Goal: Task Accomplishment & Management: Use online tool/utility

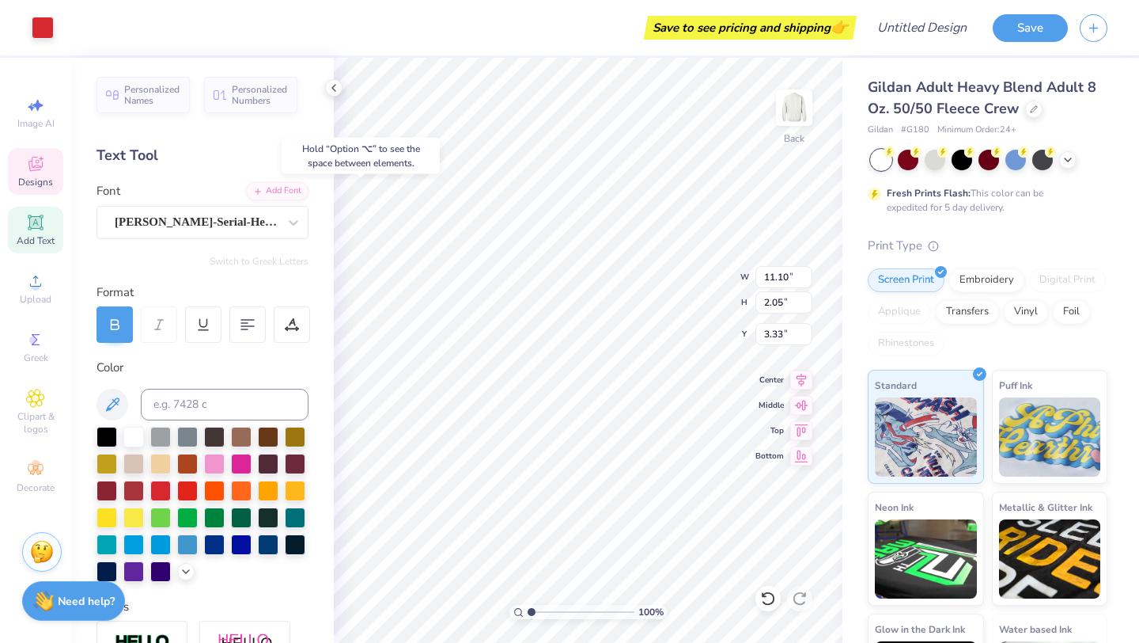
type input "3.33"
type textarea "C"
type textarea "Kappa Tau"
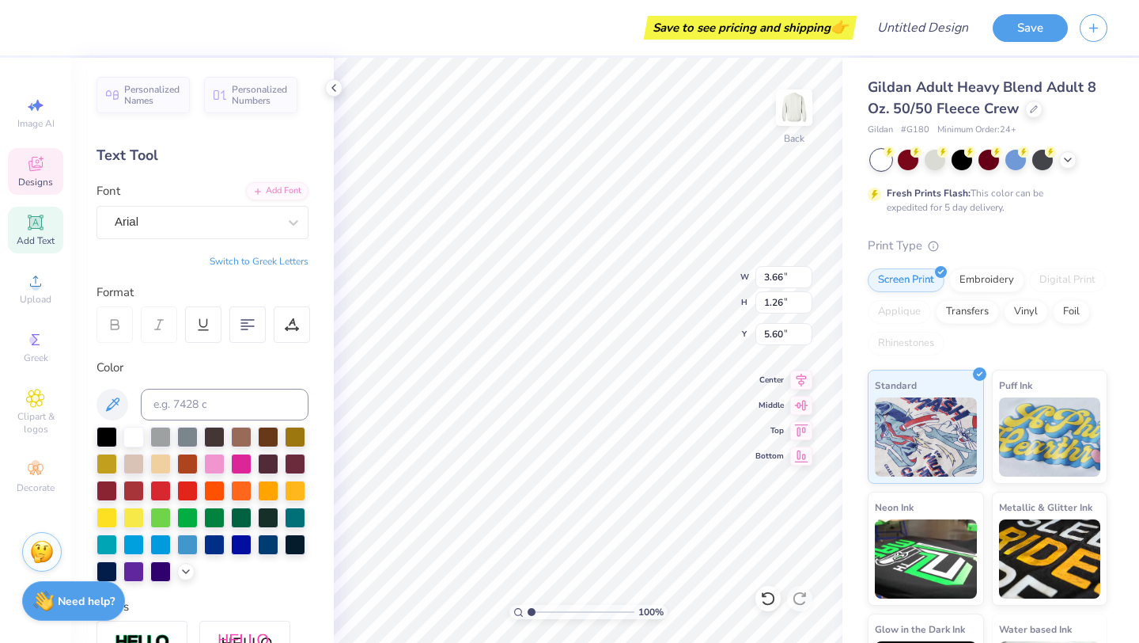
type input "3.66"
type input "1.26"
type input "5.60"
type textarea "RHO ALPHA EST. 2000"
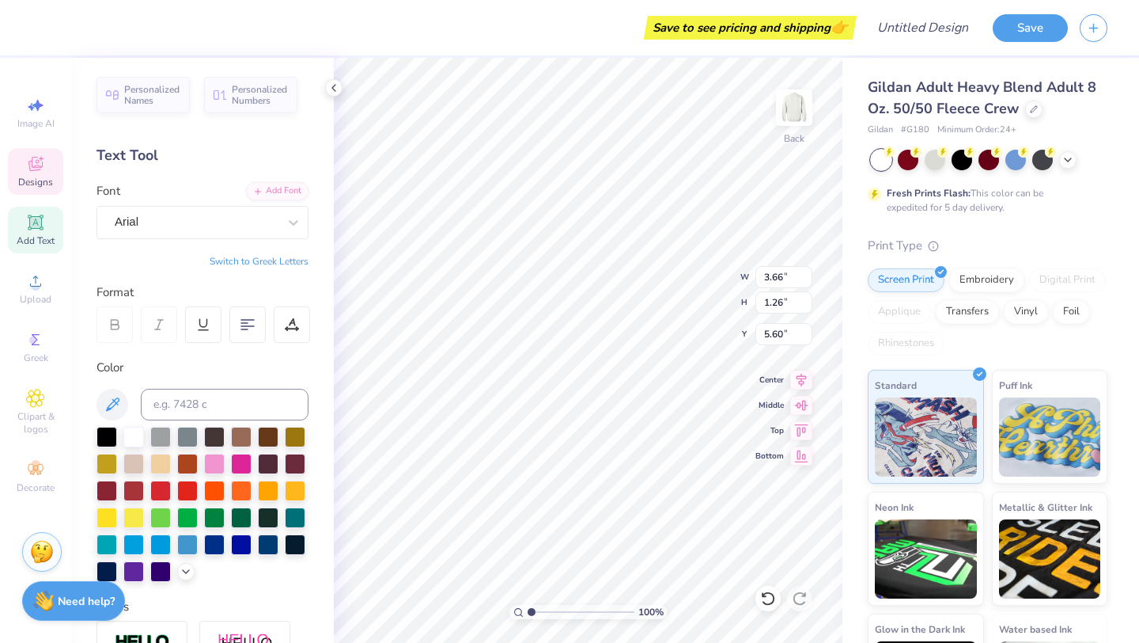
scroll to position [1, 2]
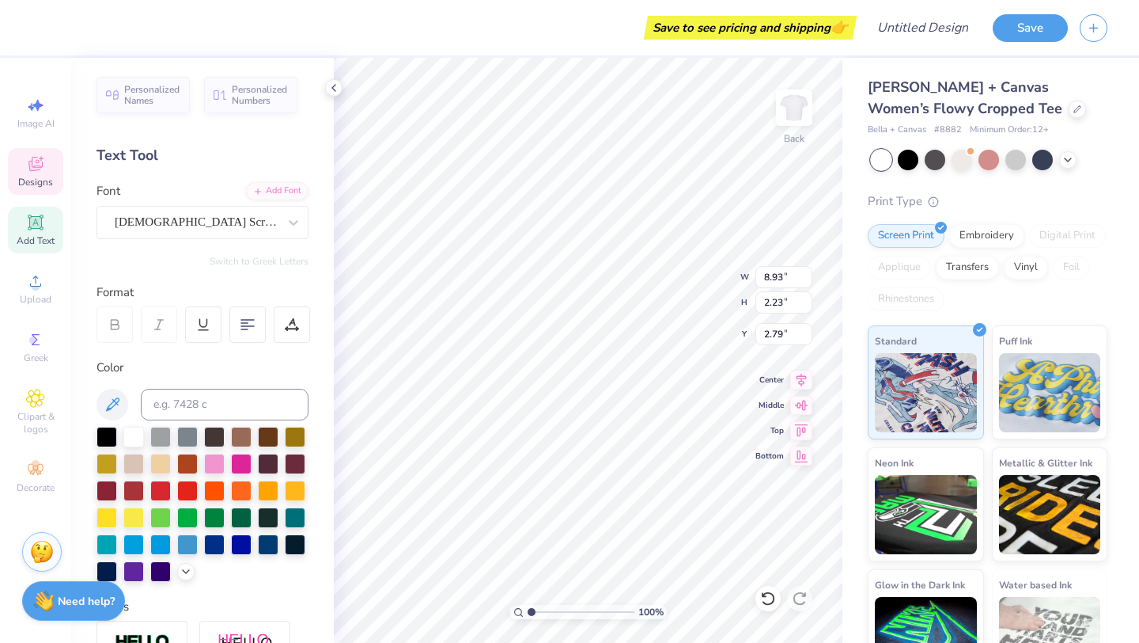
scroll to position [0, 1]
type textarea "Kappa Tau"
type textarea "since 2000"
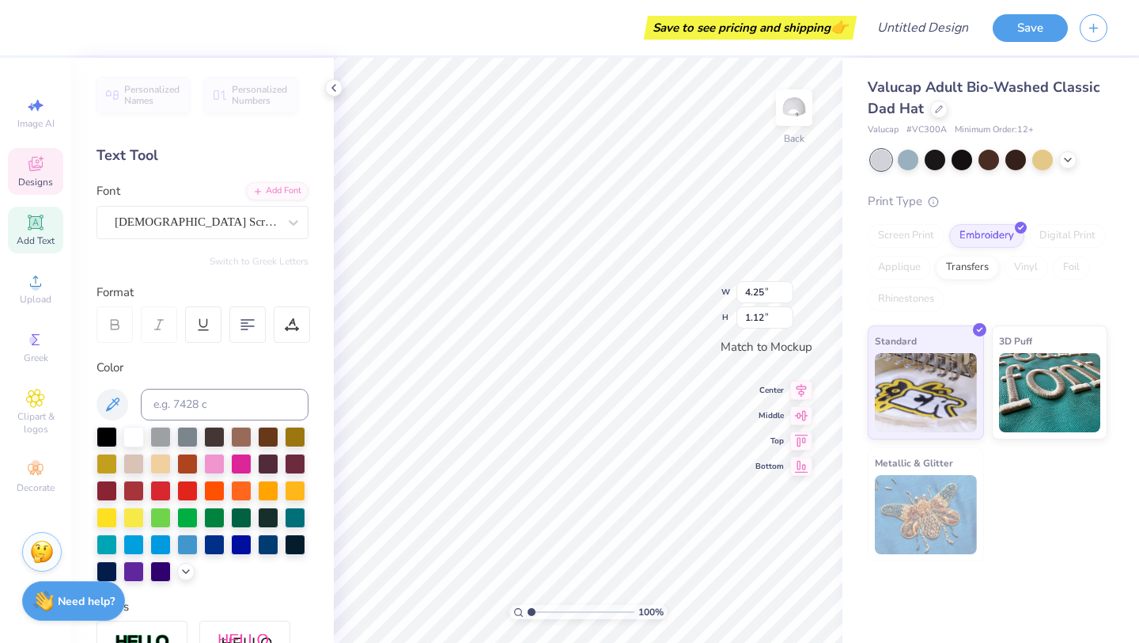
type textarea "Kappa Chi"
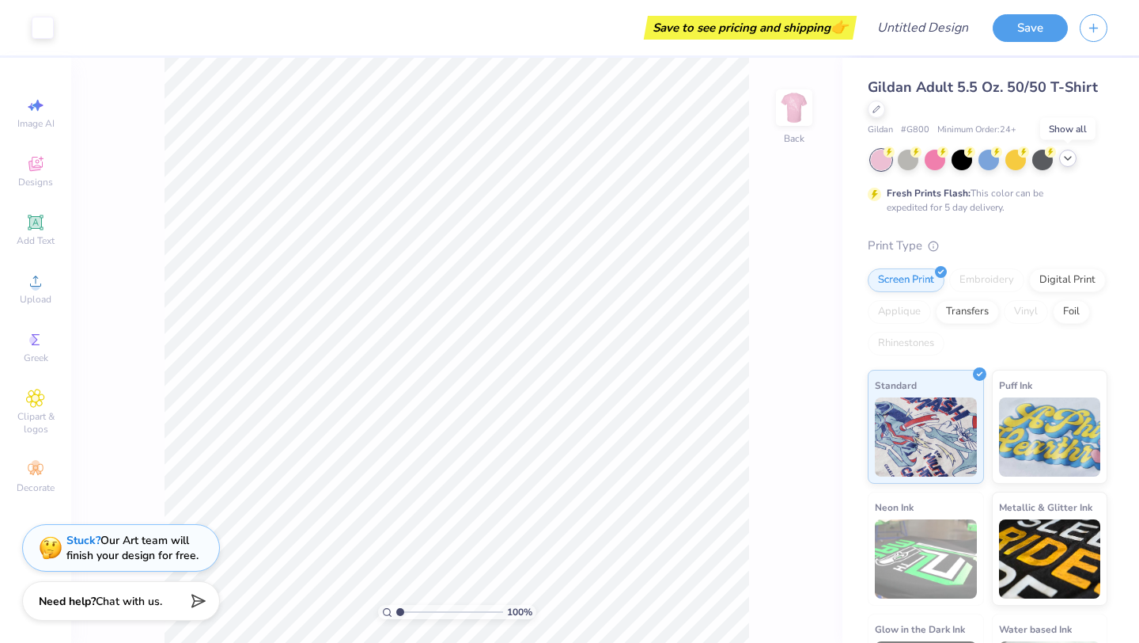
click at [1063, 161] on icon at bounding box center [1068, 158] width 13 height 13
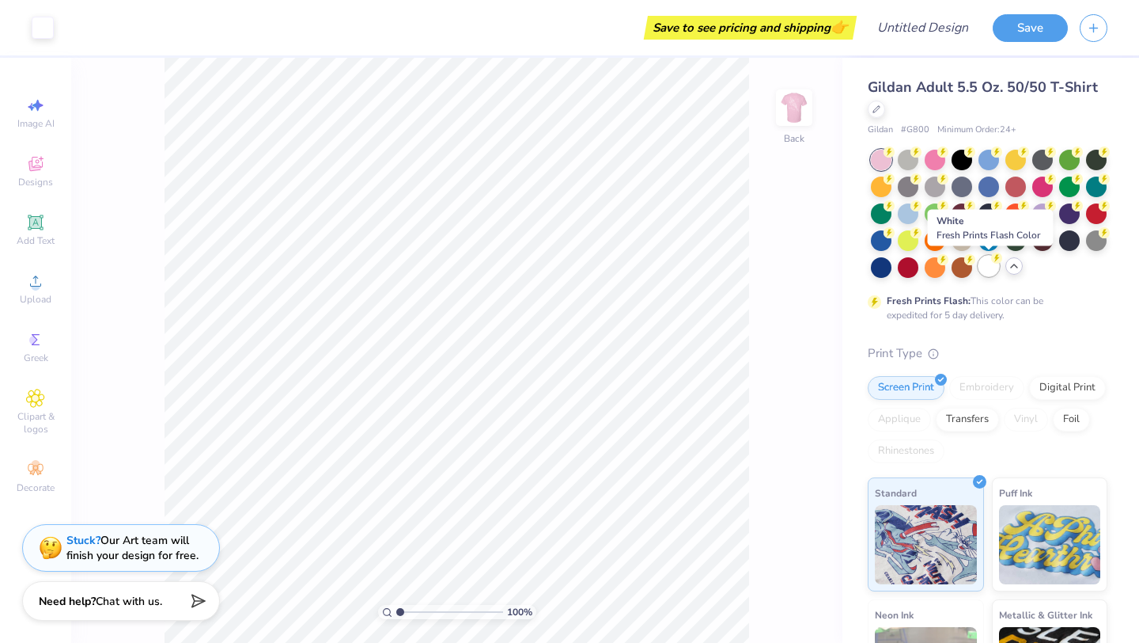
click at [985, 267] on div at bounding box center [989, 266] width 21 height 21
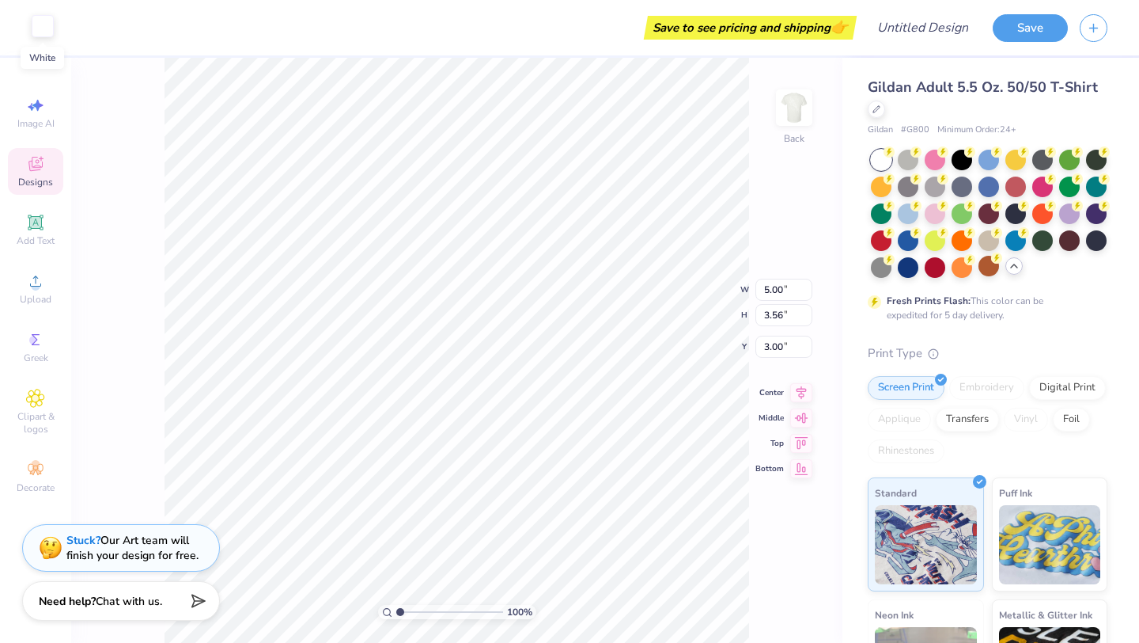
click at [45, 31] on div at bounding box center [43, 26] width 22 height 22
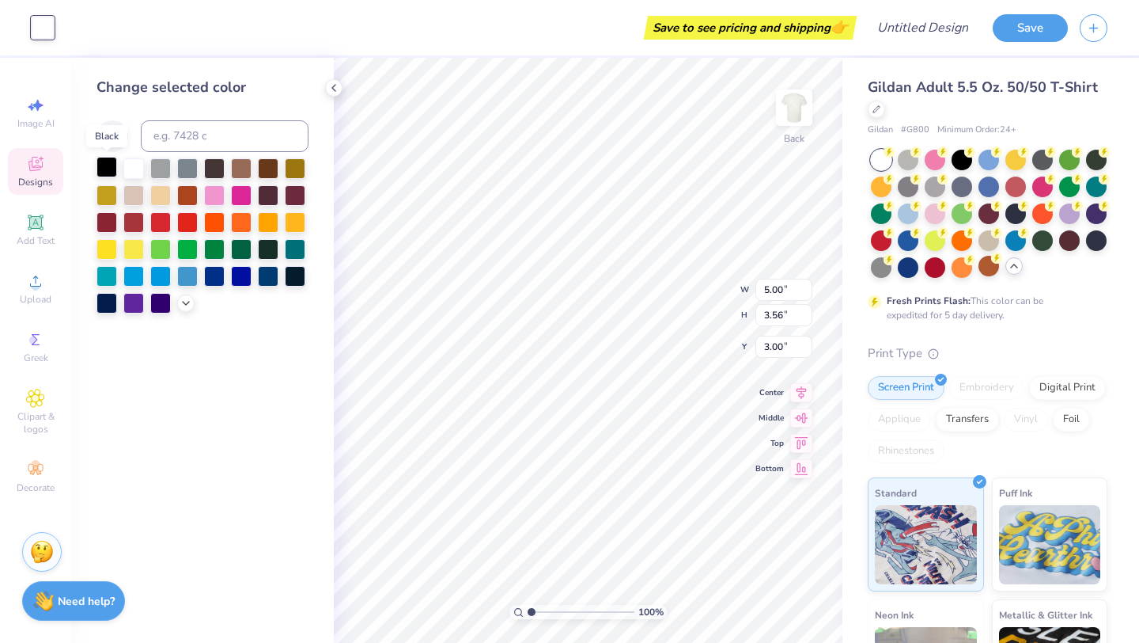
click at [106, 167] on div at bounding box center [107, 167] width 21 height 21
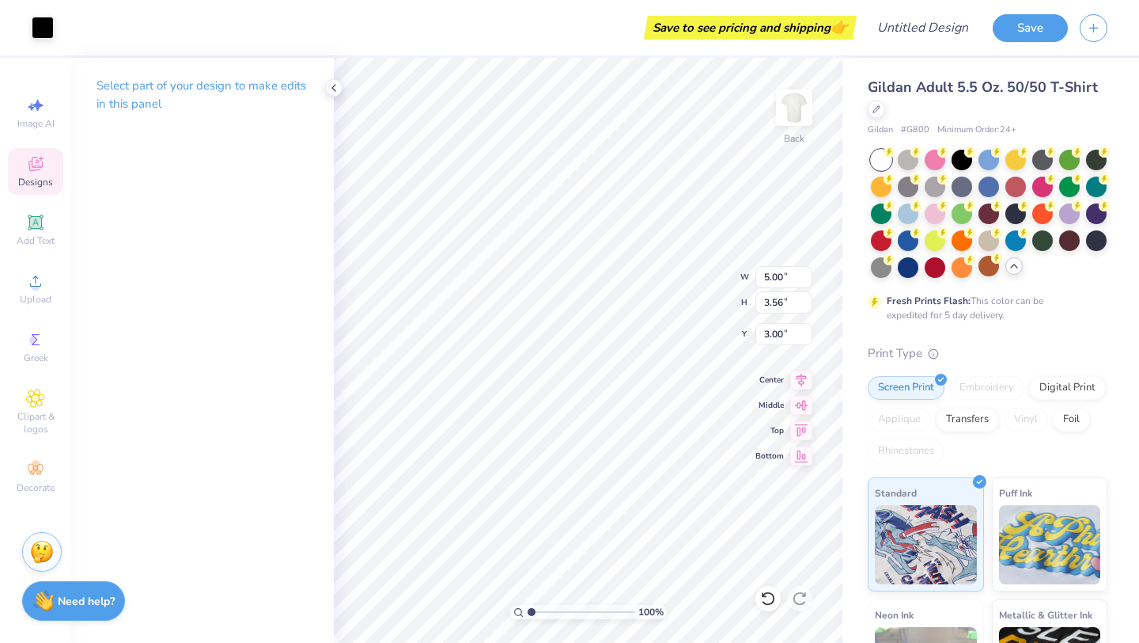
type input "6.02"
type input "4.28"
type input "5.43"
type input "9.22"
type input "6.56"
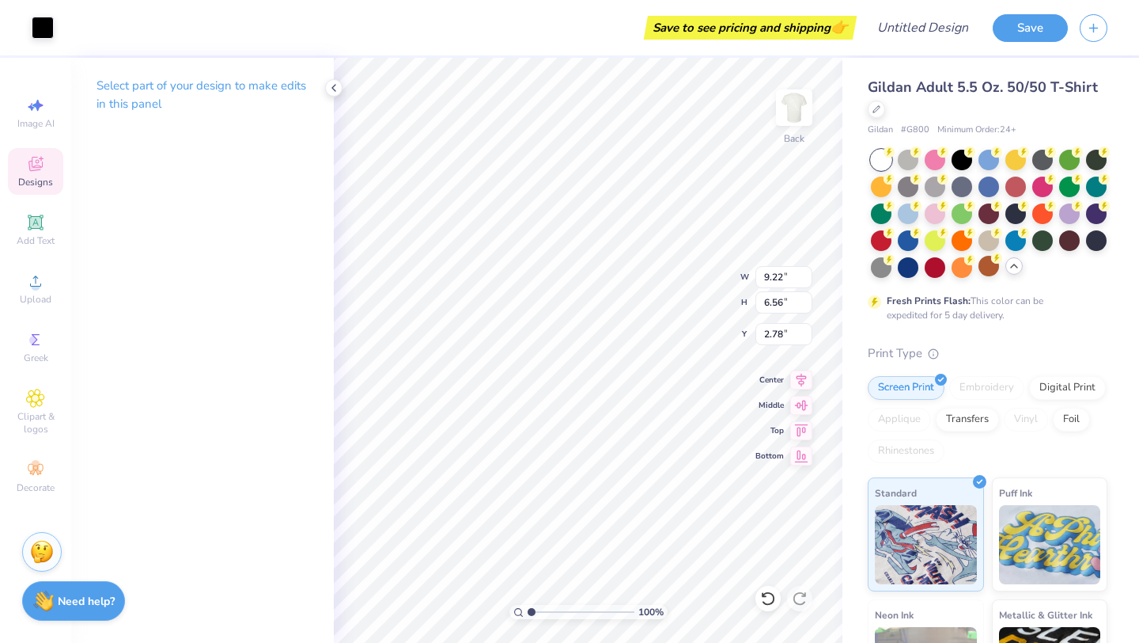
type input "2.79"
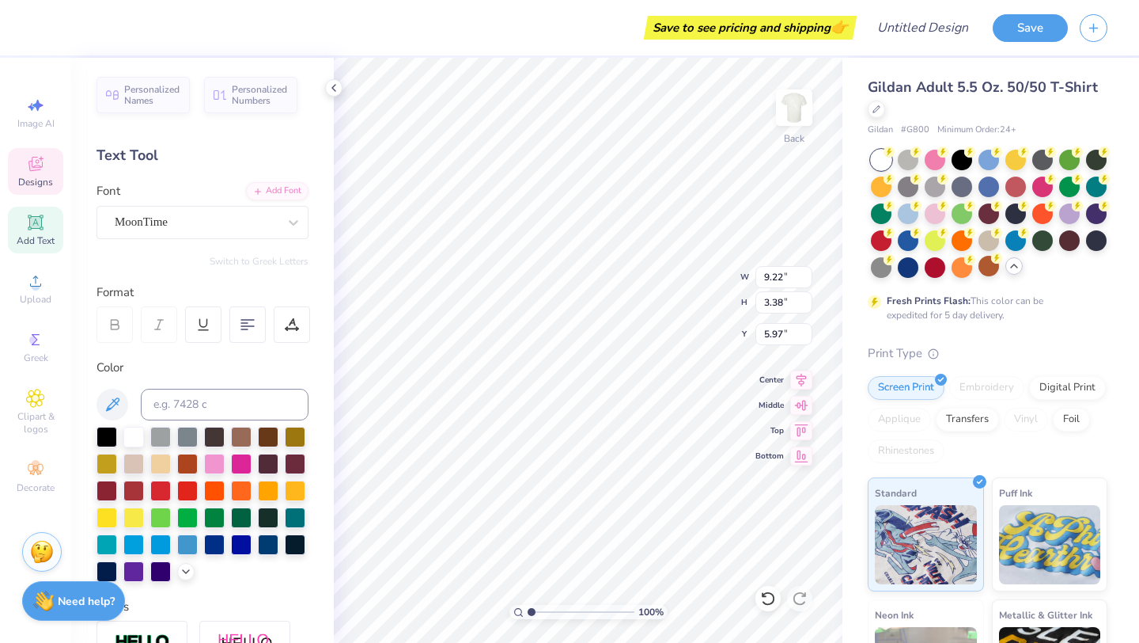
type textarea "c"
type textarea "K"
type textarea "kappa tau"
type input "9.41"
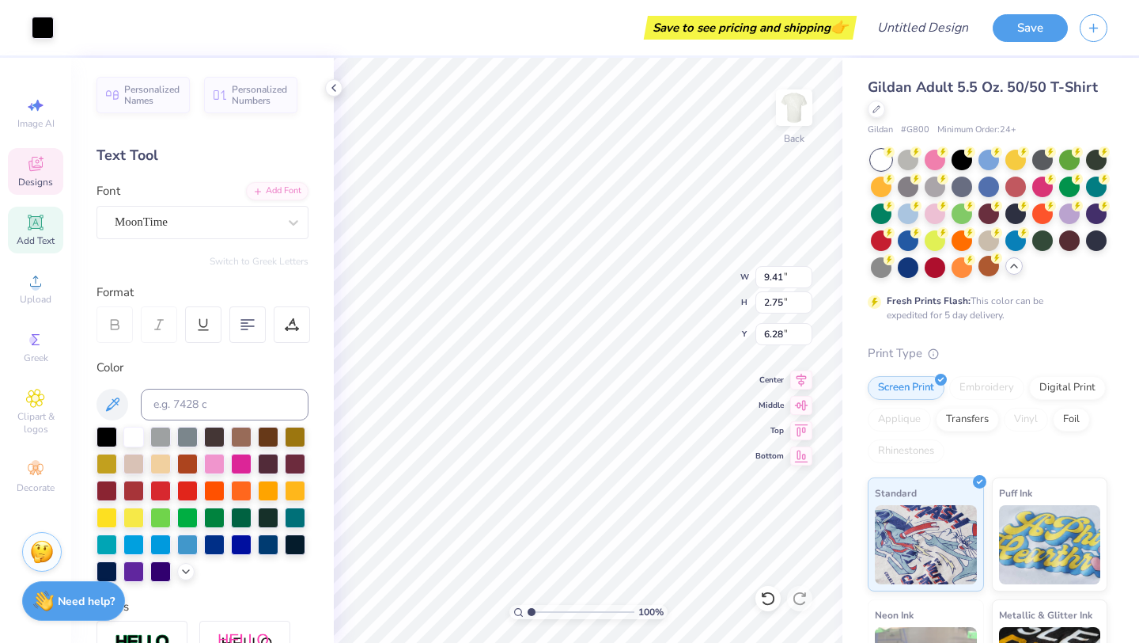
type input "2.75"
type input "6.28"
type input "4.74"
type input "3.14"
type input "3.00"
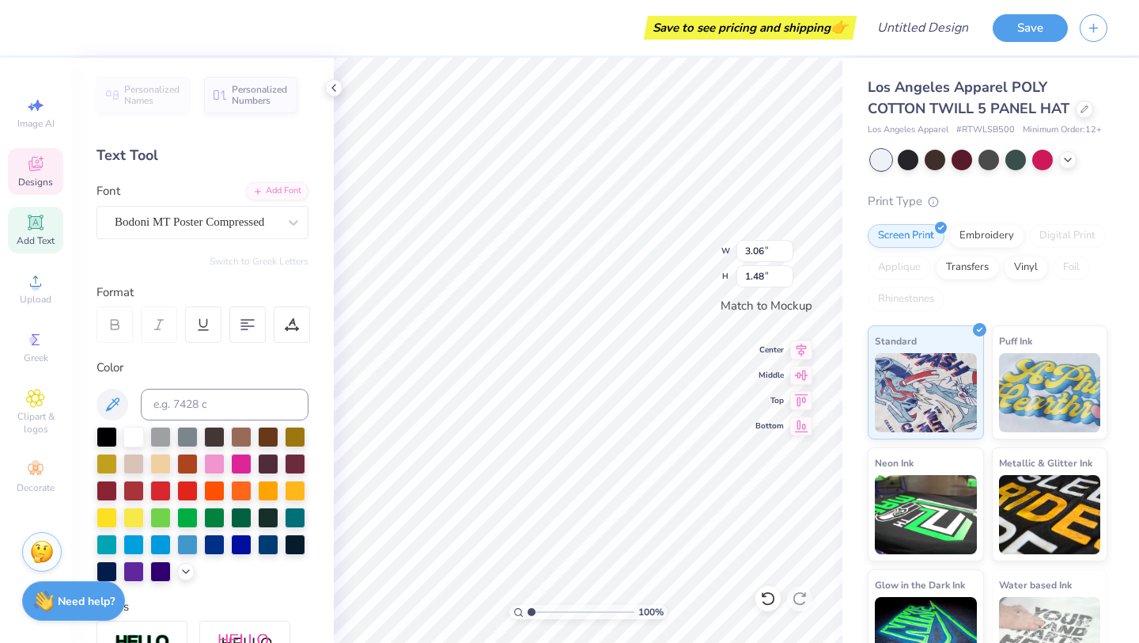
type textarea "P"
type textarea "k"
type textarea "Kappa Tau"
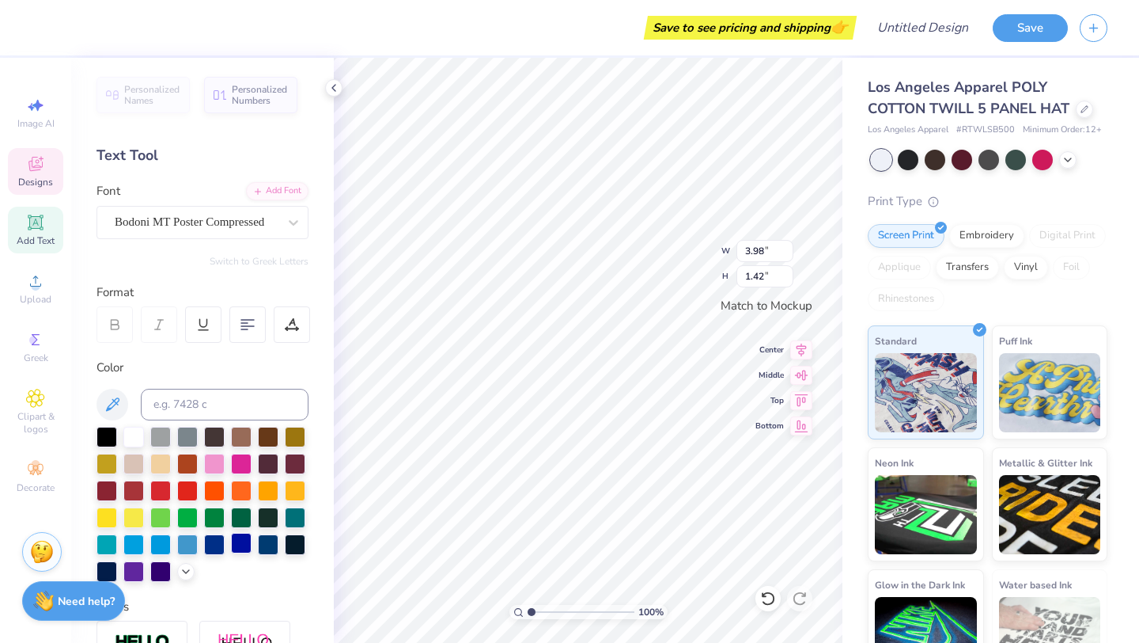
click at [246, 540] on div at bounding box center [241, 543] width 21 height 21
click at [107, 566] on div at bounding box center [107, 569] width 21 height 21
click at [161, 566] on div at bounding box center [160, 569] width 21 height 21
click at [237, 464] on div at bounding box center [241, 462] width 21 height 21
click at [223, 464] on div at bounding box center [214, 462] width 21 height 21
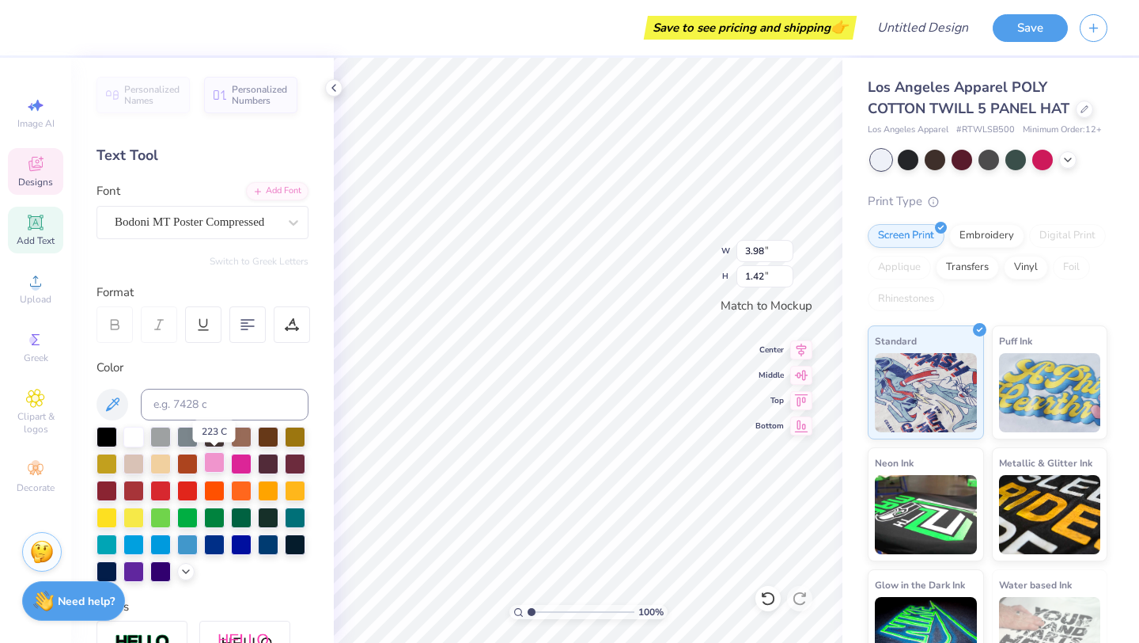
click at [212, 467] on div at bounding box center [214, 462] width 21 height 21
click at [216, 461] on div at bounding box center [214, 462] width 21 height 21
click at [115, 495] on div at bounding box center [107, 489] width 21 height 21
click at [112, 433] on div at bounding box center [107, 435] width 21 height 21
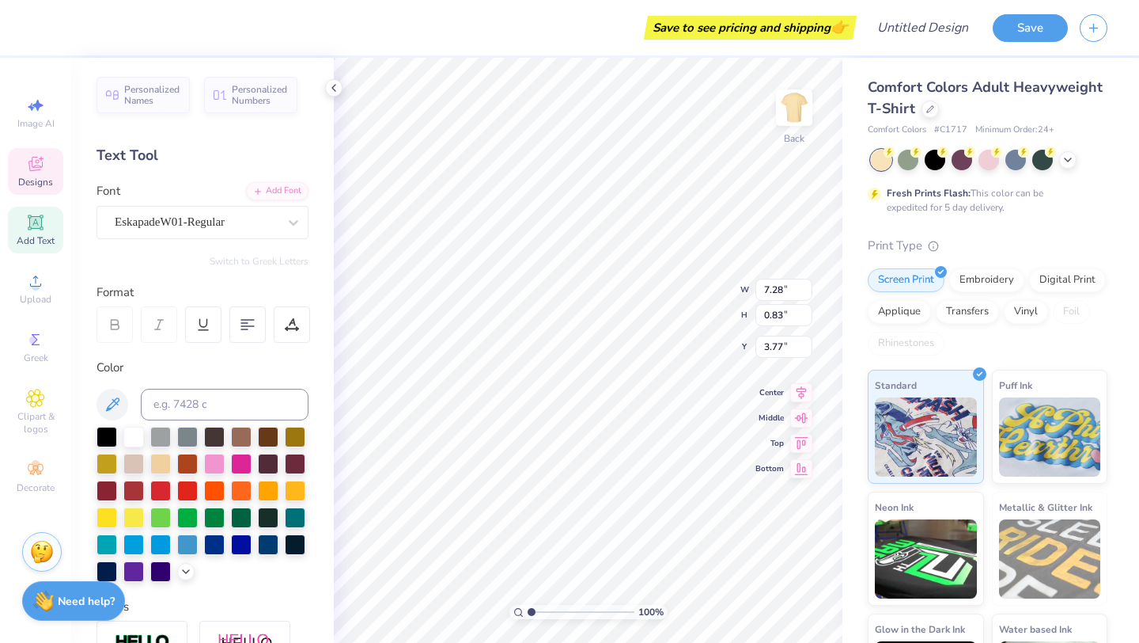
type textarea "G"
type textarea "Kappa Tau"
type input "3.70"
click at [128, 430] on div at bounding box center [133, 435] width 21 height 21
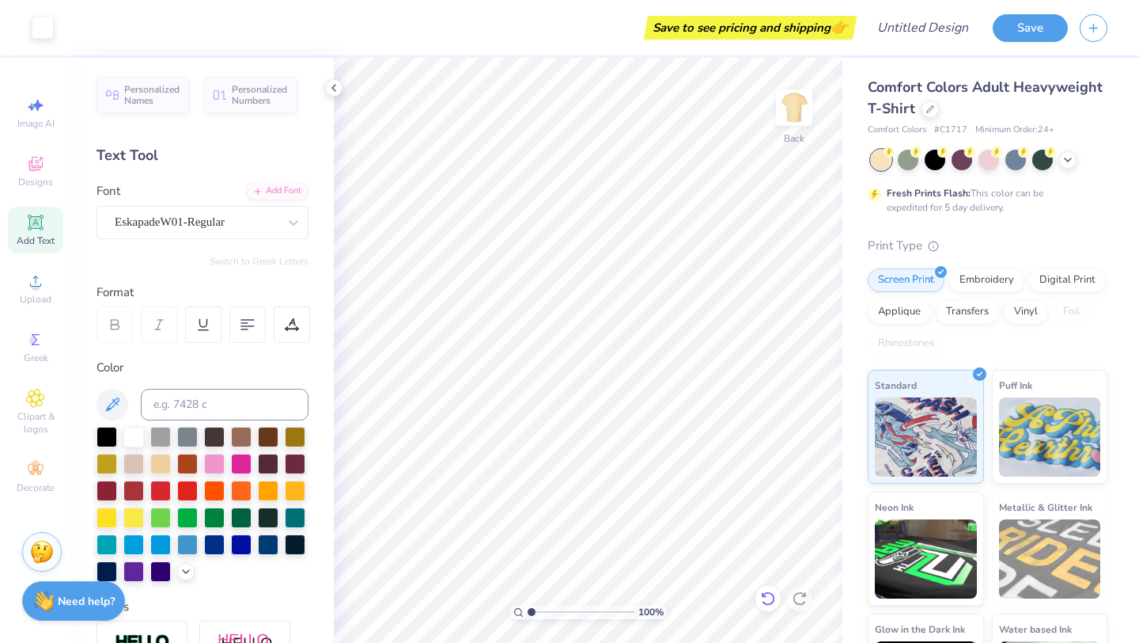
click at [768, 599] on icon at bounding box center [768, 598] width 16 height 16
click at [1072, 162] on icon at bounding box center [1068, 158] width 13 height 13
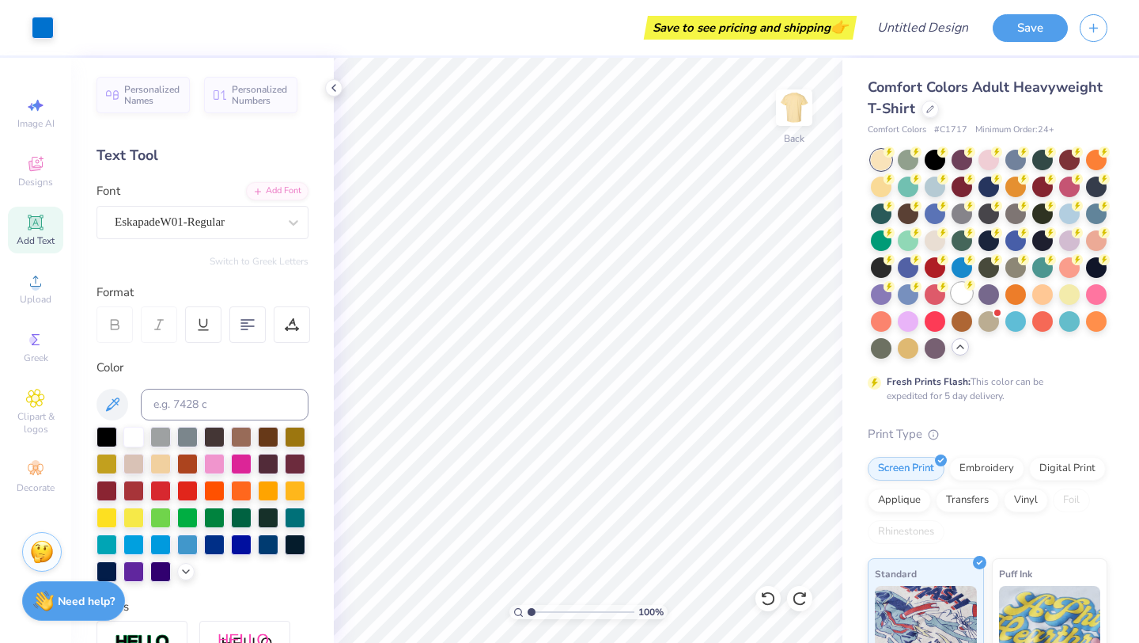
click at [965, 287] on icon at bounding box center [970, 284] width 11 height 11
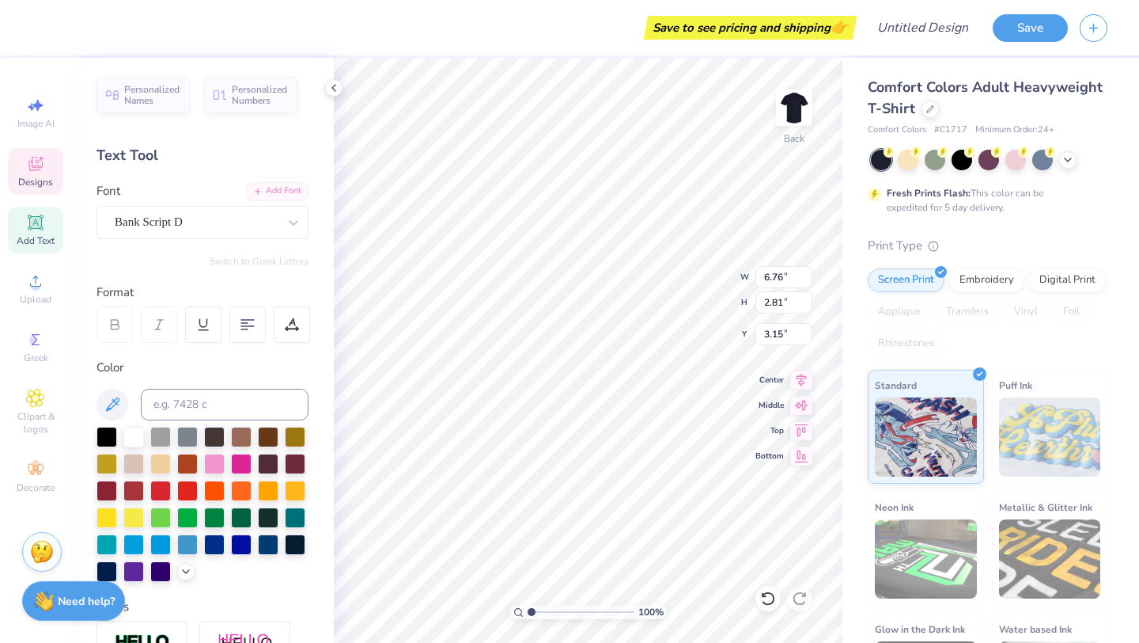
type textarea "Kappa Tau"
type input "9.46"
type input "2.36"
type input "3.47"
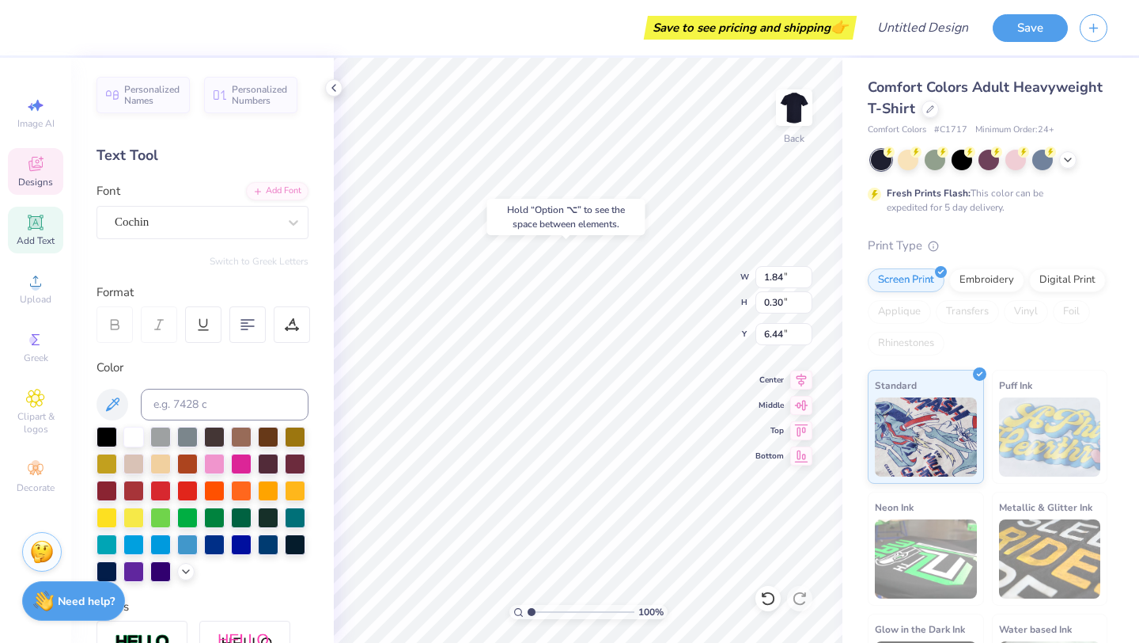
type input "6.44"
click at [568, 217] on div "Hold “Option ⌥” to see the space between elements." at bounding box center [566, 217] width 158 height 36
type input "3.85"
type input "3.86"
type input "6.22"
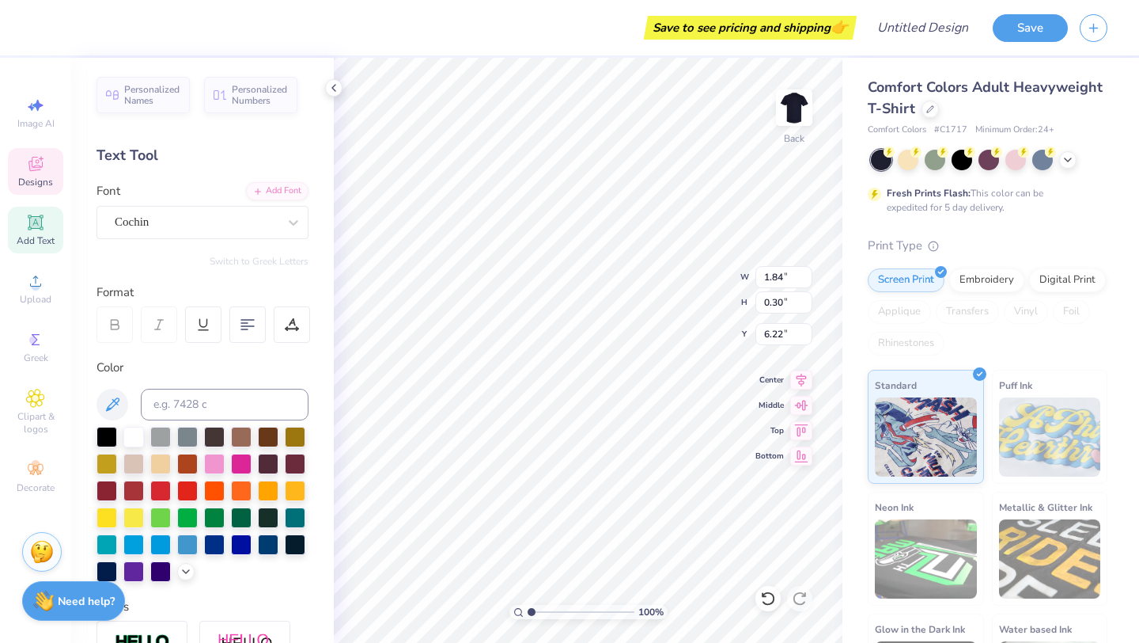
type textarea "EST. 2000"
type input "6.07"
click at [1059, 163] on div at bounding box center [989, 160] width 237 height 21
click at [1068, 163] on icon at bounding box center [1068, 158] width 13 height 13
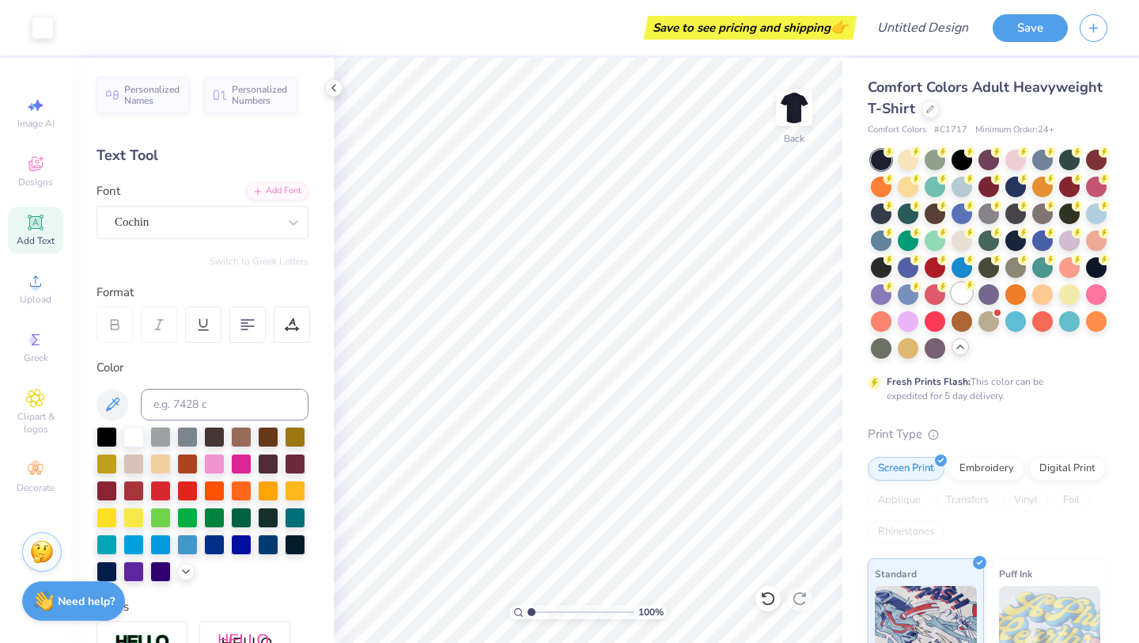
click at [964, 283] on div at bounding box center [962, 292] width 21 height 21
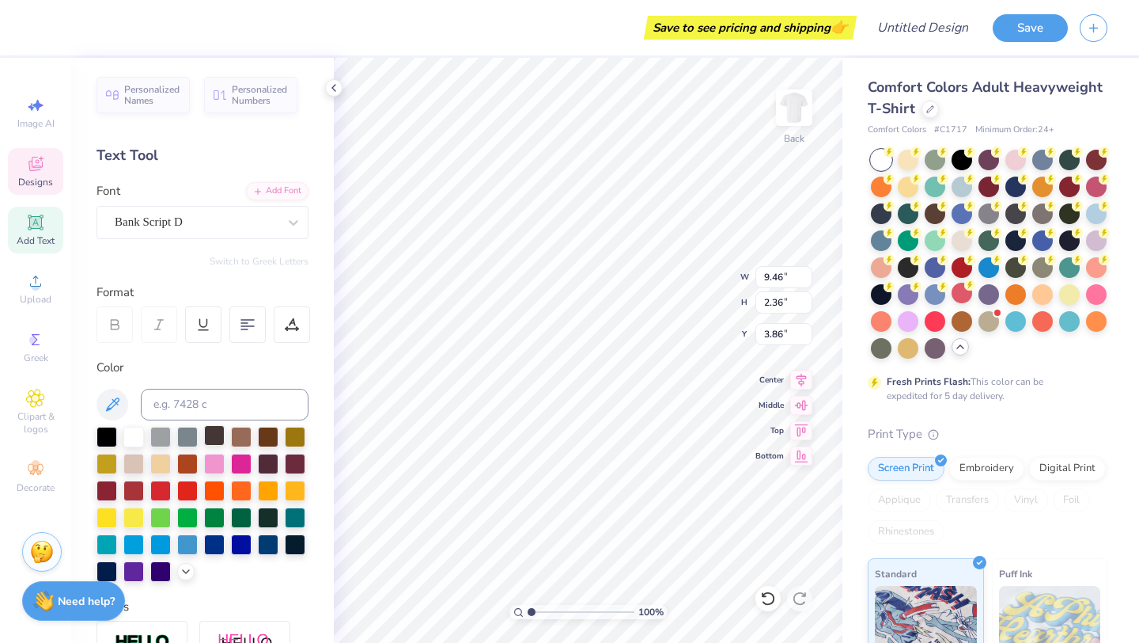
click at [204, 438] on div at bounding box center [214, 435] width 21 height 21
click at [267, 544] on div at bounding box center [268, 543] width 21 height 21
click at [292, 548] on div at bounding box center [295, 543] width 21 height 21
click at [292, 517] on div at bounding box center [295, 516] width 21 height 21
click at [211, 464] on div at bounding box center [214, 462] width 21 height 21
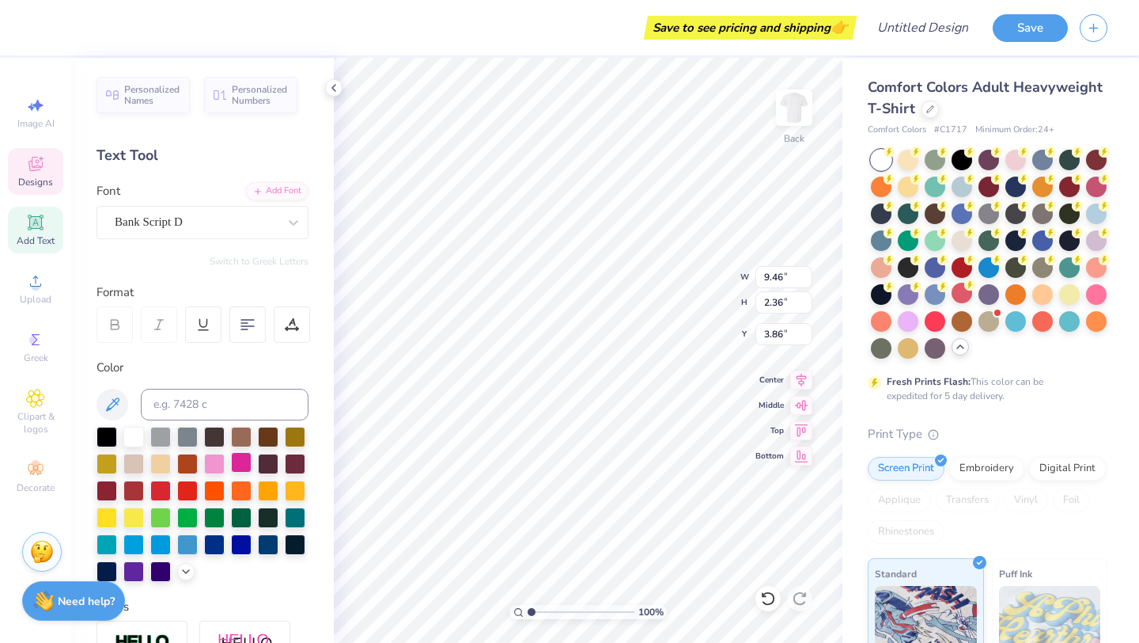
click at [233, 464] on div at bounding box center [241, 462] width 21 height 21
click at [210, 436] on div at bounding box center [214, 435] width 21 height 21
click at [271, 462] on div at bounding box center [268, 462] width 21 height 21
click at [265, 520] on div at bounding box center [268, 516] width 21 height 21
click at [182, 573] on icon at bounding box center [186, 569] width 13 height 13
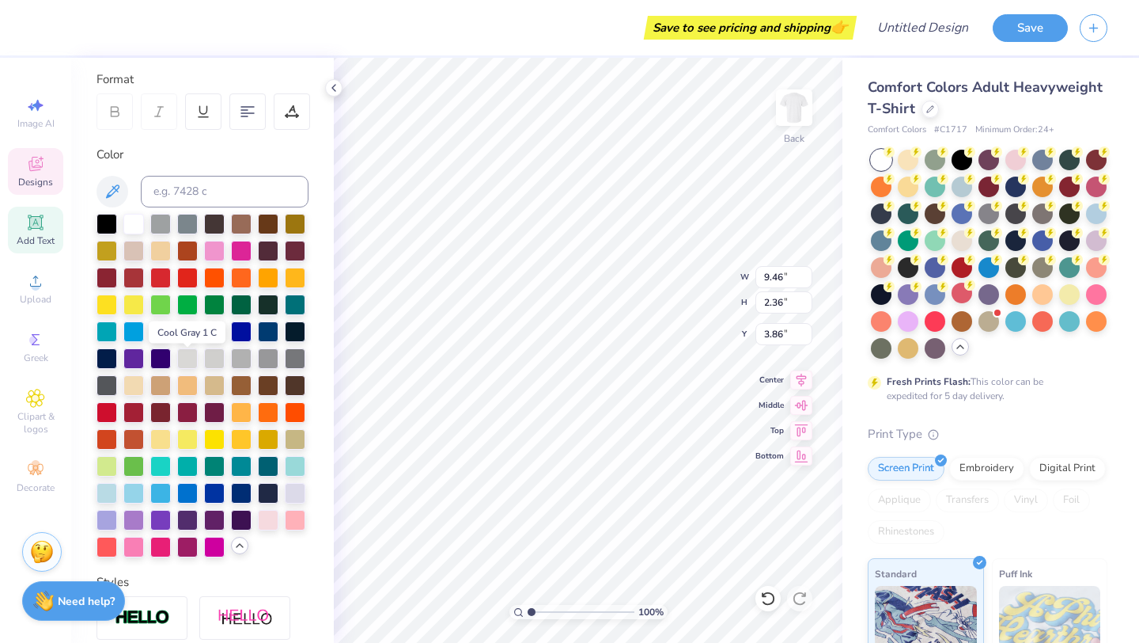
scroll to position [214, 0]
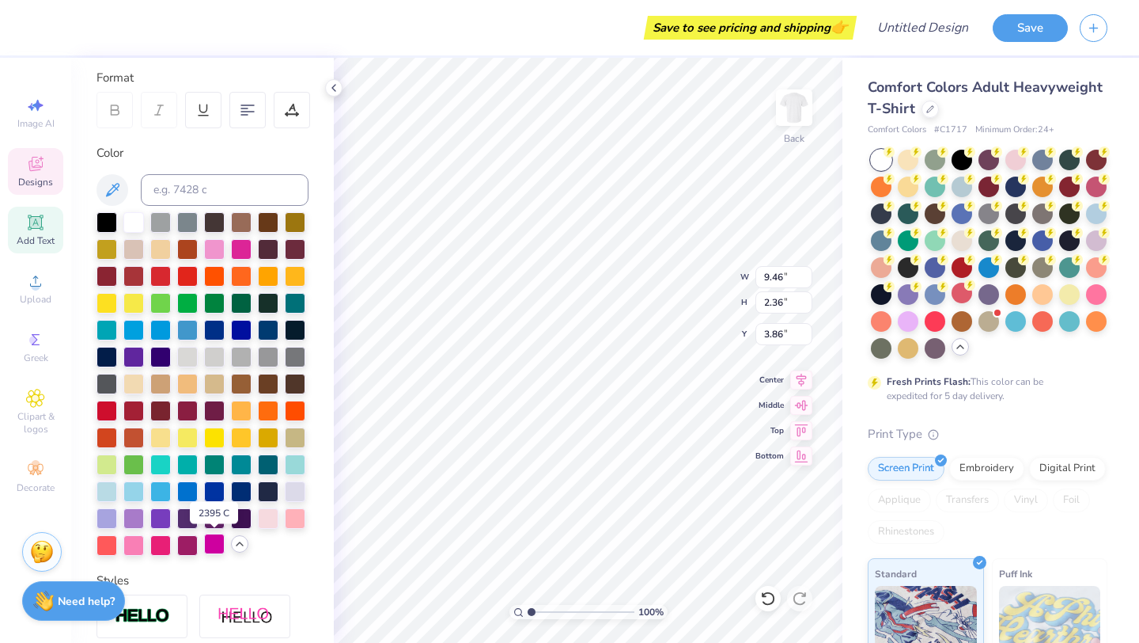
click at [210, 550] on div at bounding box center [214, 543] width 21 height 21
click at [194, 548] on div at bounding box center [187, 543] width 21 height 21
click at [164, 544] on div at bounding box center [160, 543] width 21 height 21
click at [295, 517] on div at bounding box center [295, 516] width 21 height 21
click at [272, 517] on div at bounding box center [268, 516] width 21 height 21
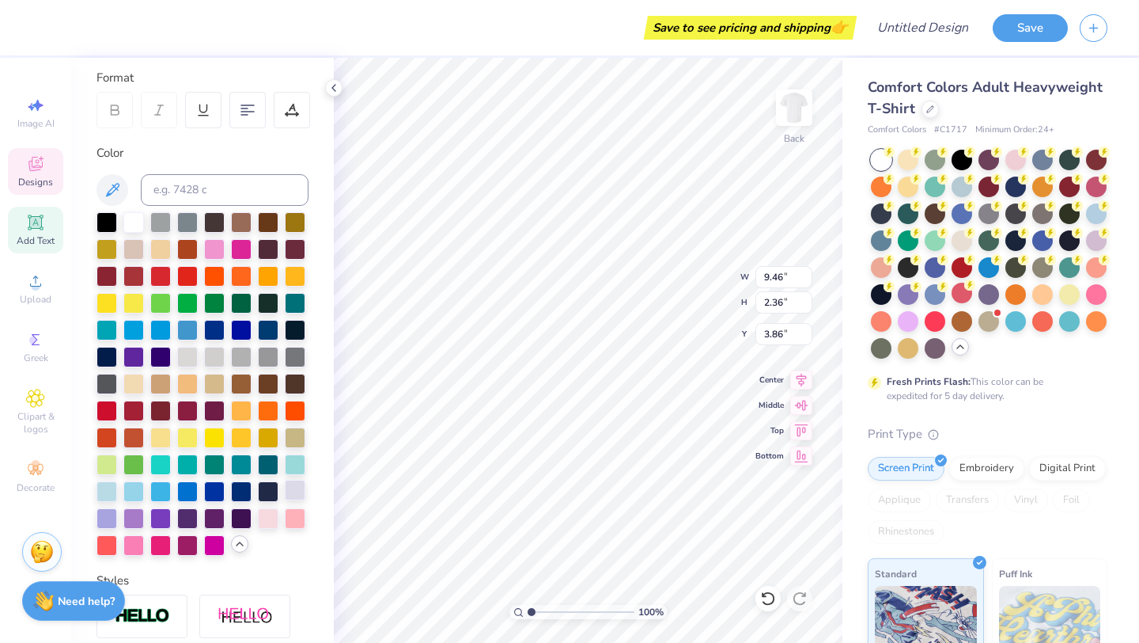
click at [288, 495] on div at bounding box center [295, 490] width 21 height 21
click at [104, 517] on div at bounding box center [107, 516] width 21 height 21
click at [131, 518] on div at bounding box center [133, 516] width 21 height 21
click at [161, 519] on div at bounding box center [160, 516] width 21 height 21
click at [191, 521] on div at bounding box center [187, 516] width 21 height 21
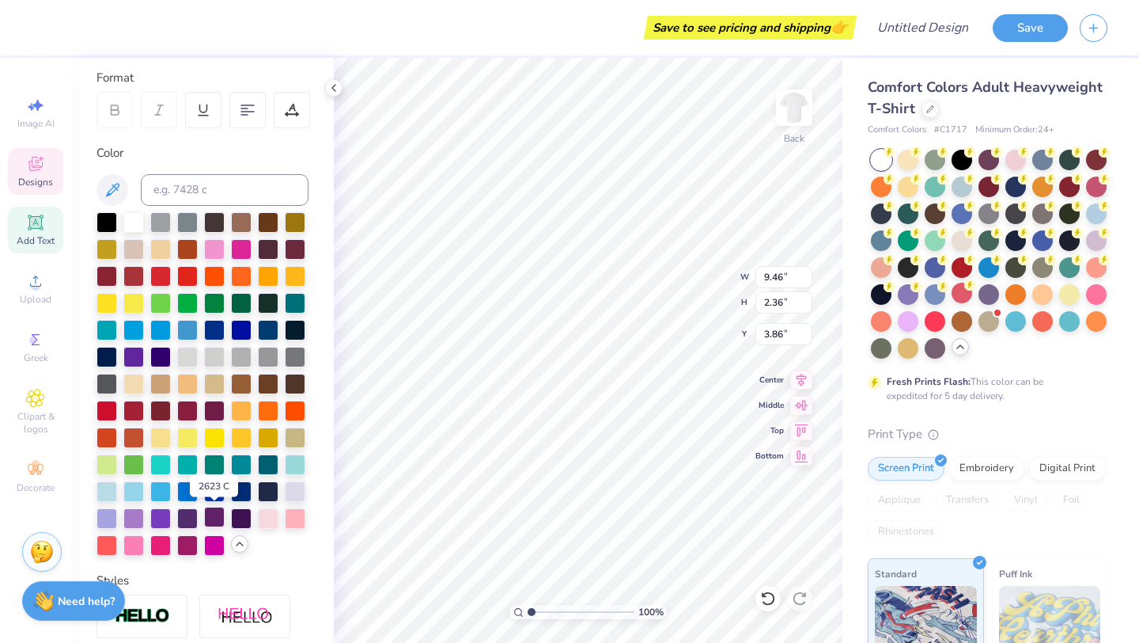
click at [209, 521] on div at bounding box center [214, 516] width 21 height 21
click at [217, 523] on div at bounding box center [214, 516] width 21 height 21
click at [243, 516] on div at bounding box center [241, 516] width 21 height 21
click at [239, 517] on div at bounding box center [241, 516] width 21 height 21
click at [285, 333] on div at bounding box center [295, 328] width 21 height 21
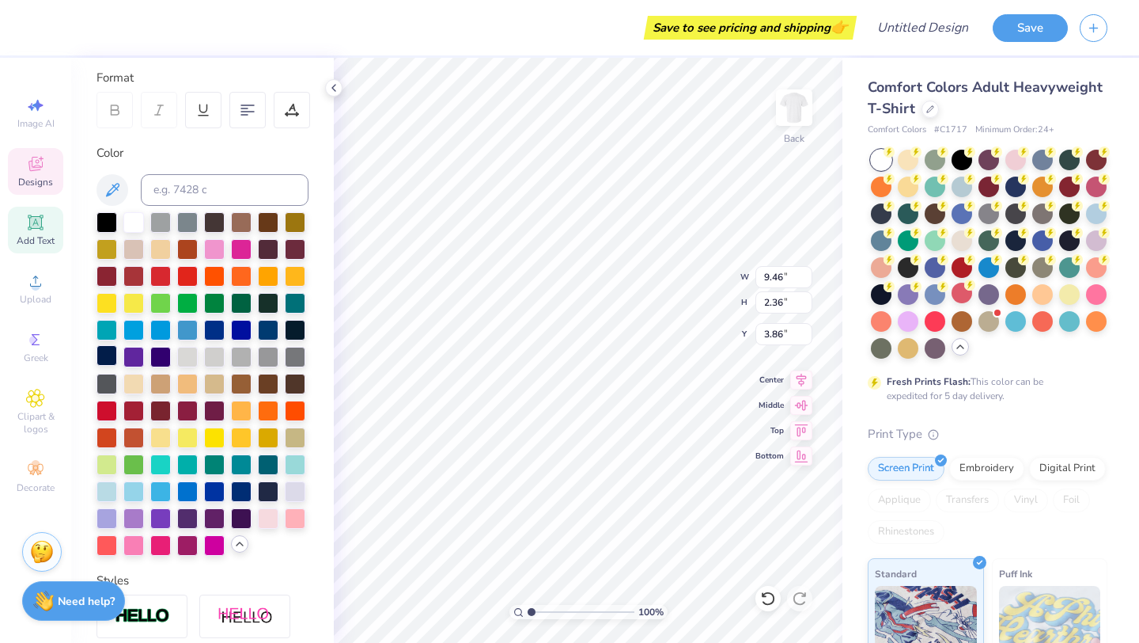
click at [104, 355] on div at bounding box center [107, 355] width 21 height 21
click at [106, 354] on div at bounding box center [107, 355] width 21 height 21
click at [102, 358] on div at bounding box center [107, 355] width 21 height 21
click at [105, 353] on div at bounding box center [107, 355] width 21 height 21
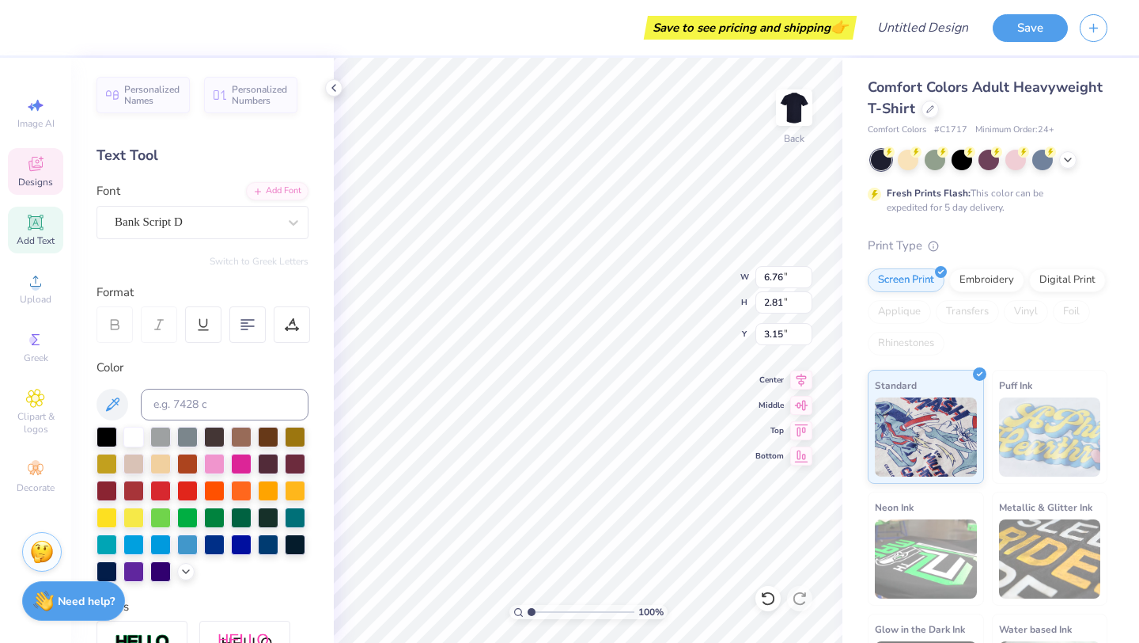
scroll to position [1, 0]
type textarea "Kappa Tau"
type input "6.95"
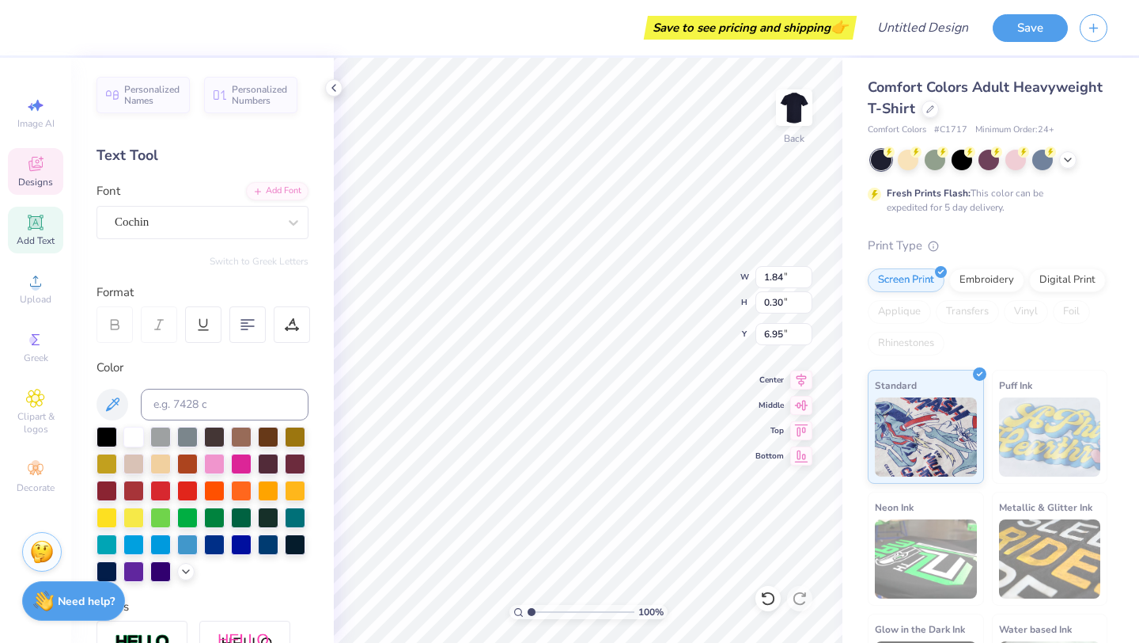
type input "1.84"
type input "0.30"
type input "12.82"
type input "1.80"
type input "1.70"
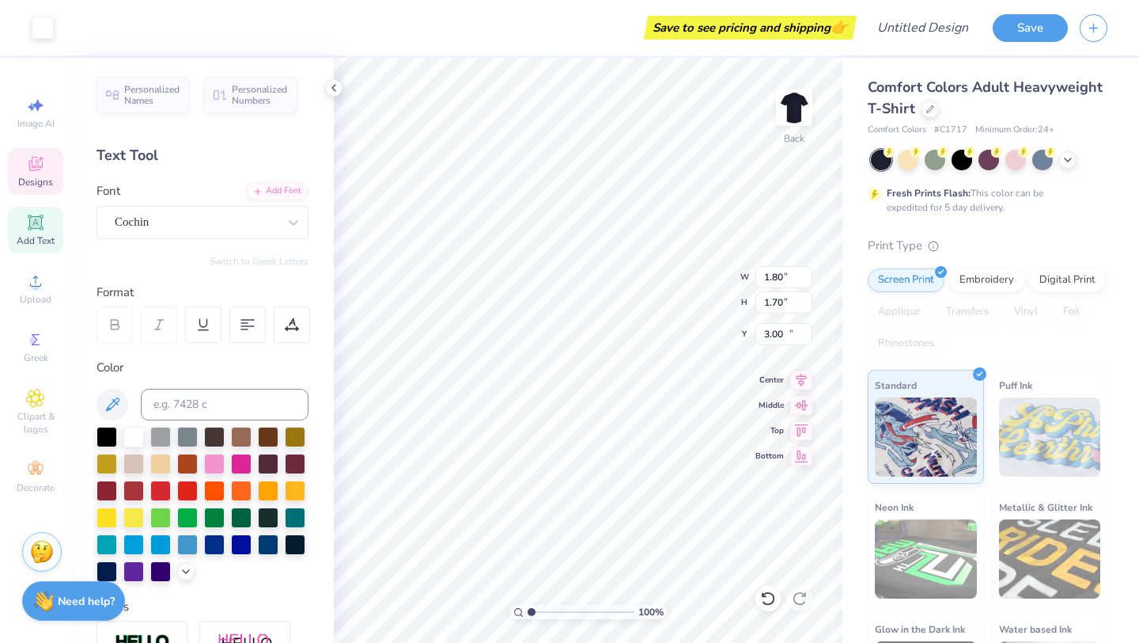
type input "12.50"
type input "11.35"
type input "2.83"
type input "4.52"
type input "7.20"
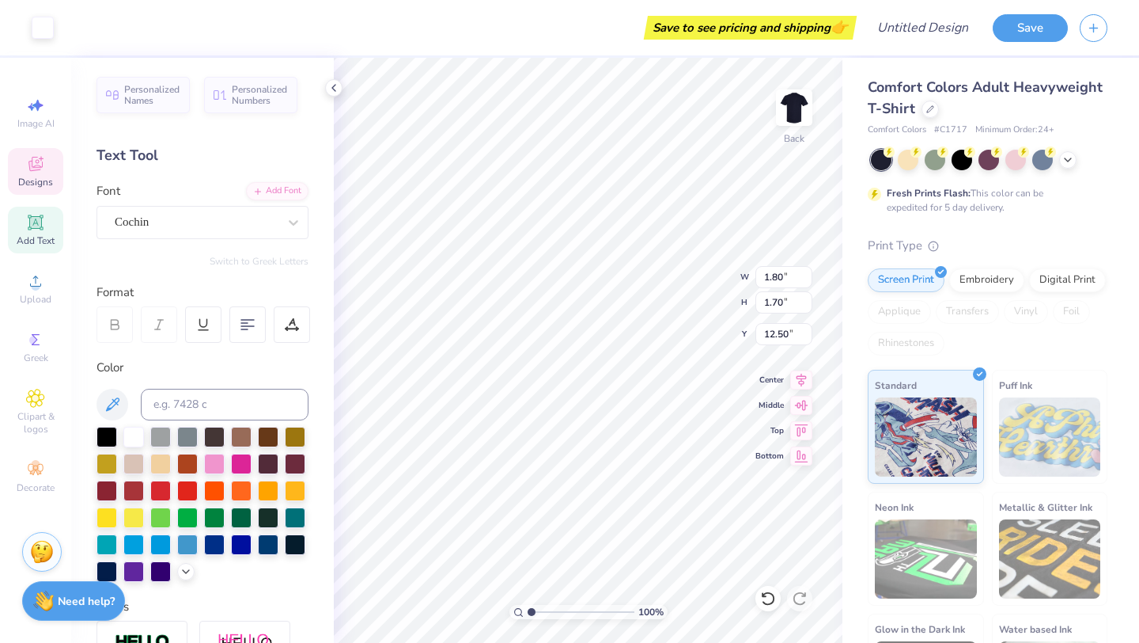
type input "4.24"
click at [1071, 159] on icon at bounding box center [1068, 158] width 13 height 13
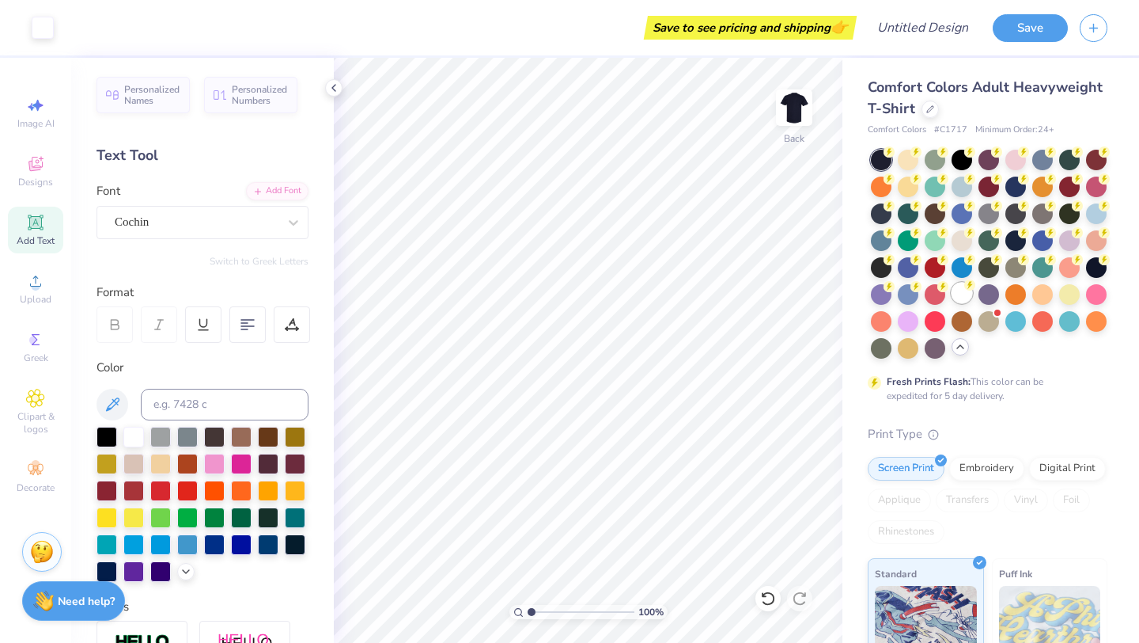
click at [962, 296] on div at bounding box center [962, 292] width 21 height 21
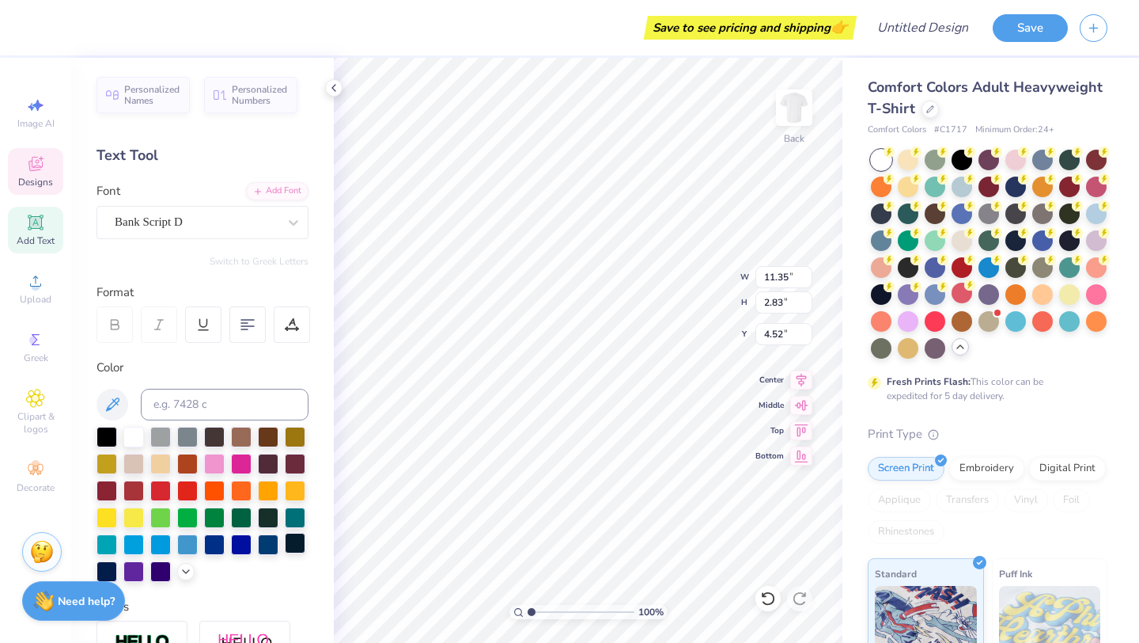
click at [290, 544] on div at bounding box center [295, 543] width 21 height 21
click at [271, 545] on div at bounding box center [268, 543] width 21 height 21
click at [104, 566] on div at bounding box center [107, 569] width 21 height 21
click at [106, 565] on div at bounding box center [107, 569] width 21 height 21
click at [104, 567] on div at bounding box center [107, 569] width 21 height 21
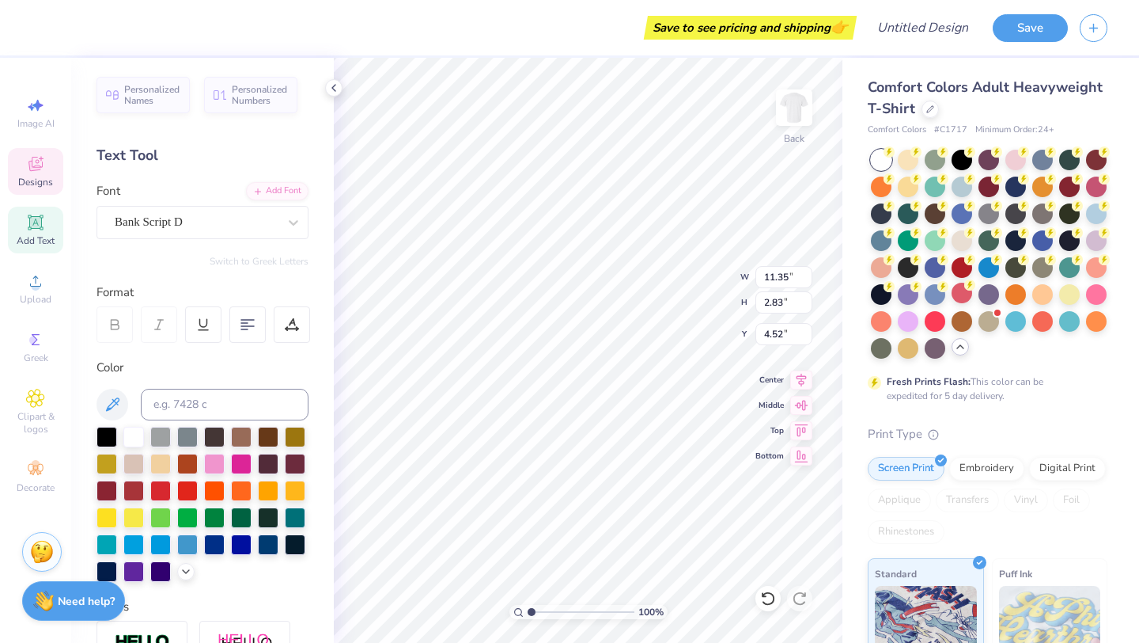
type input "1.80"
type input "1.70"
type input "4.24"
click at [110, 565] on div at bounding box center [107, 569] width 21 height 21
click at [105, 568] on div at bounding box center [107, 569] width 21 height 21
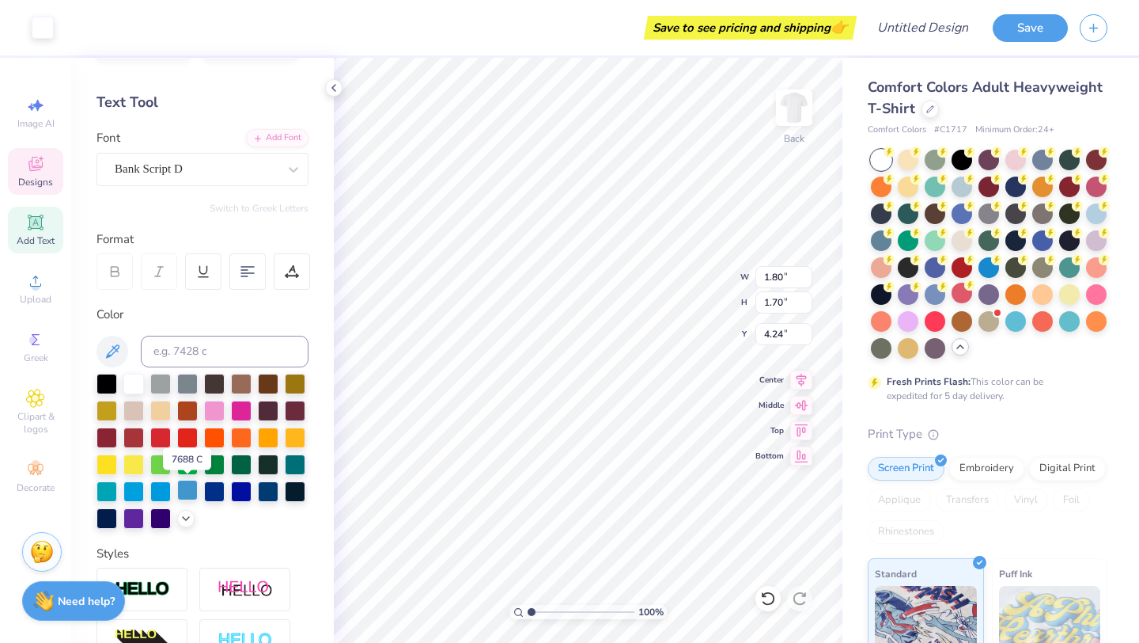
scroll to position [79, 0]
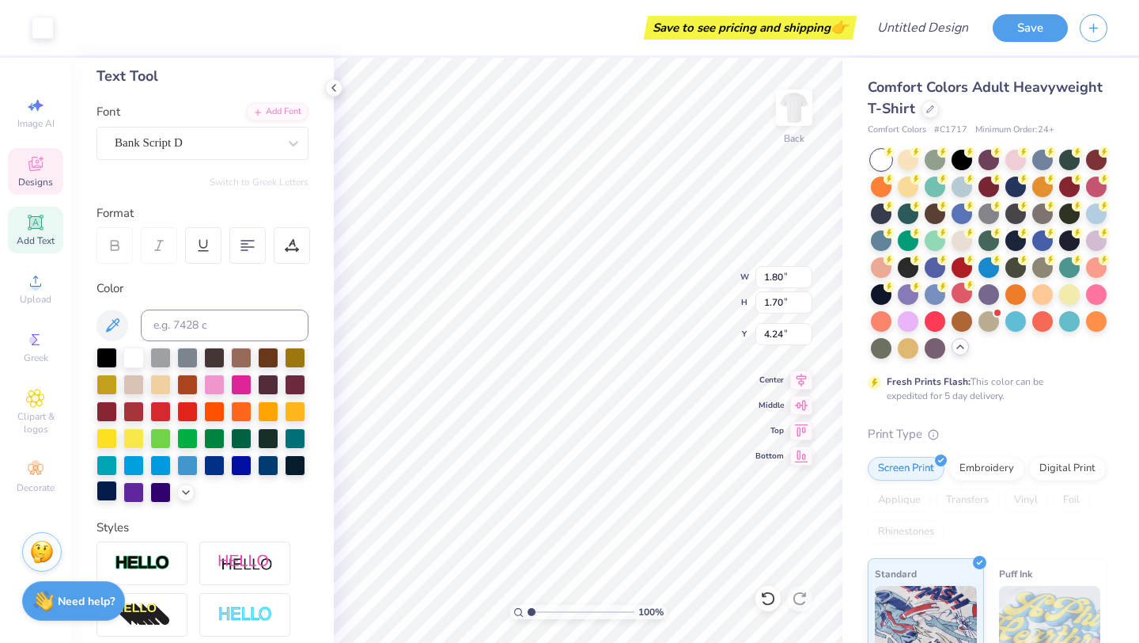
click at [107, 491] on div at bounding box center [107, 490] width 21 height 21
click at [101, 492] on div at bounding box center [107, 490] width 21 height 21
click at [104, 492] on div at bounding box center [107, 490] width 21 height 21
click at [135, 466] on div at bounding box center [133, 463] width 21 height 21
click at [101, 486] on div at bounding box center [107, 490] width 21 height 21
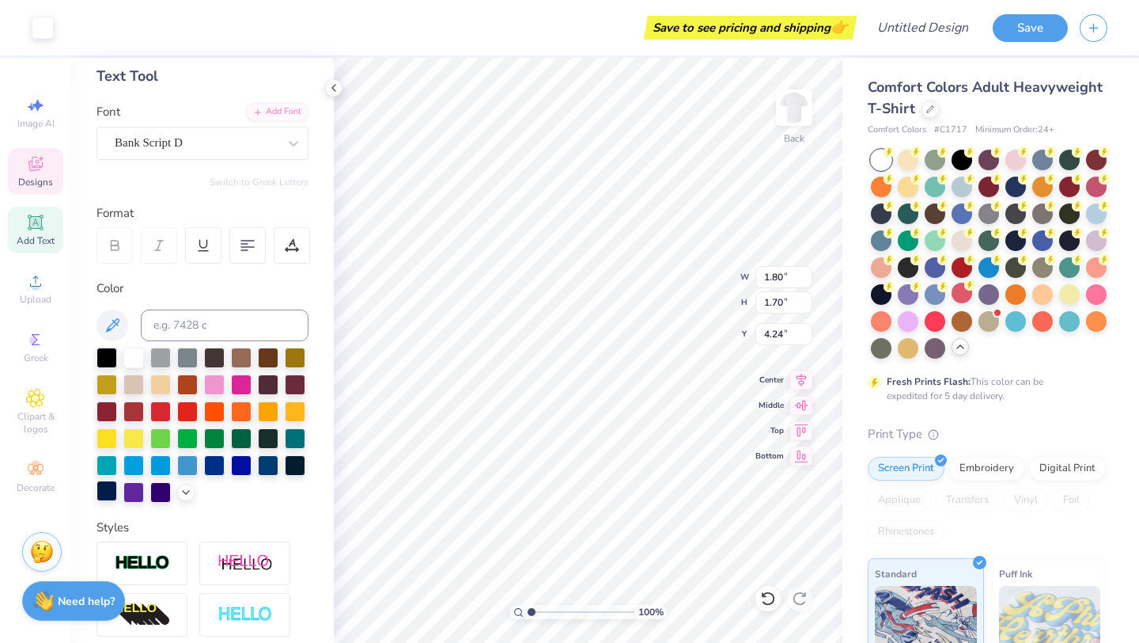
click at [99, 500] on div at bounding box center [107, 490] width 21 height 21
click at [100, 491] on div at bounding box center [107, 490] width 21 height 21
click at [135, 490] on div at bounding box center [133, 490] width 21 height 21
click at [100, 495] on div at bounding box center [107, 490] width 21 height 21
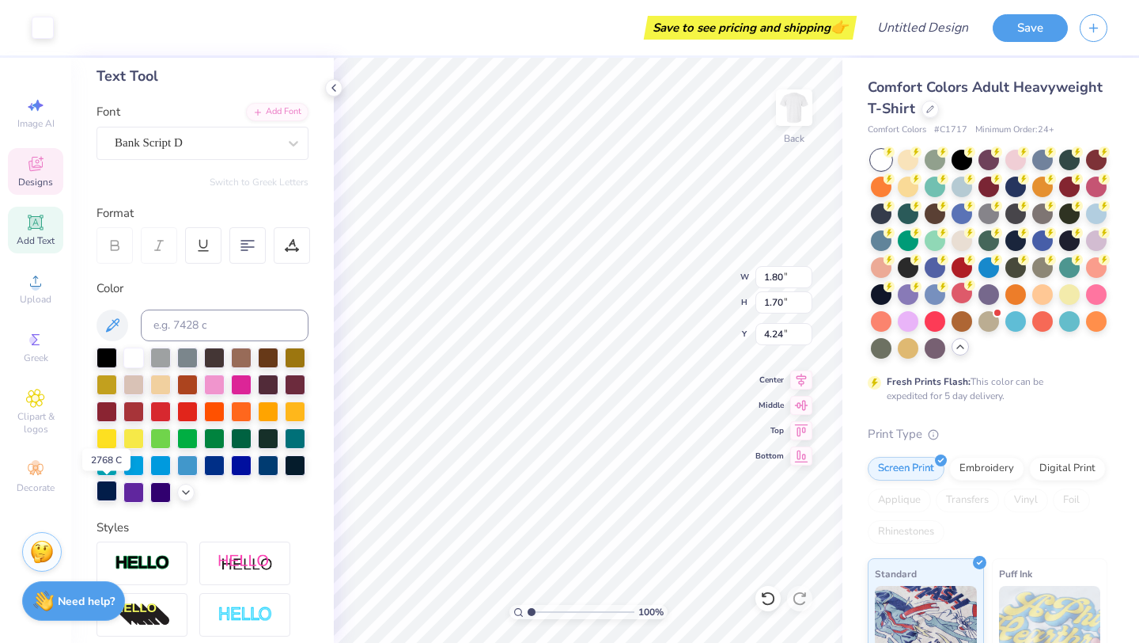
click at [103, 493] on div at bounding box center [107, 490] width 21 height 21
click at [108, 489] on div at bounding box center [107, 490] width 21 height 21
click at [135, 455] on div at bounding box center [133, 463] width 21 height 21
click at [161, 434] on div at bounding box center [160, 436] width 21 height 21
click at [218, 458] on div at bounding box center [214, 463] width 21 height 21
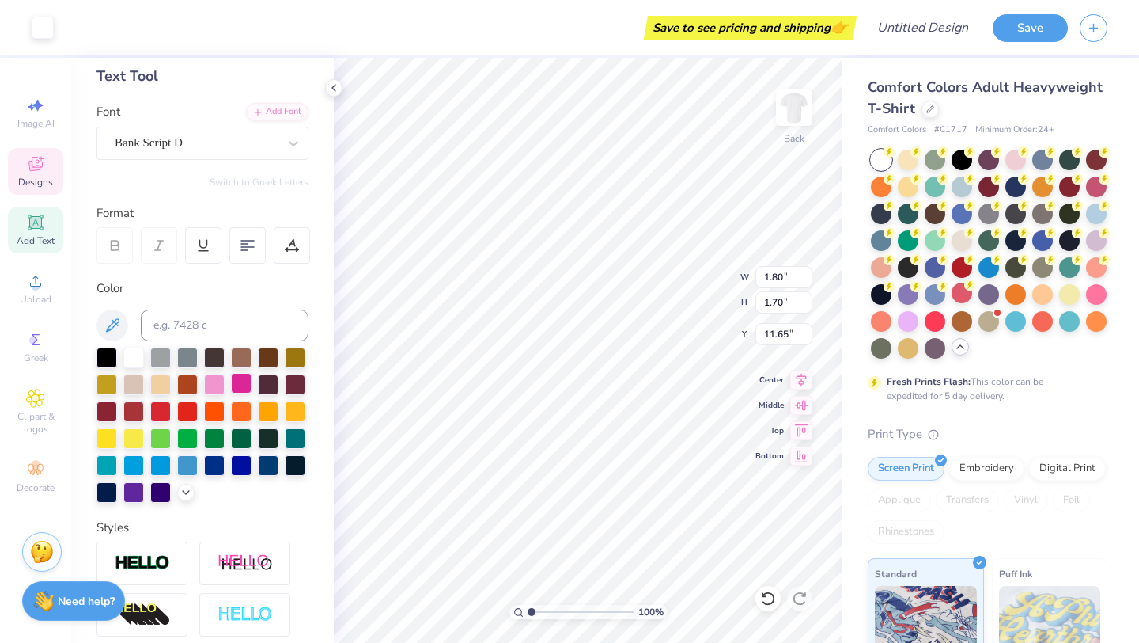
click at [242, 381] on div at bounding box center [241, 383] width 21 height 21
click at [770, 603] on icon at bounding box center [767, 598] width 13 height 14
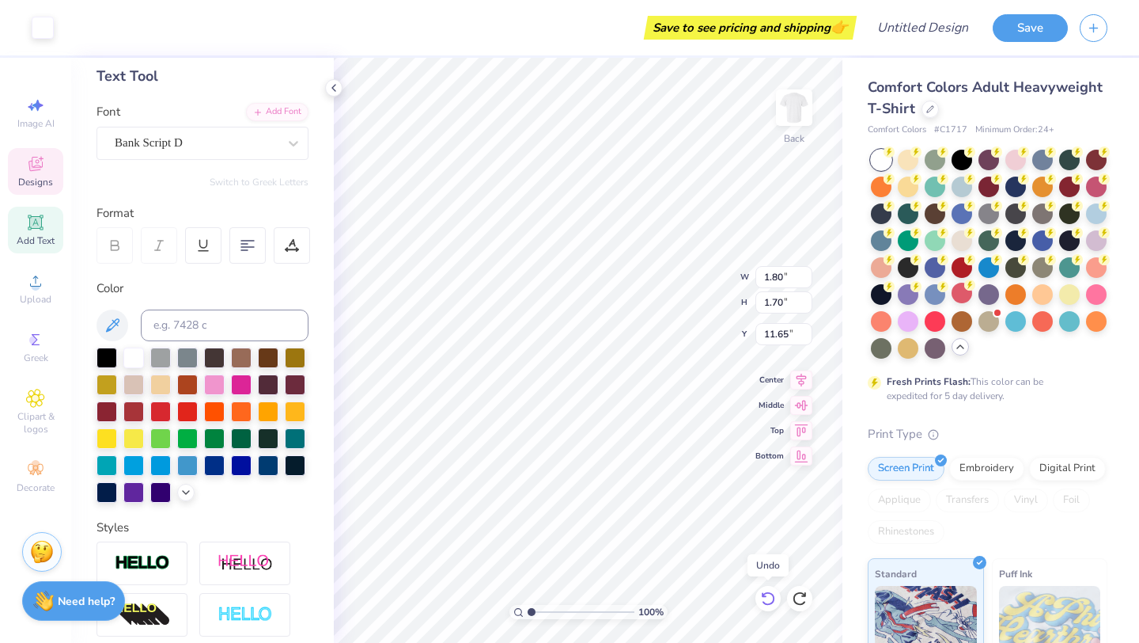
click at [770, 603] on icon at bounding box center [767, 598] width 13 height 14
type input "4.24"
type textarea "EST. 2000"
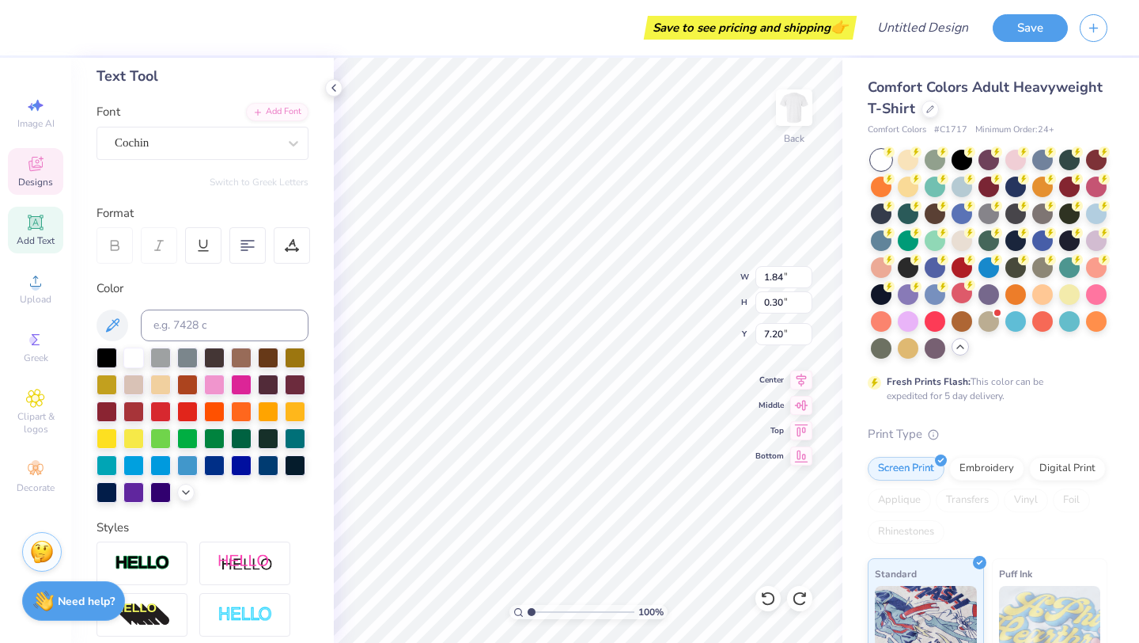
scroll to position [0, 2]
type input "7.06"
click at [100, 491] on div at bounding box center [107, 490] width 21 height 21
click at [904, 220] on div at bounding box center [908, 212] width 21 height 21
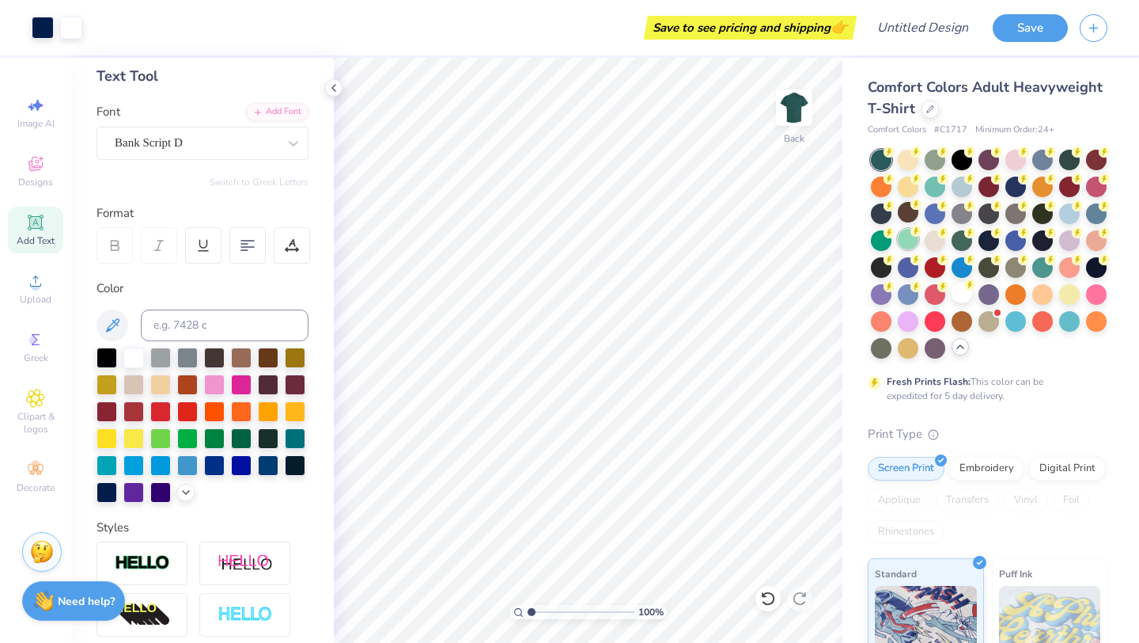
click at [905, 234] on div at bounding box center [908, 239] width 21 height 21
click at [961, 293] on div at bounding box center [962, 292] width 21 height 21
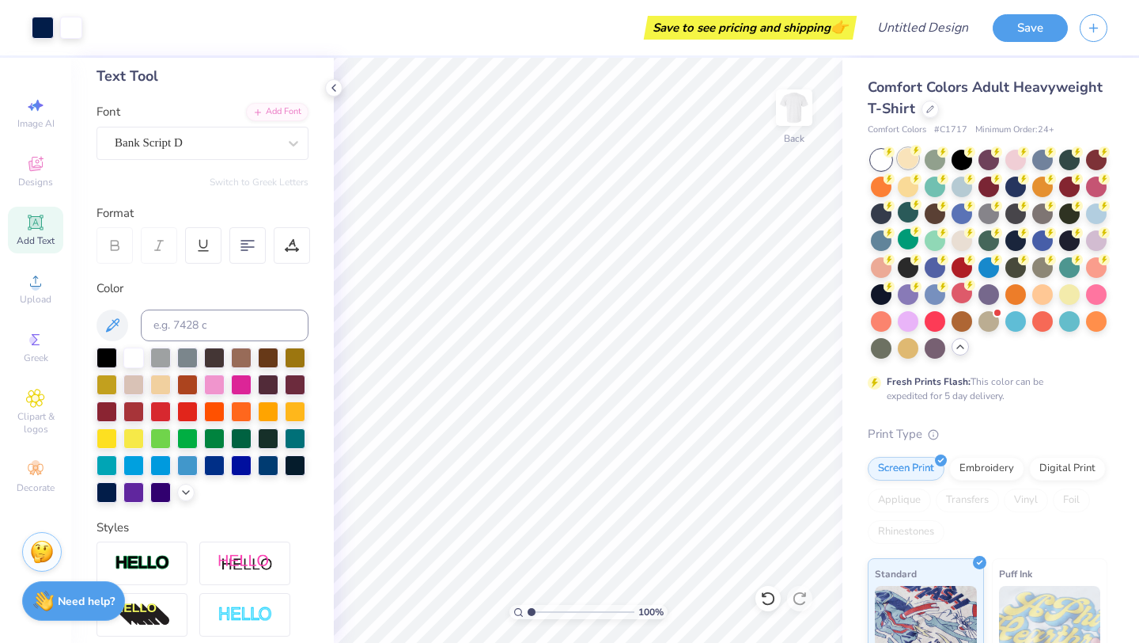
click at [908, 160] on div at bounding box center [908, 158] width 21 height 21
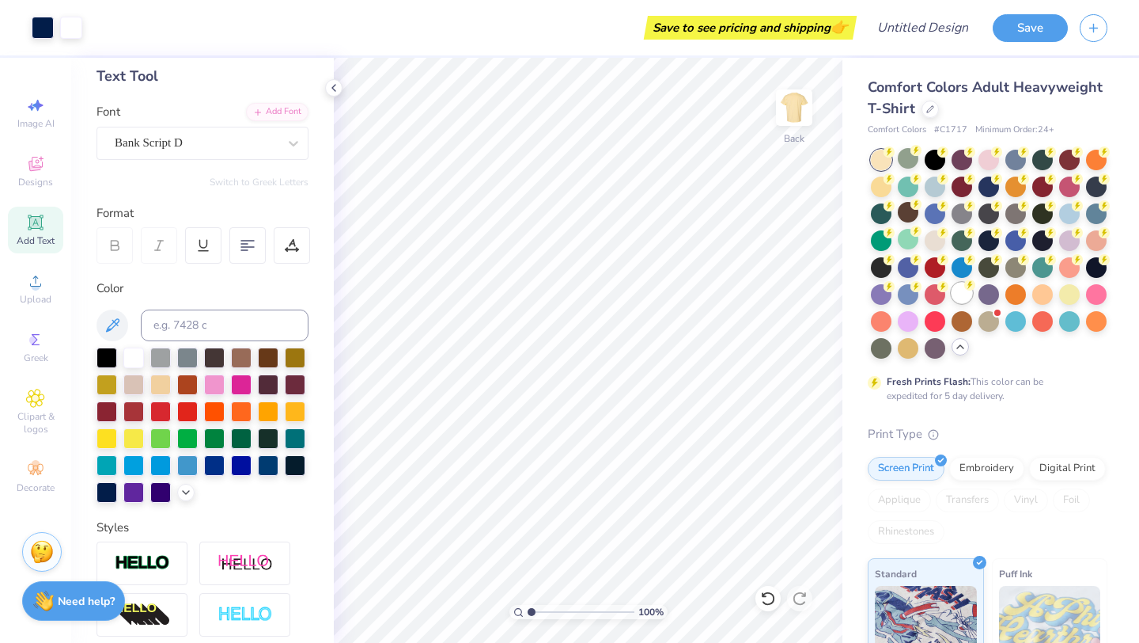
click at [957, 292] on div at bounding box center [962, 292] width 21 height 21
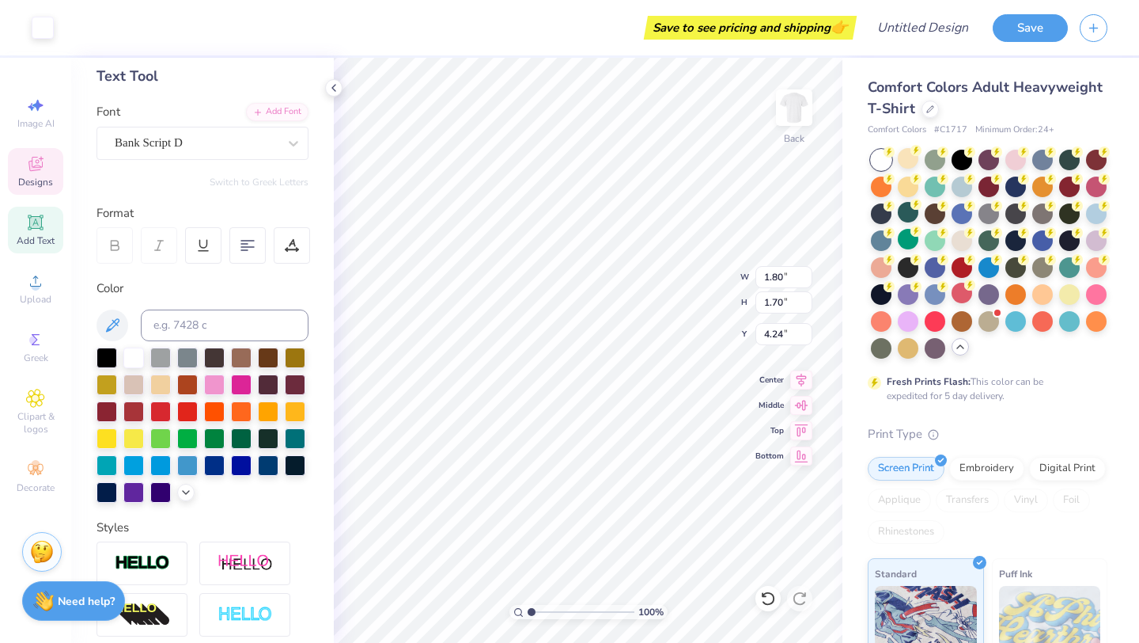
type input "12.20"
click at [78, 27] on div at bounding box center [71, 26] width 22 height 22
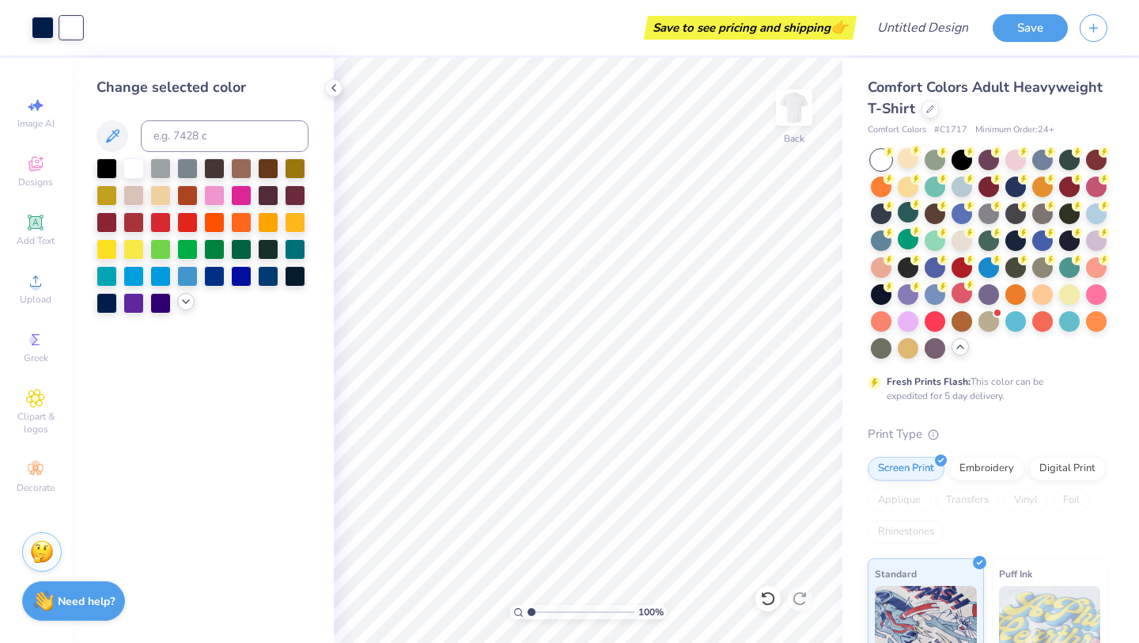
click at [181, 304] on icon at bounding box center [186, 301] width 13 height 13
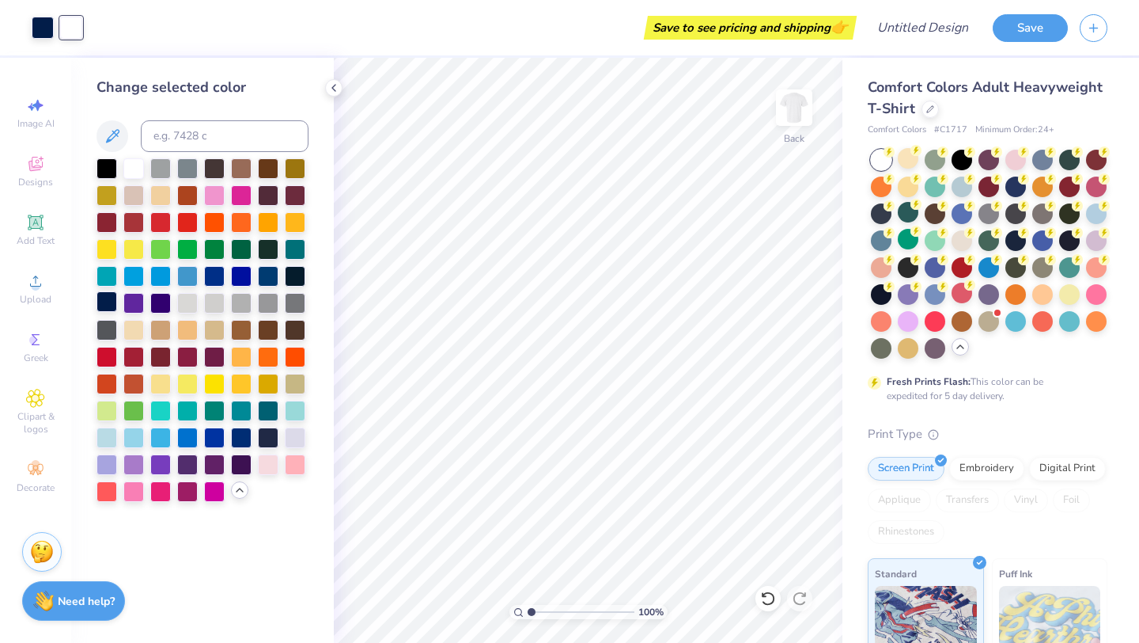
click at [106, 306] on div at bounding box center [107, 301] width 21 height 21
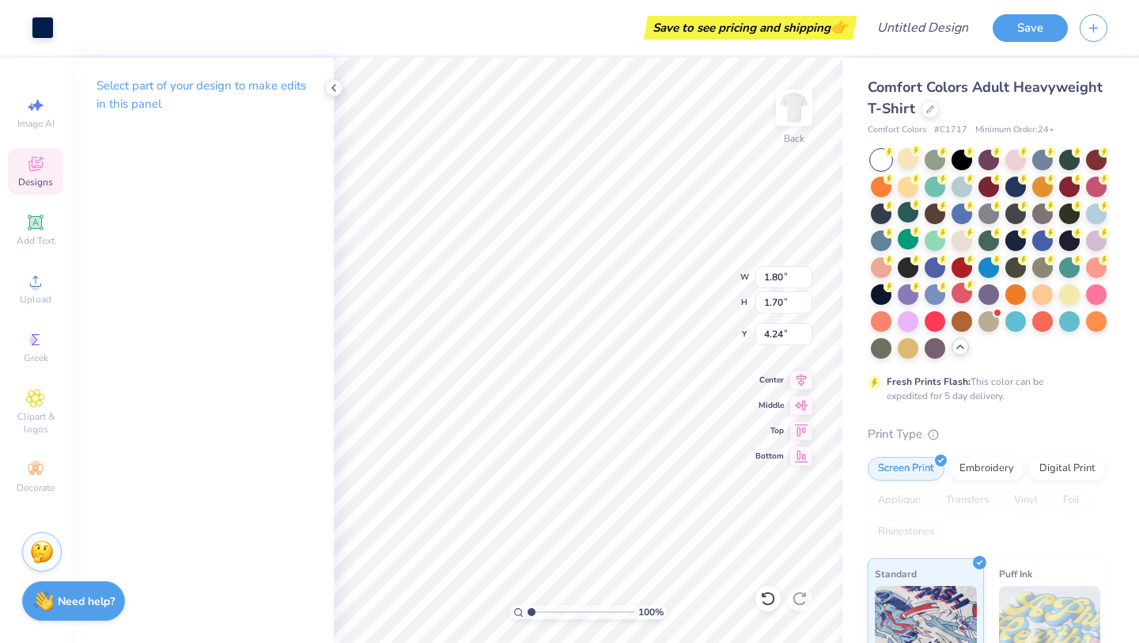
type input "4.24"
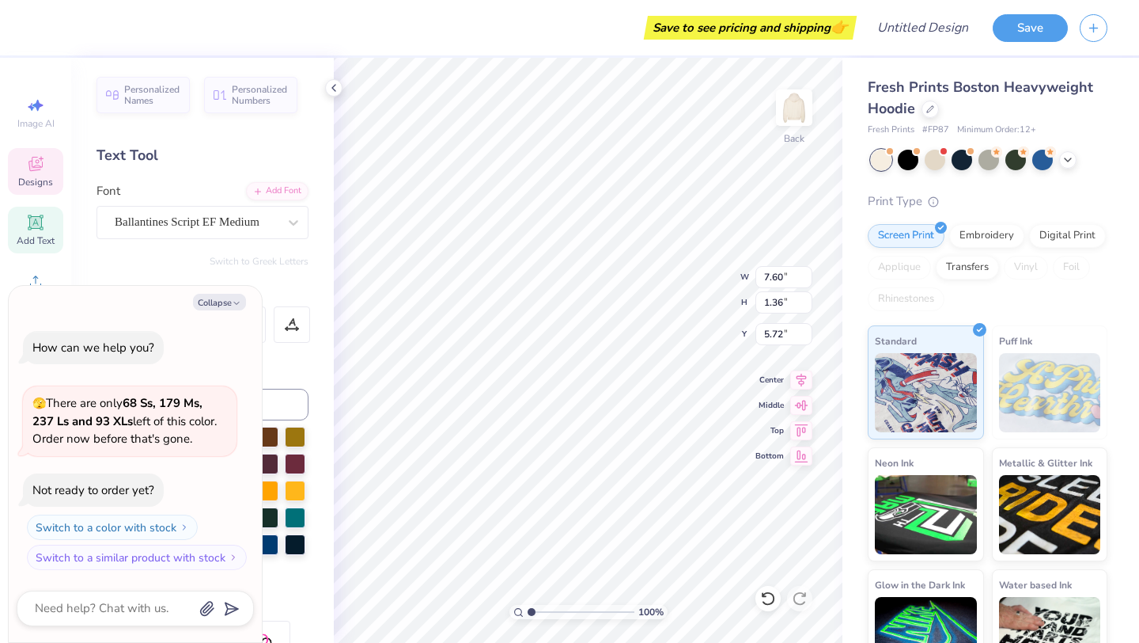
scroll to position [0, 1]
type textarea "x"
type textarea "Sweet Cau,"
type textarea "x"
type textarea "Sw,"
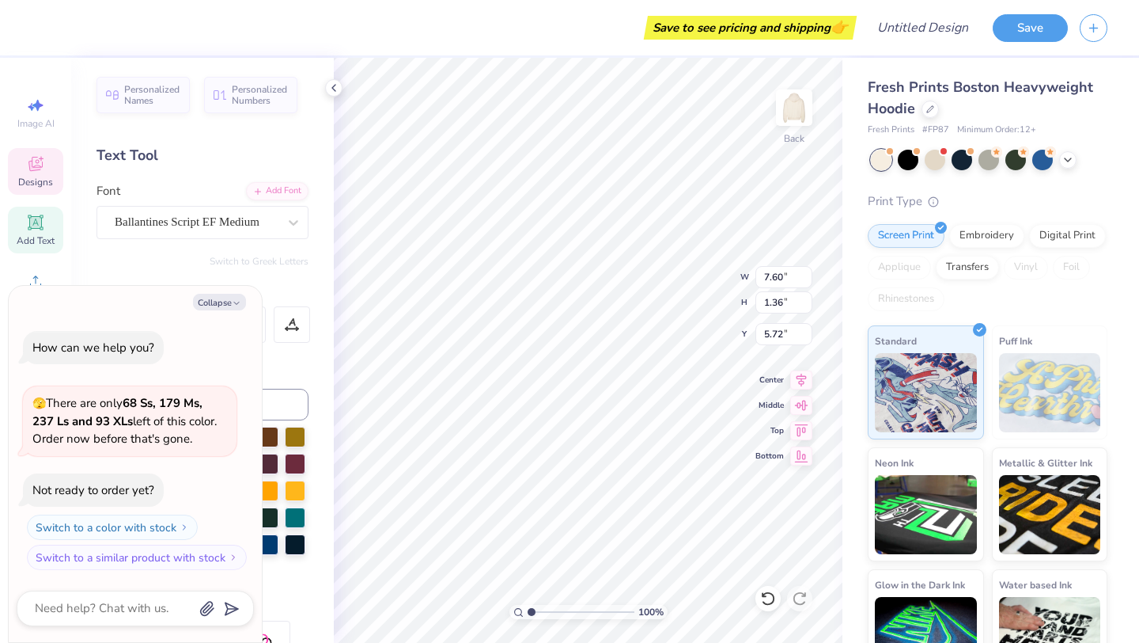
scroll to position [0, 0]
type textarea "x"
type textarea ","
type textarea "x"
type textarea "K,"
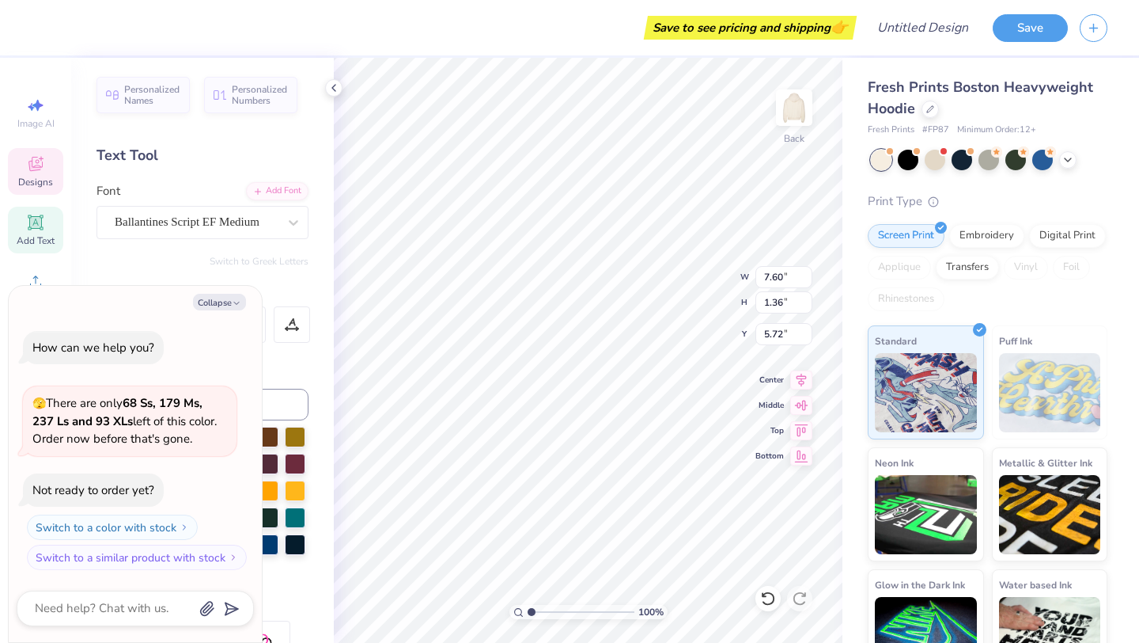
type textarea "x"
type textarea "Ka,"
type textarea "x"
type textarea "Kap,"
type textarea "x"
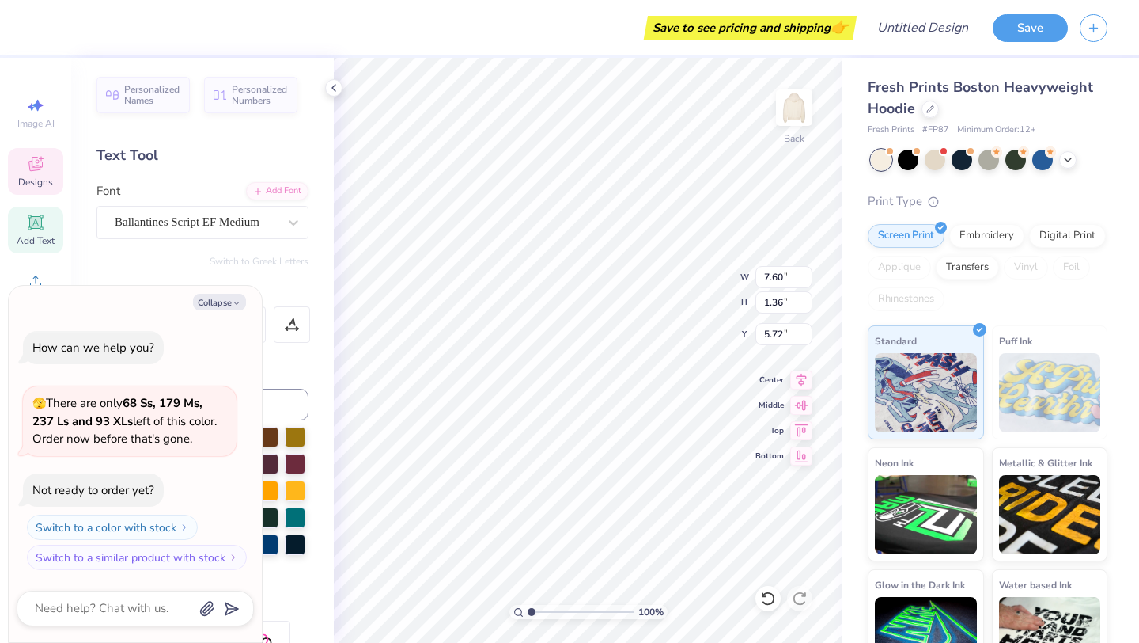
type textarea "Kapp,"
type textarea "x"
type textarea "Kappa,"
type textarea "x"
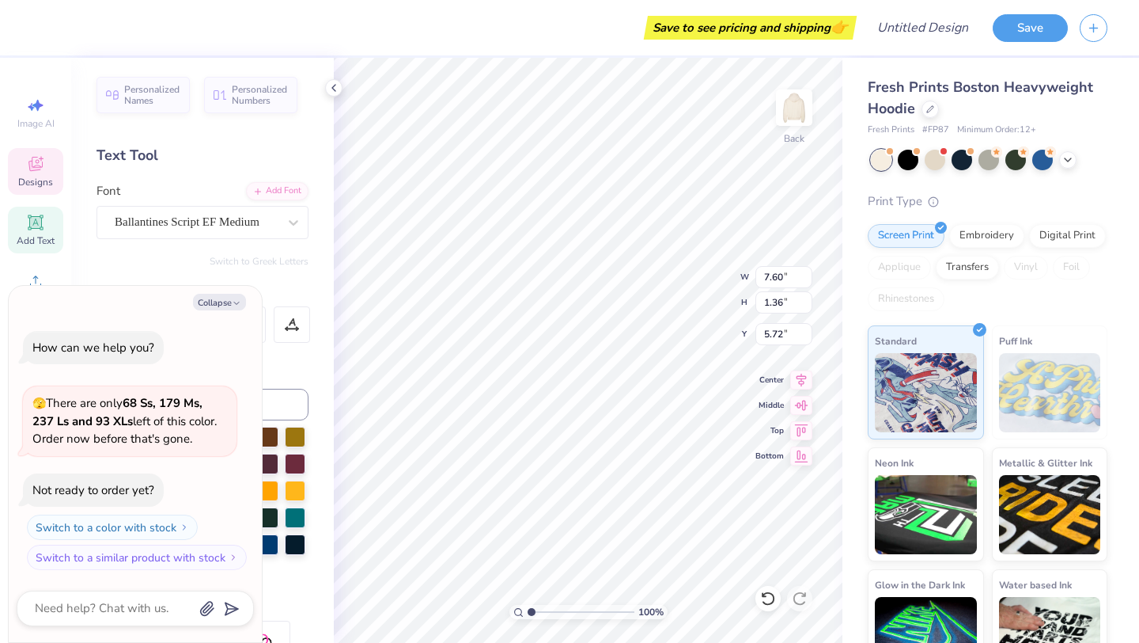
type input "7.57"
type input "1.24"
type input "7.08"
type textarea "x"
type textarea "Sweet Sistes"
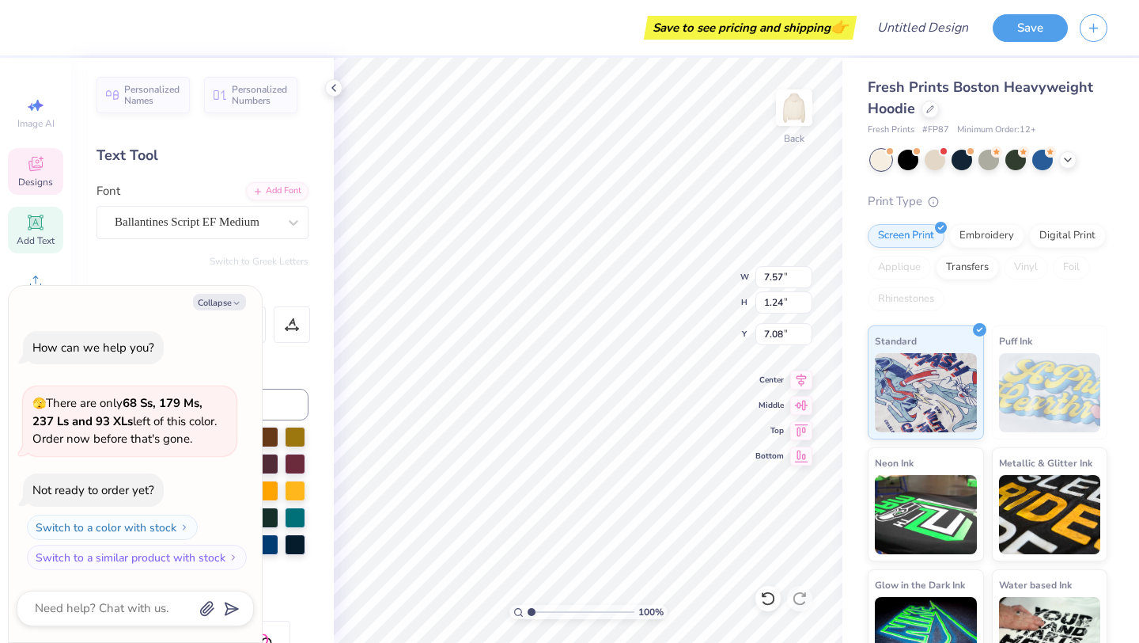
type textarea "x"
type textarea "Sweet Sists"
type textarea "x"
type textarea "Sws"
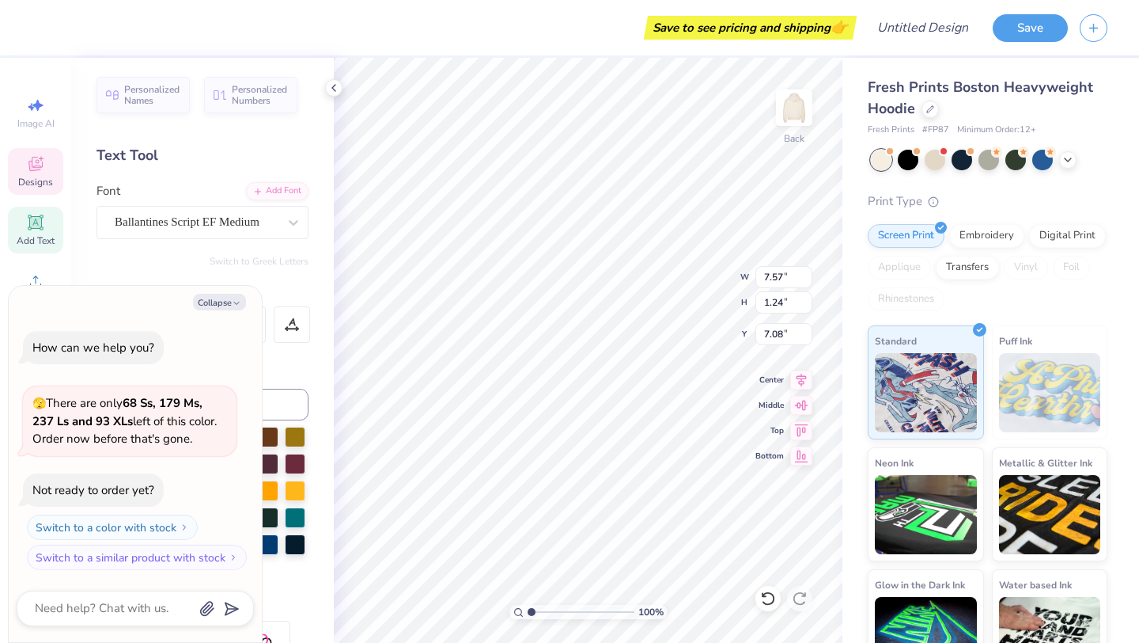
type textarea "x"
type textarea "Ss"
type textarea "x"
type textarea "s"
type textarea "x"
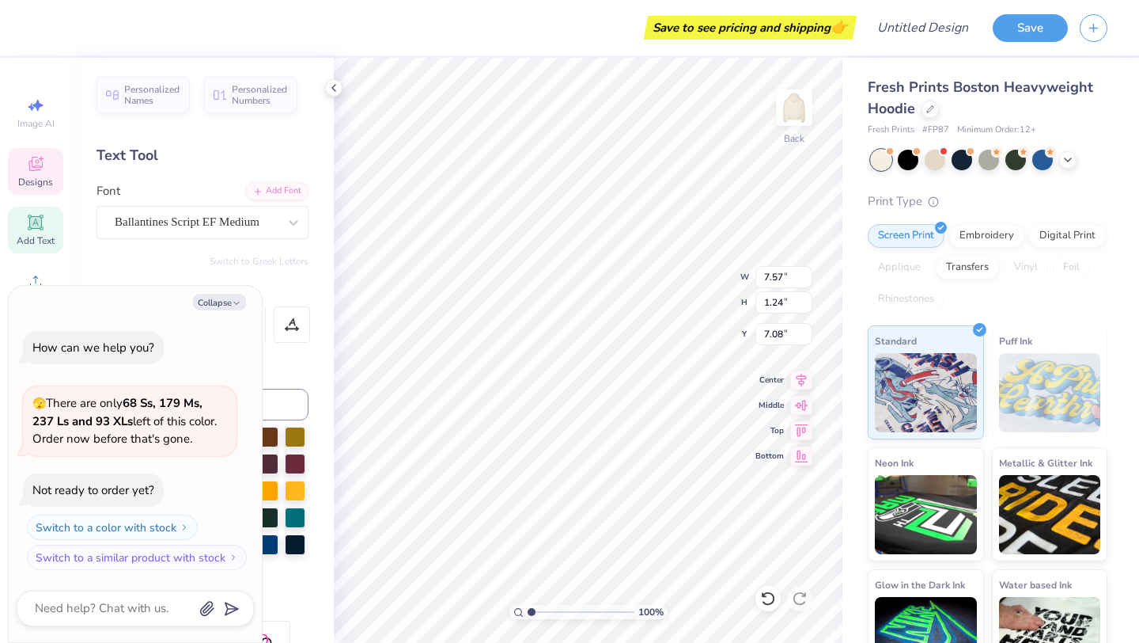
type textarea "Ts"
type textarea "x"
type textarea "Tas"
type textarea "x"
type textarea "Taus"
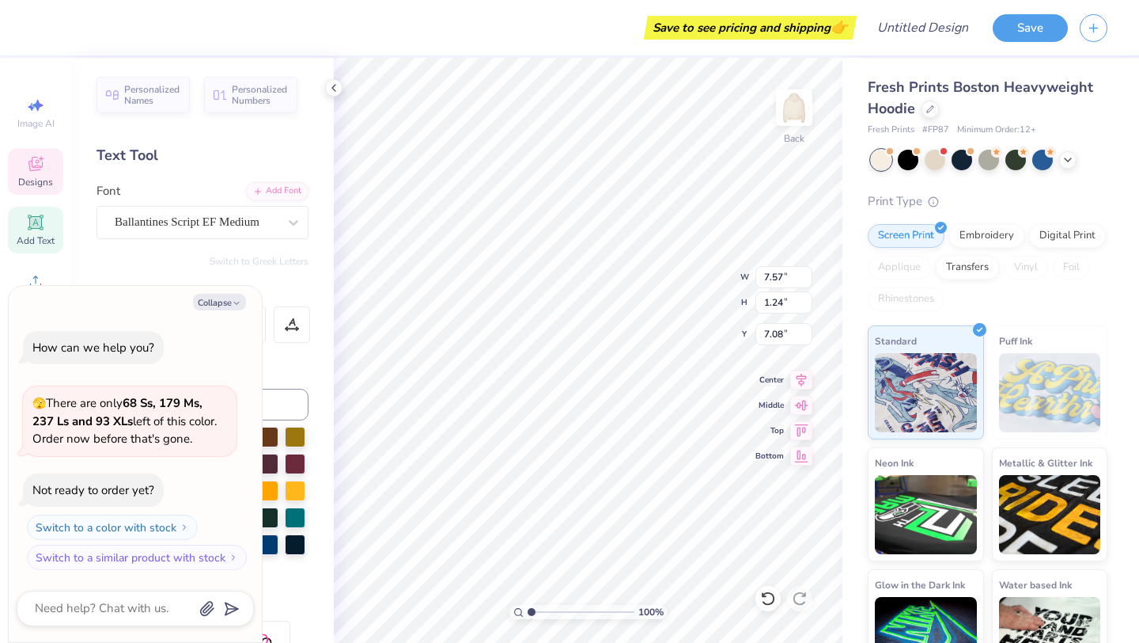
type textarea "x"
type textarea "Tas"
type textarea "x"
type input "12.00"
type input "8.19"
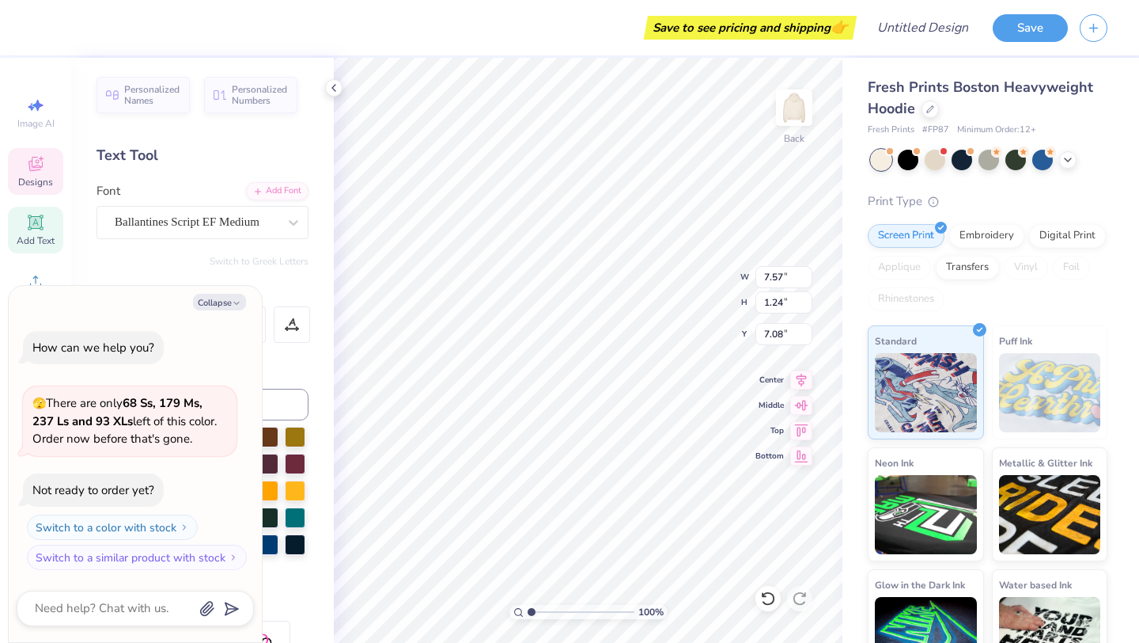
type input "3.16"
type textarea "x"
type input "2.76"
type input "0.68"
type input "3.00"
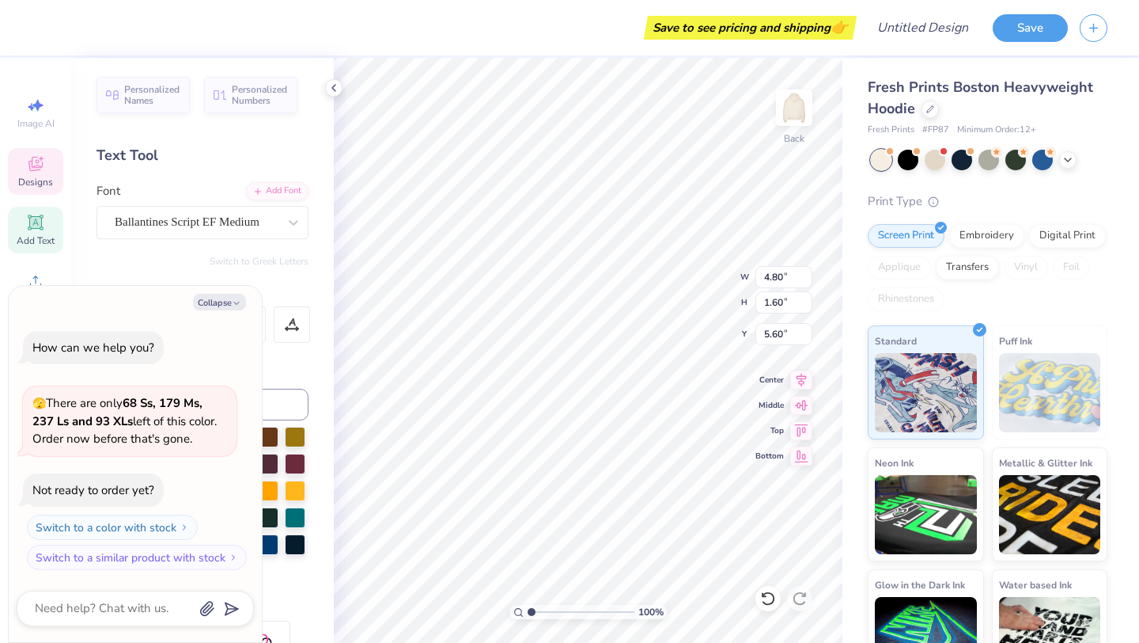
type textarea "x"
type input "2.23"
type input "1.22"
type input "7.09"
type textarea "x"
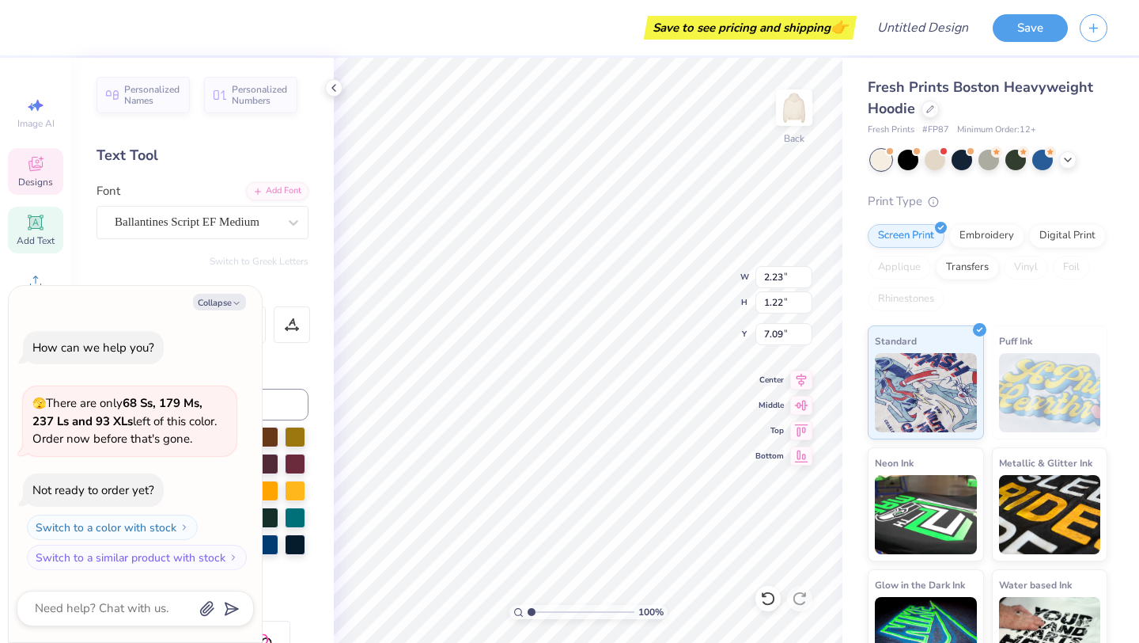
type input "7.20"
type textarea "x"
type textarea "Ts"
type textarea "x"
type textarea "T"
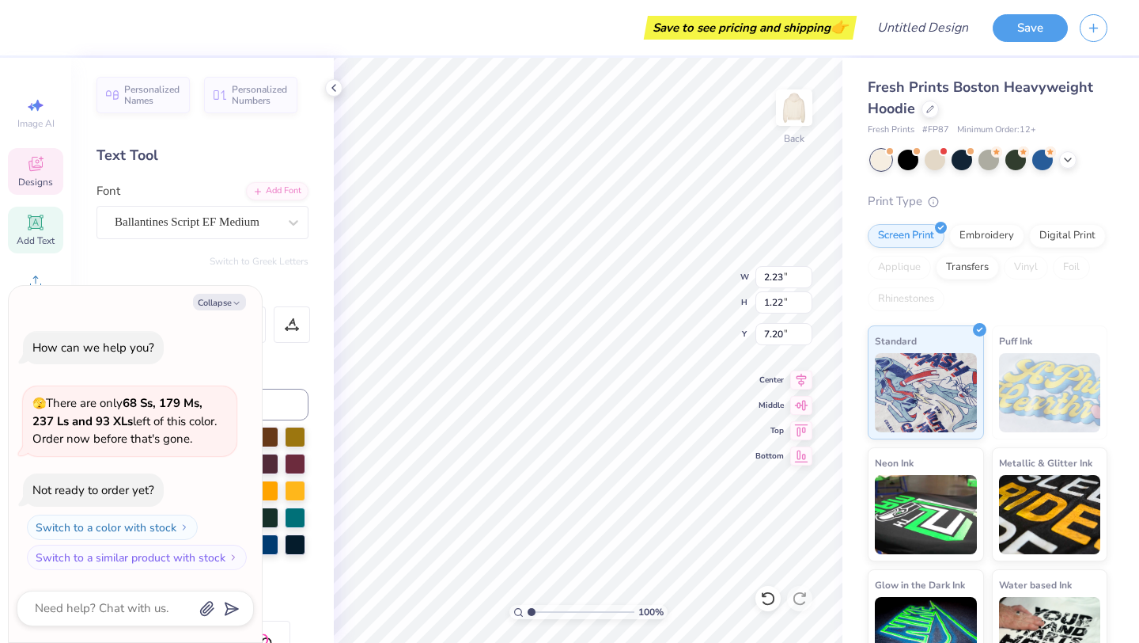
type textarea "x"
type input "6.45"
type textarea "x"
type textarea "Kappa"
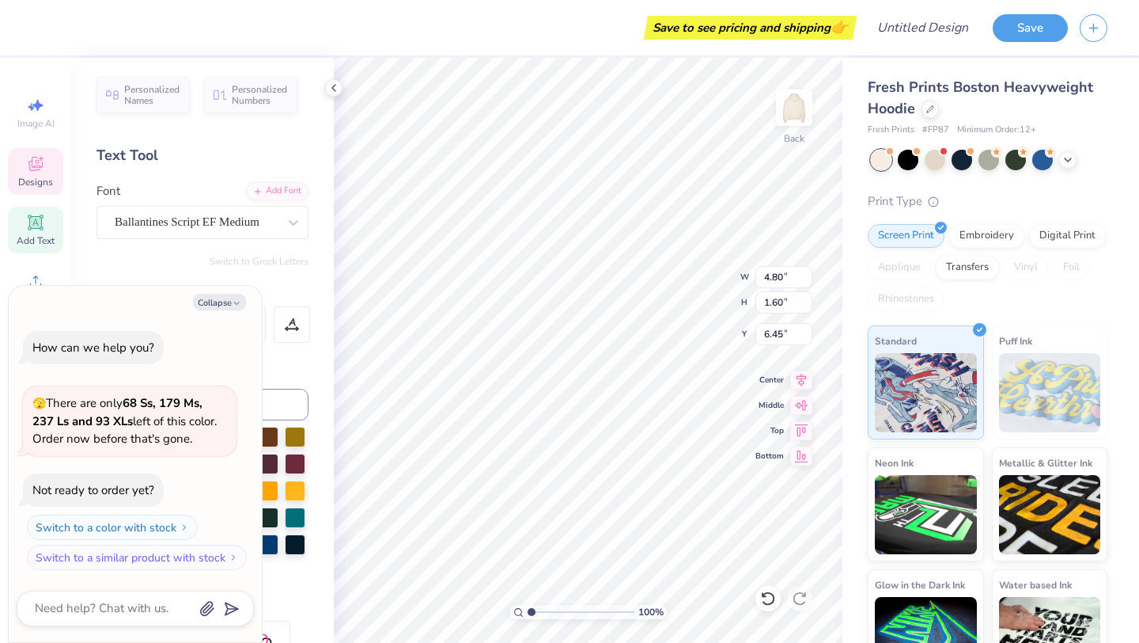
scroll to position [0, 1]
type textarea "x"
type textarea "[PERSON_NAME]"
type textarea "x"
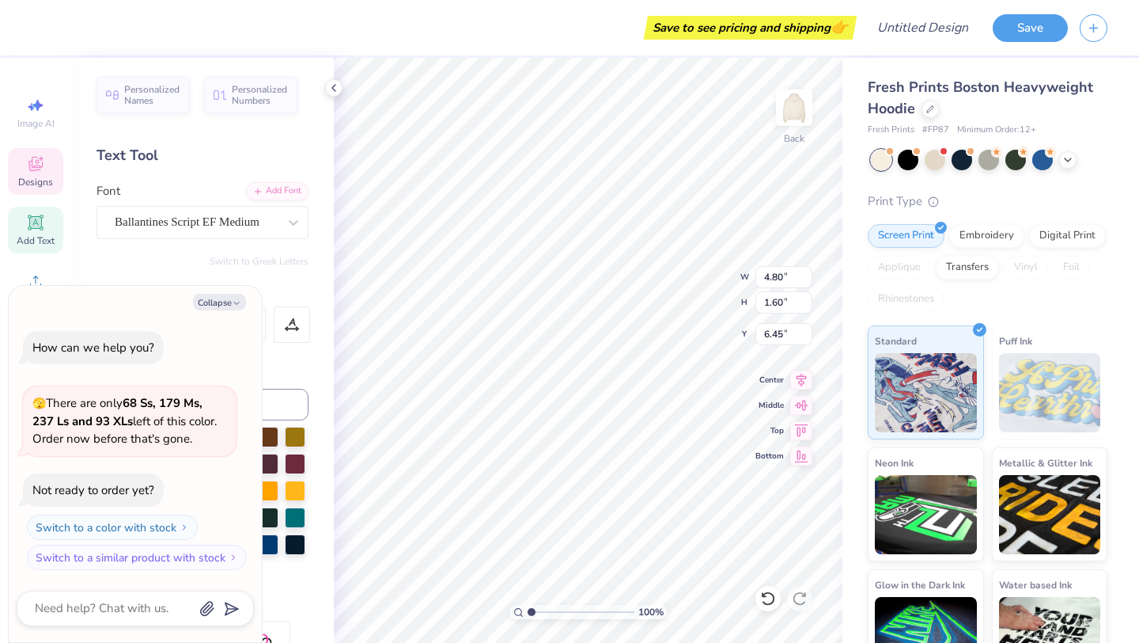
type textarea "Kappa"
type textarea "x"
type textarea "Kappa"
type textarea "x"
type textarea "Kappa T"
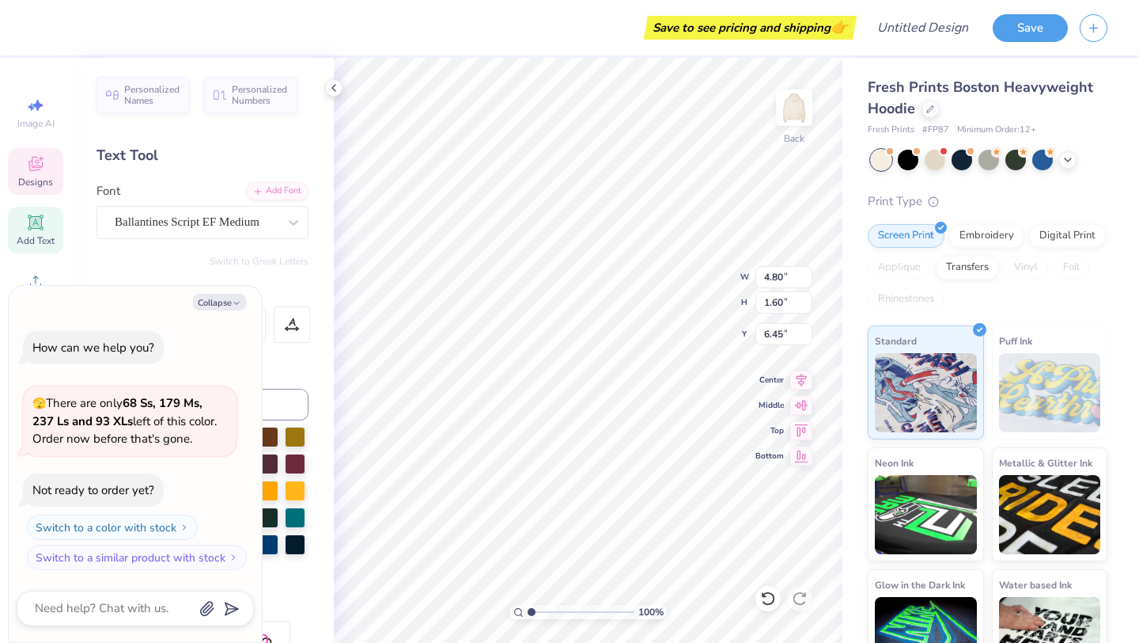
type textarea "x"
type textarea "Kappa Ta"
type textarea "x"
type textarea "Kappa Tau"
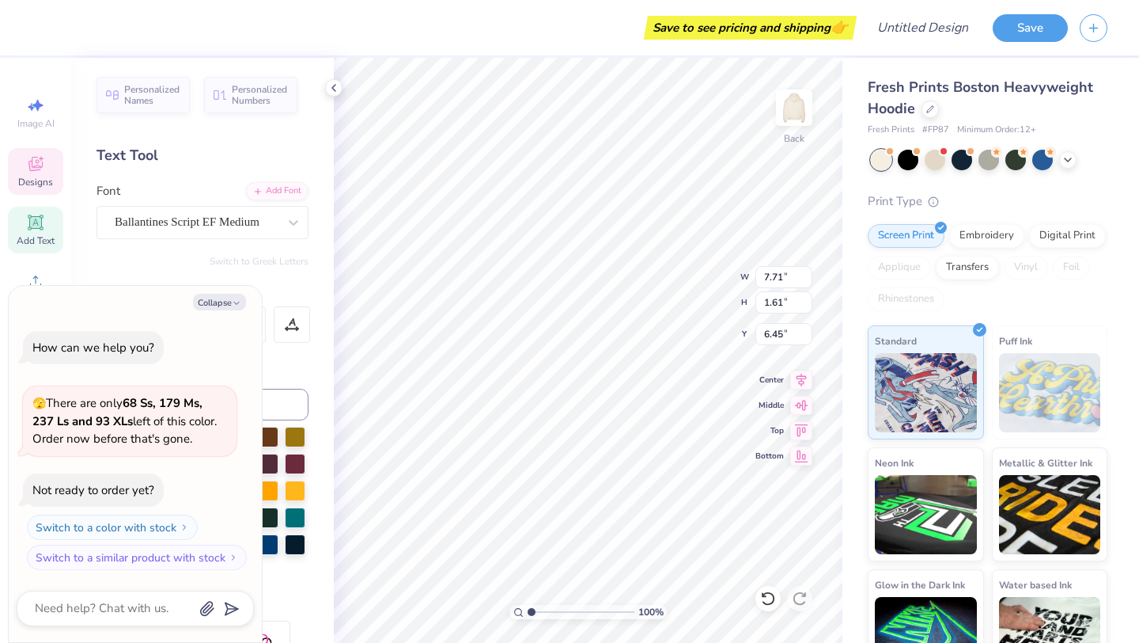
type textarea "x"
type input "5.21"
type input "0.37"
type input "8.73"
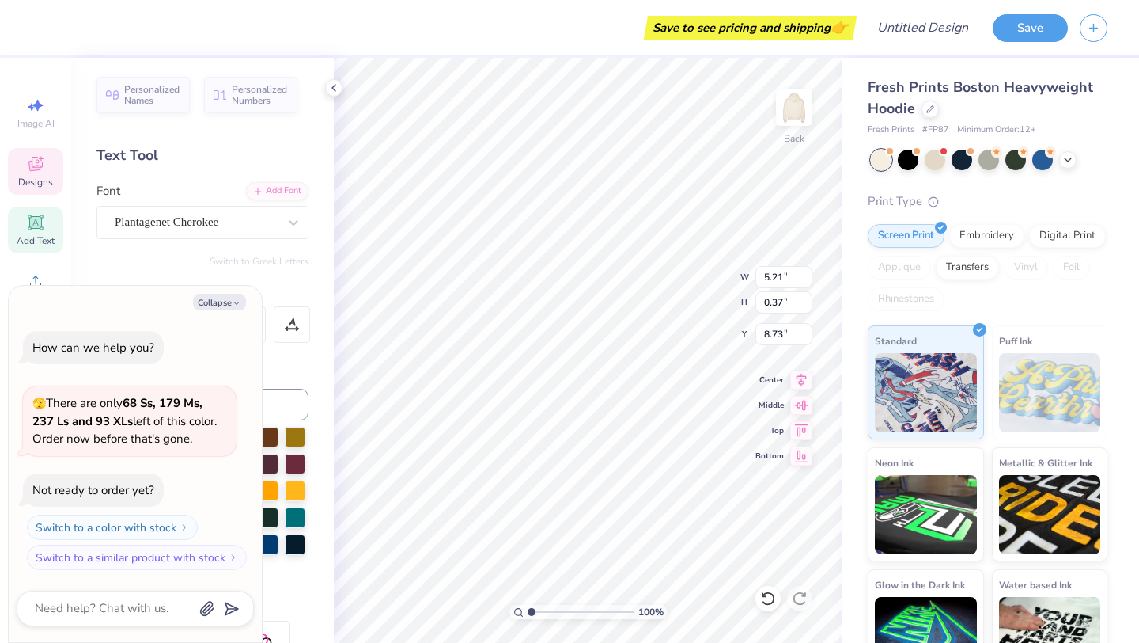
type textarea "x"
type textarea "P"
type textarea "x"
type textarea "S"
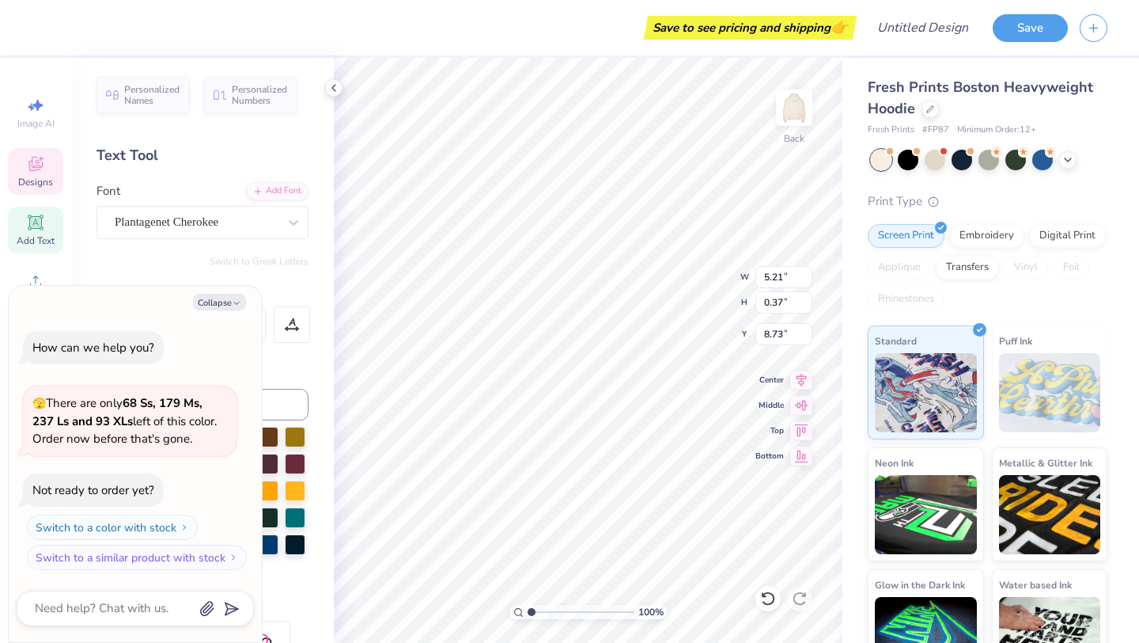
type textarea "x"
type textarea "SI"
type textarea "x"
type textarea "SIN"
type textarea "x"
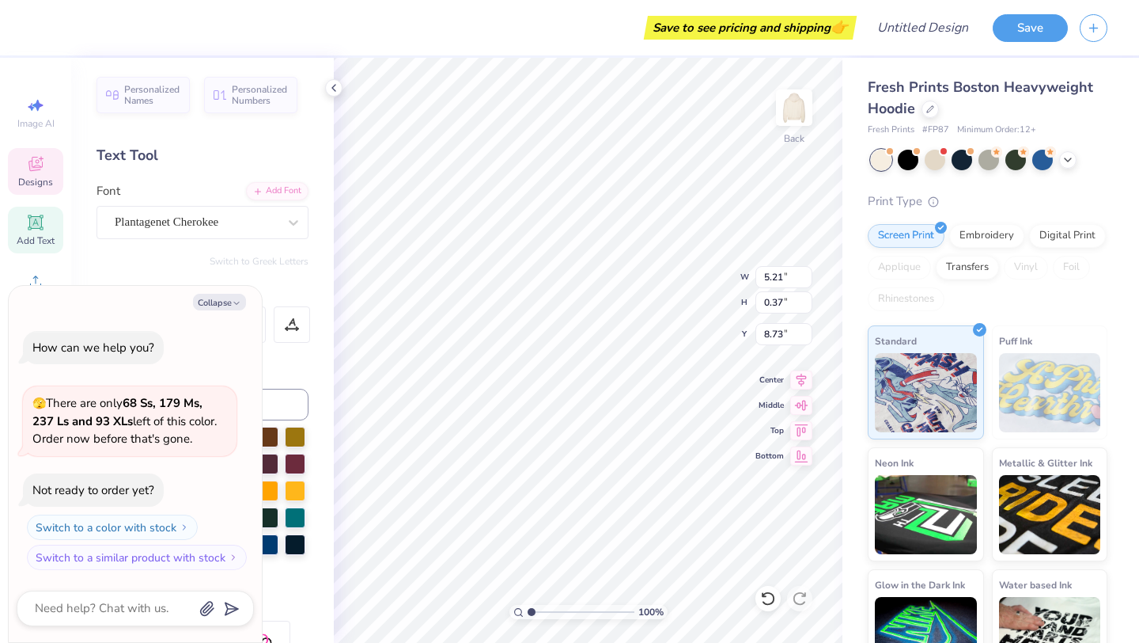
type textarea "SINC"
type textarea "x"
type textarea "SINCE"
type textarea "x"
type textarea "SINCE"
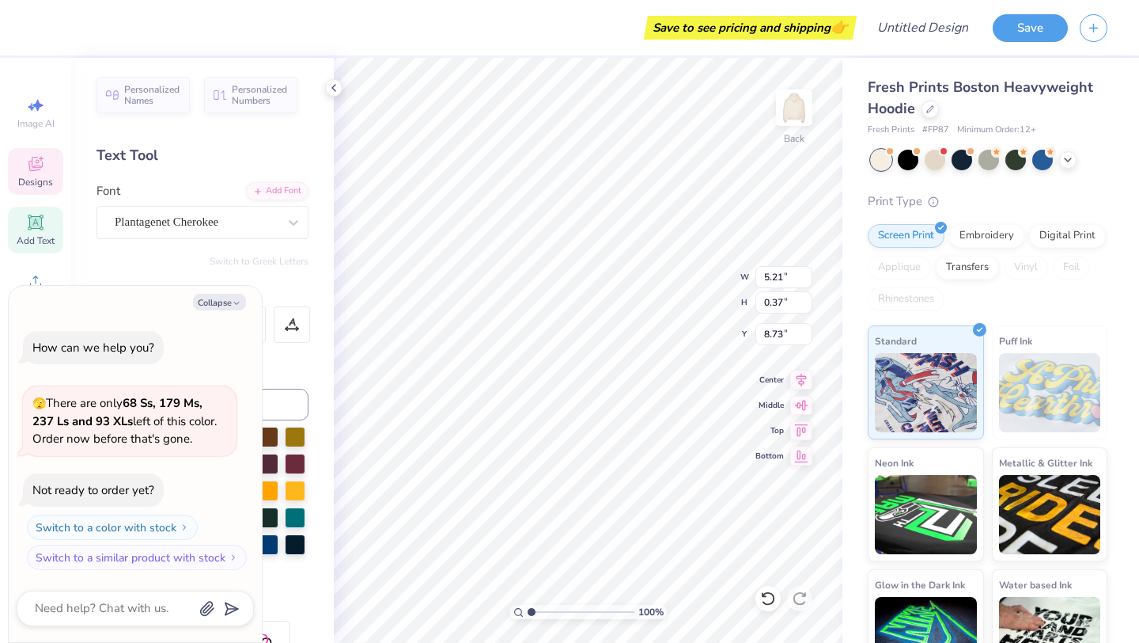
type textarea "x"
type textarea "SINCE 2"
type textarea "x"
type textarea "SINCE 20"
type textarea "x"
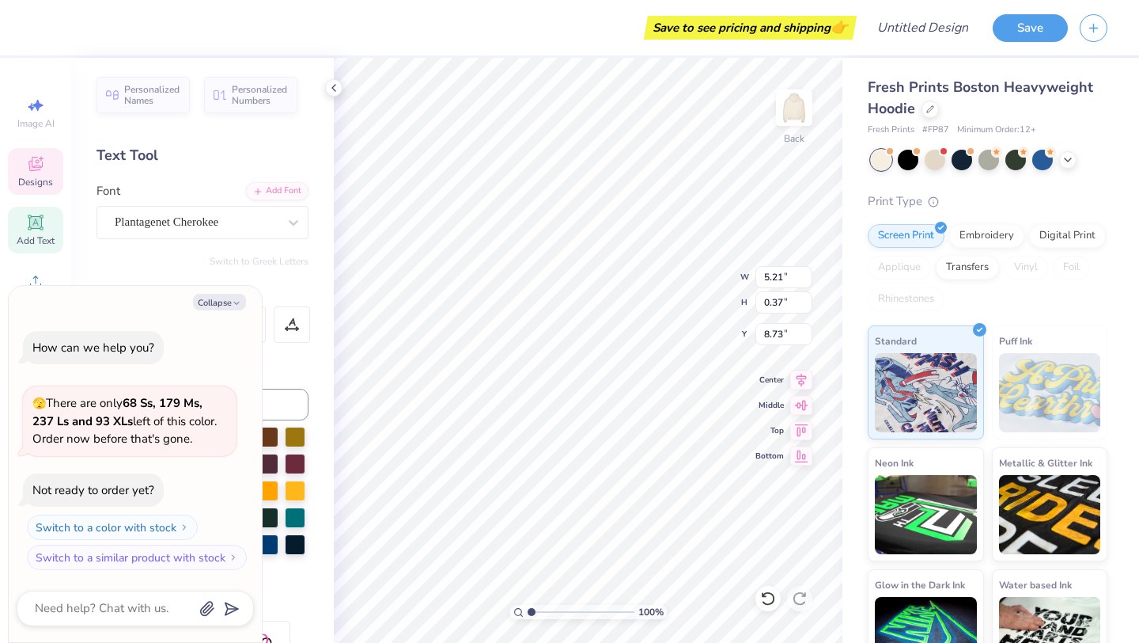
type textarea "SINCE 200"
type textarea "x"
type textarea "SINCE 2000"
type textarea "x"
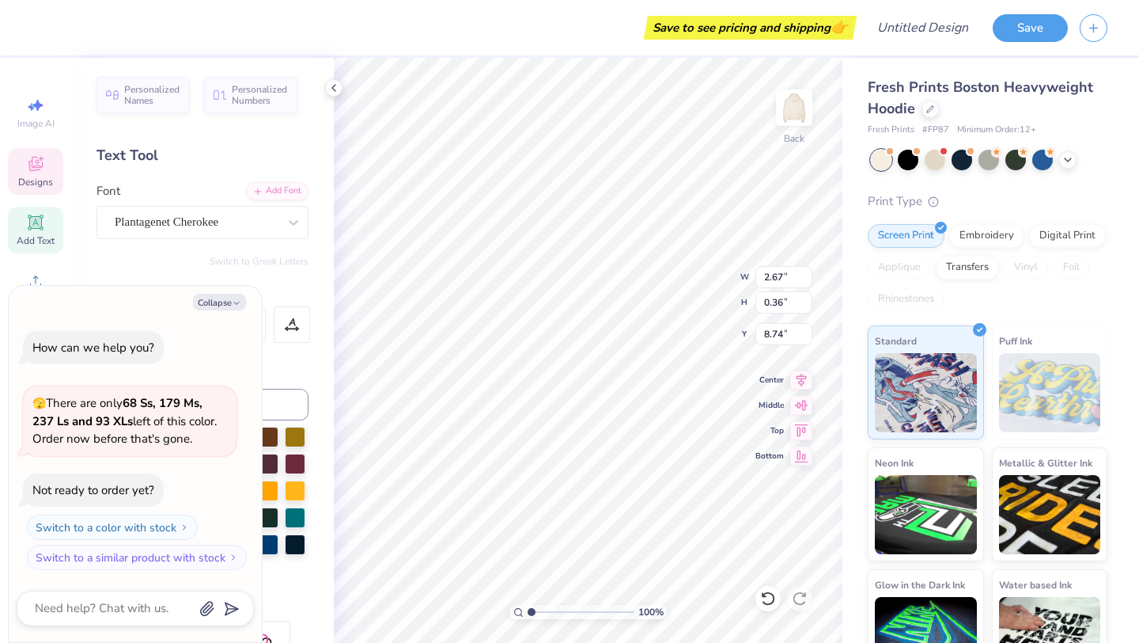
type input "8.05"
type textarea "x"
type input "8.38"
click at [1068, 160] on icon at bounding box center [1068, 158] width 13 height 13
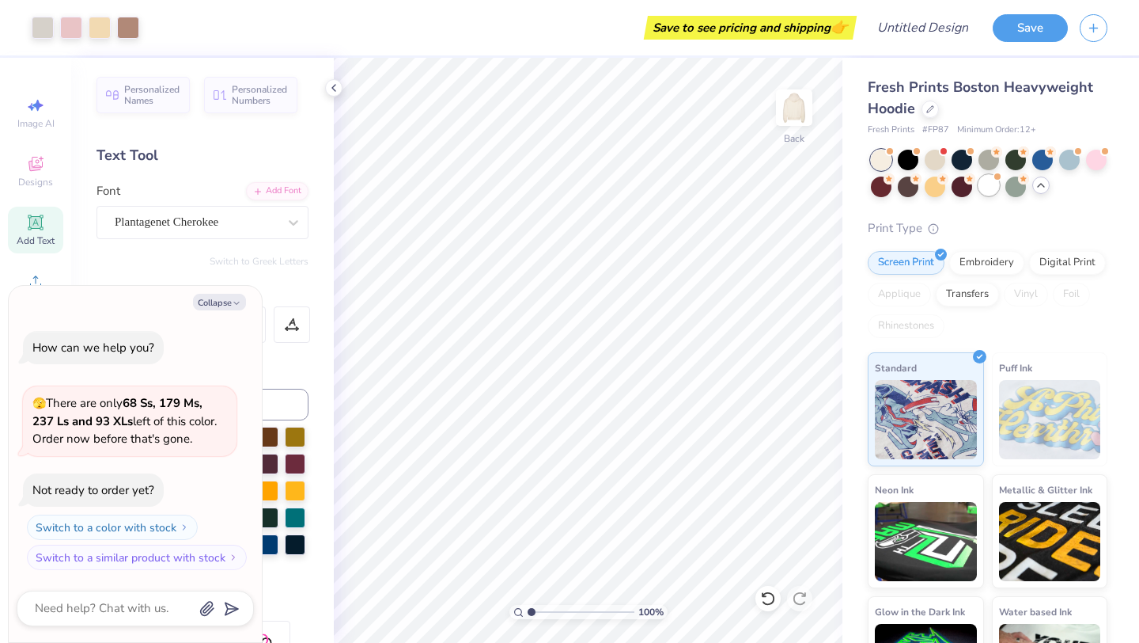
click at [988, 189] on div at bounding box center [989, 185] width 21 height 21
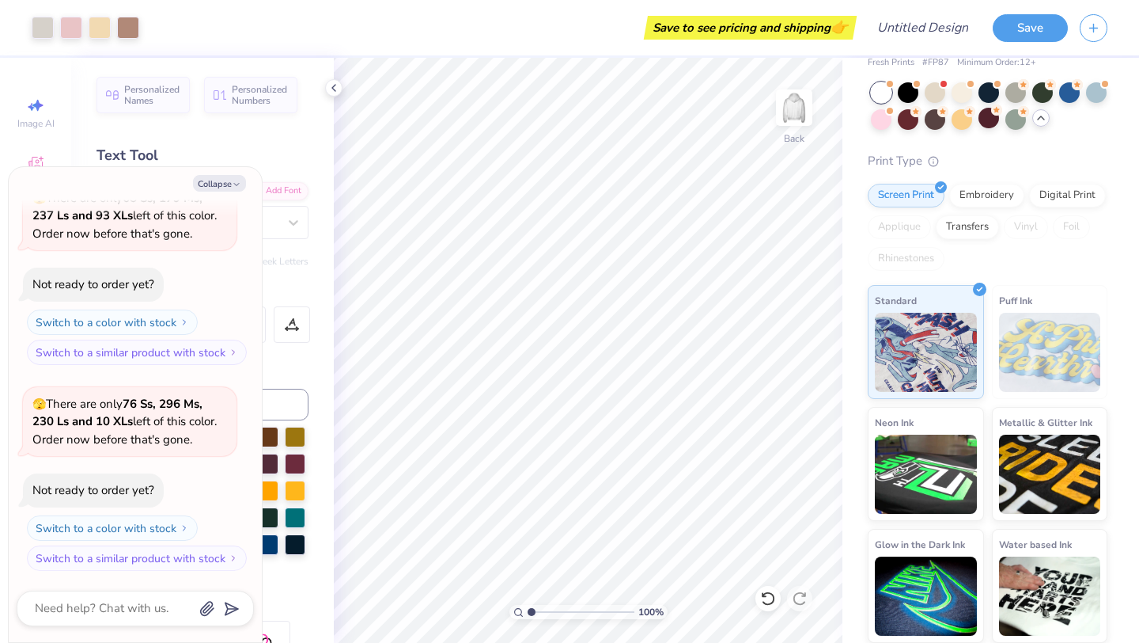
scroll to position [0, 0]
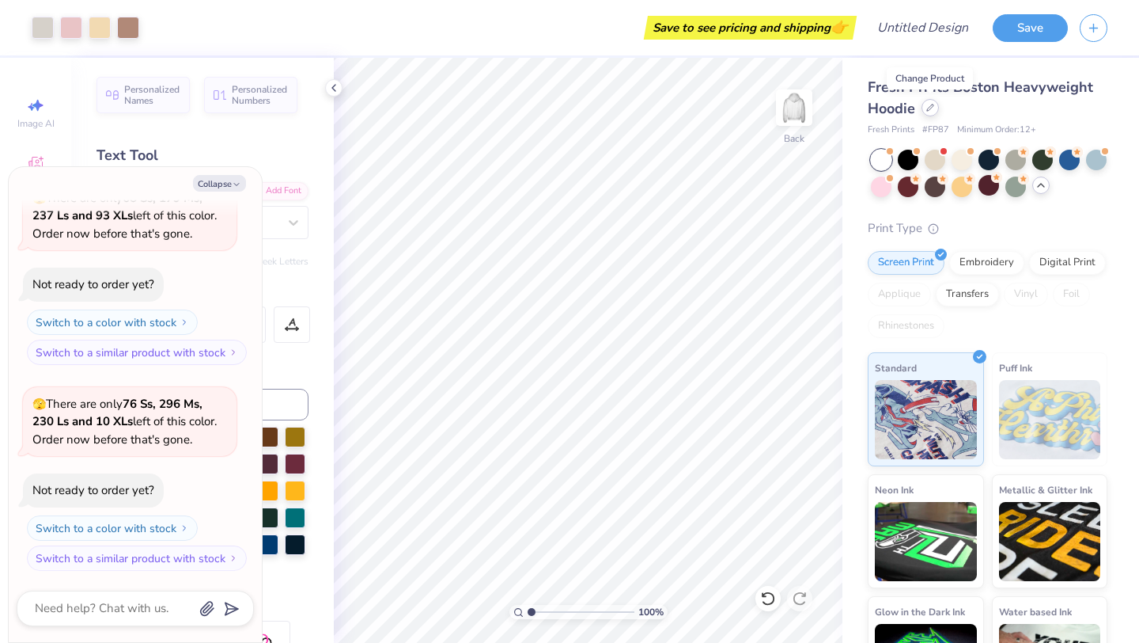
click at [935, 109] on div at bounding box center [930, 107] width 17 height 17
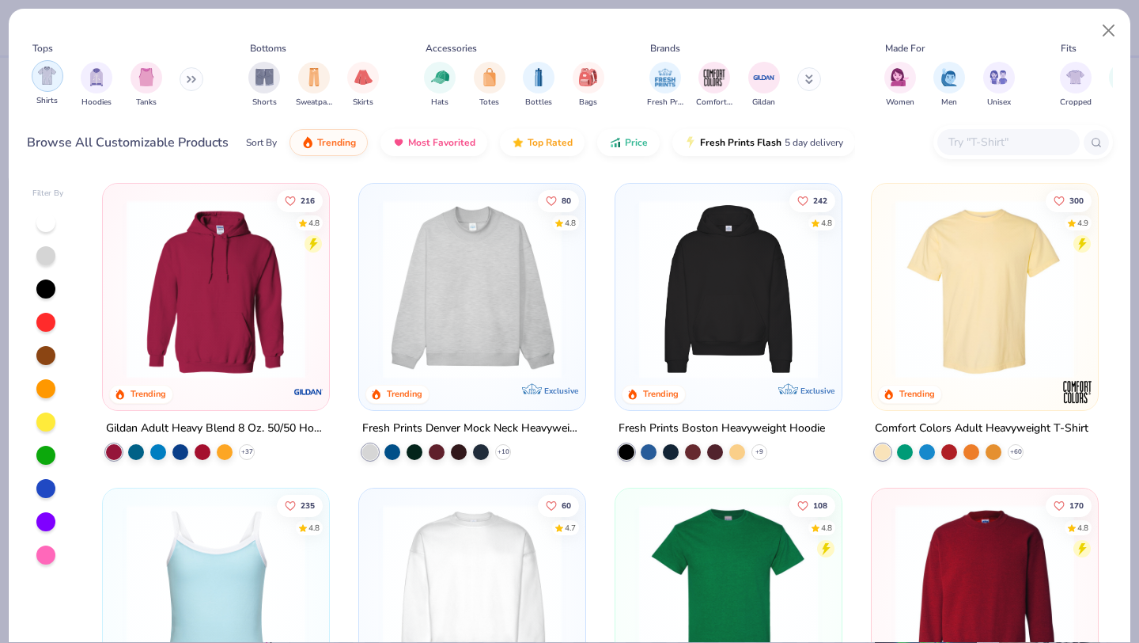
click at [45, 89] on div "filter for Shirts" at bounding box center [48, 76] width 32 height 32
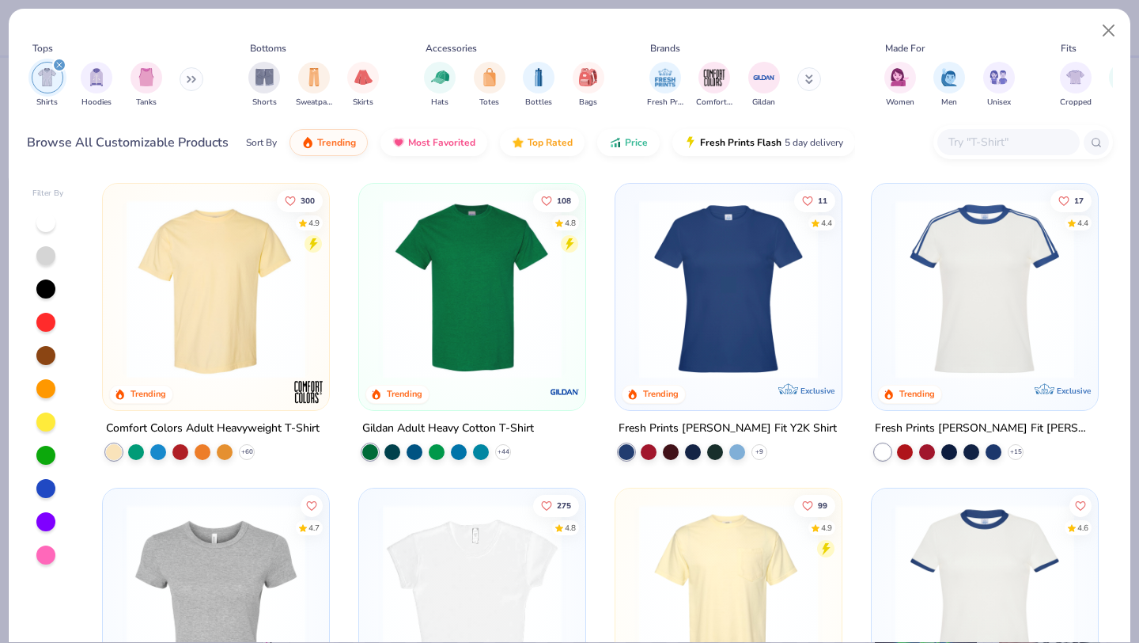
click at [215, 317] on img at bounding box center [216, 288] width 195 height 179
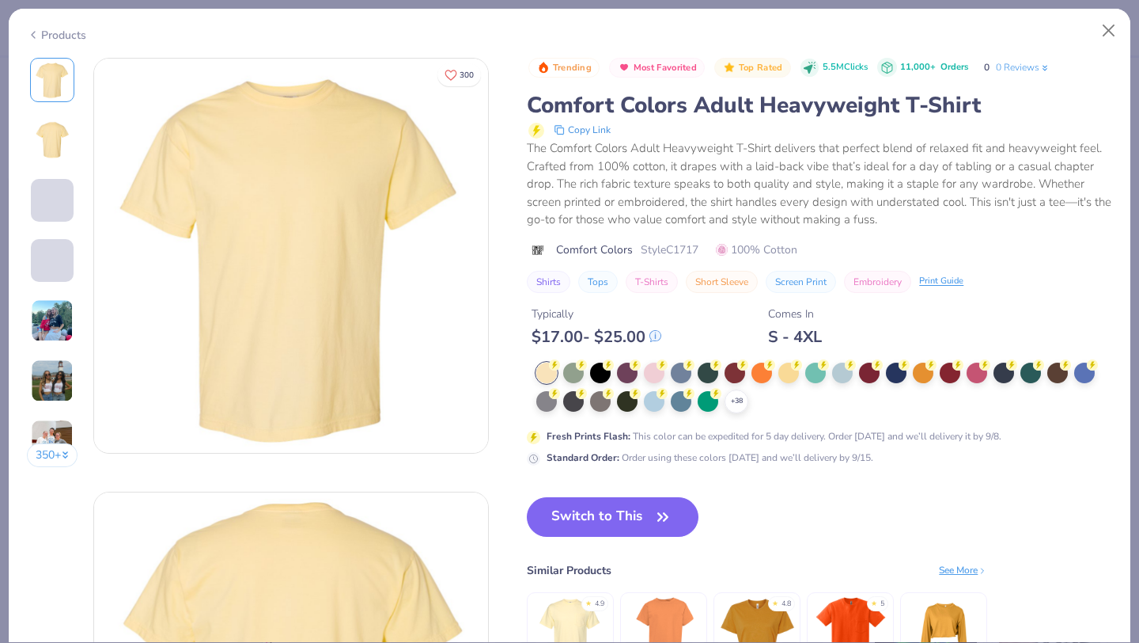
click at [574, 519] on button "Switch to This" at bounding box center [613, 517] width 172 height 40
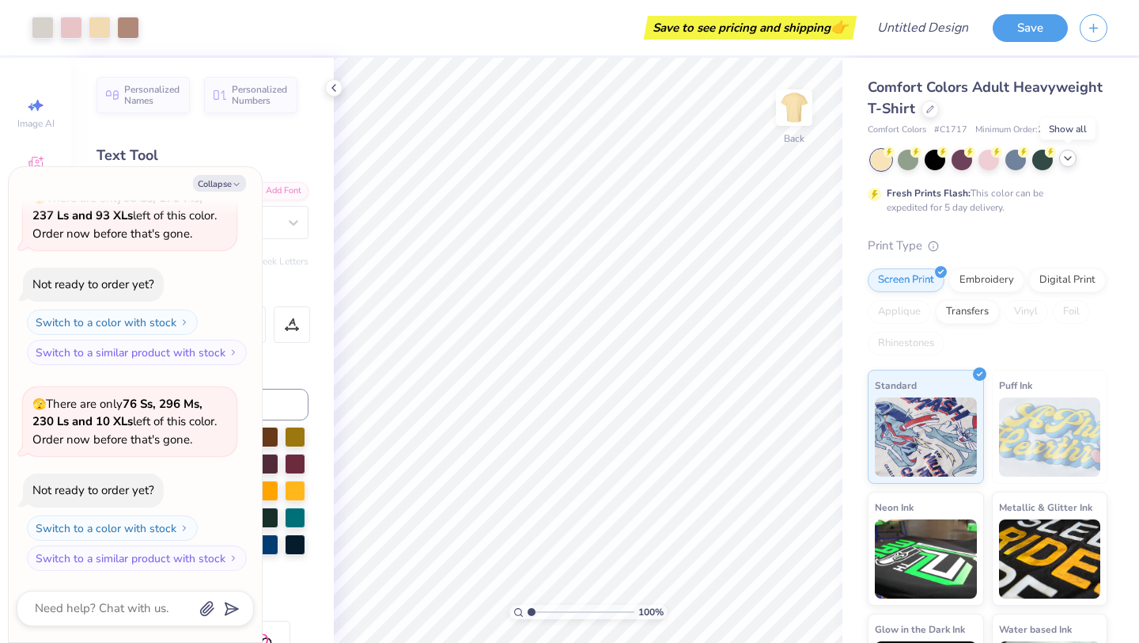
click at [1063, 160] on icon at bounding box center [1068, 158] width 13 height 13
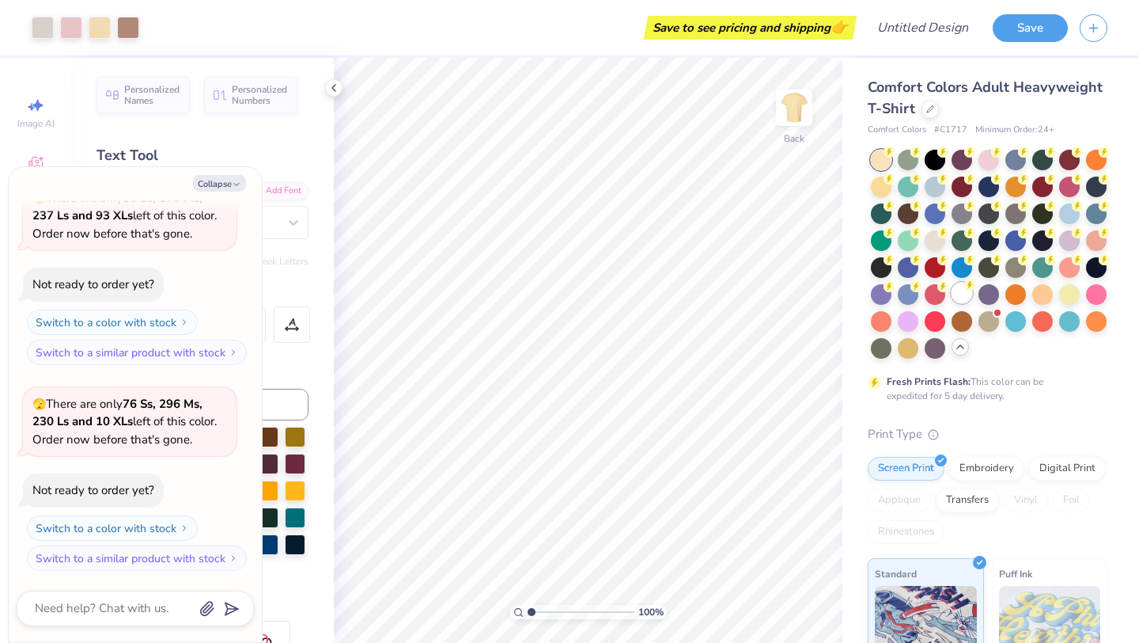
click at [965, 295] on div at bounding box center [962, 292] width 21 height 21
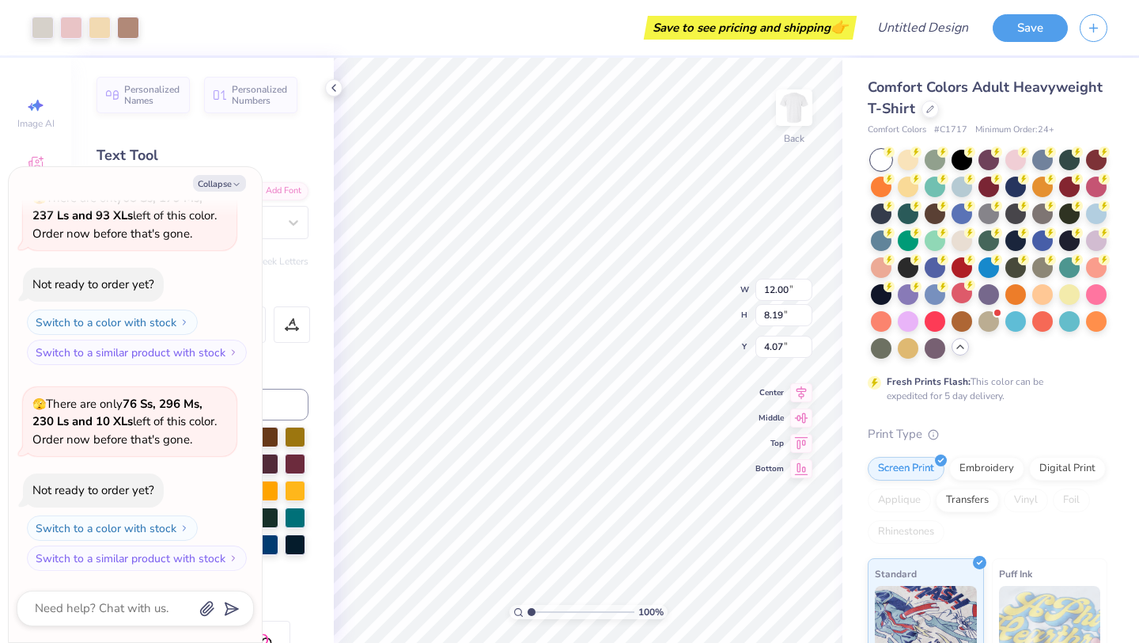
type textarea "x"
type input "8.55"
type input "5.83"
type textarea "x"
type input "4.65"
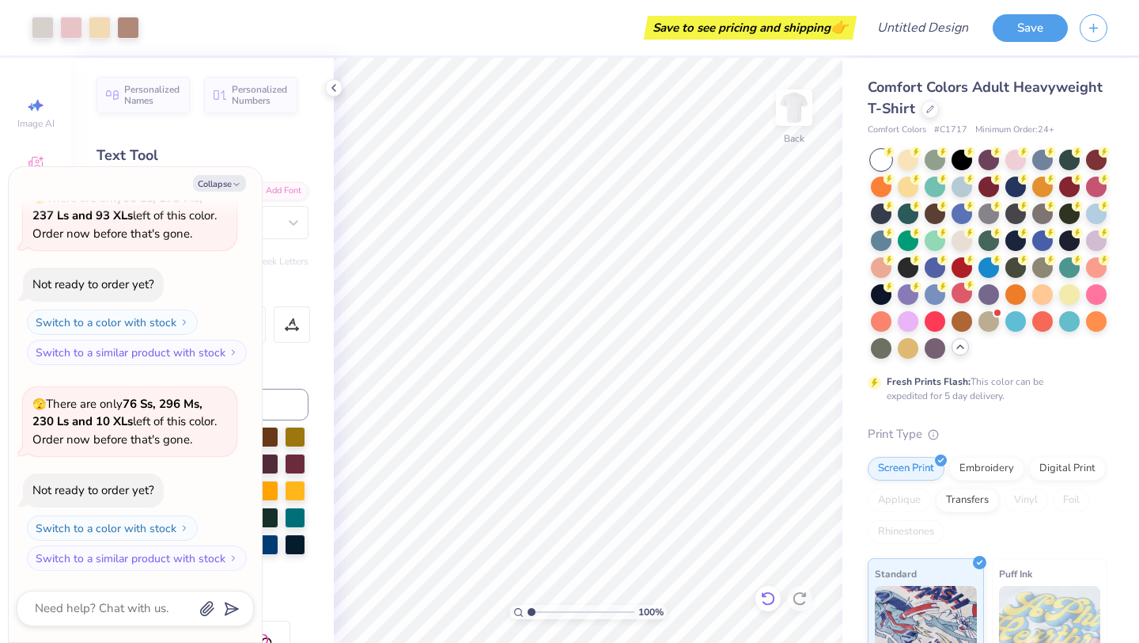
click at [768, 597] on icon at bounding box center [768, 598] width 16 height 16
type textarea "x"
type input "8.85"
type input "6.04"
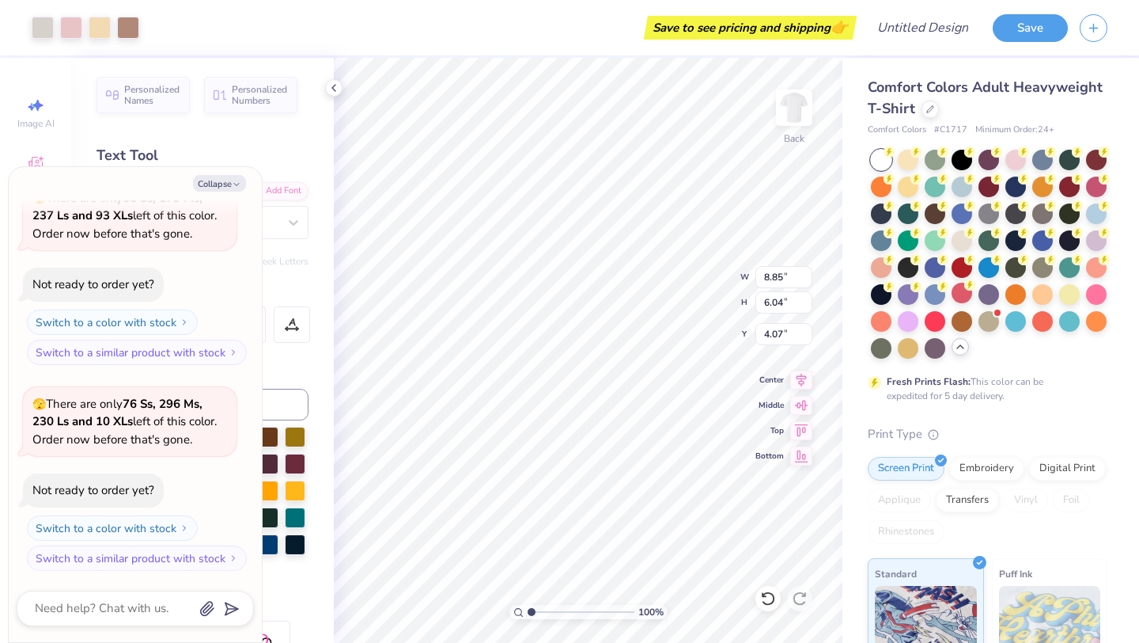
type textarea "x"
type input "4.20"
click at [131, 32] on div at bounding box center [128, 26] width 22 height 22
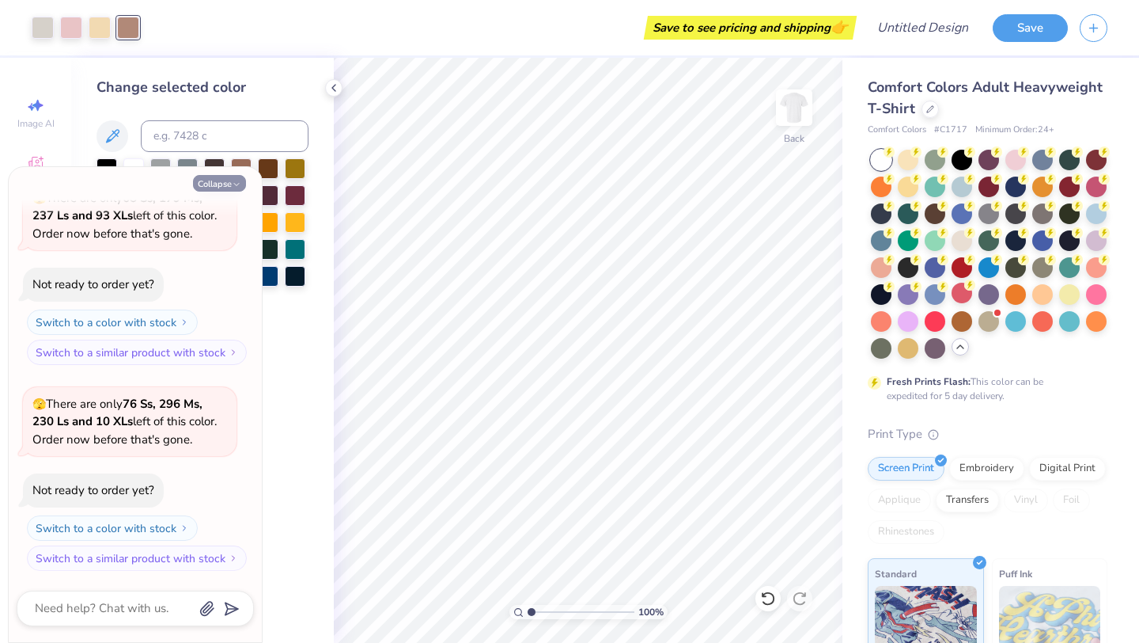
click at [220, 183] on button "Collapse" at bounding box center [219, 183] width 53 height 17
type textarea "x"
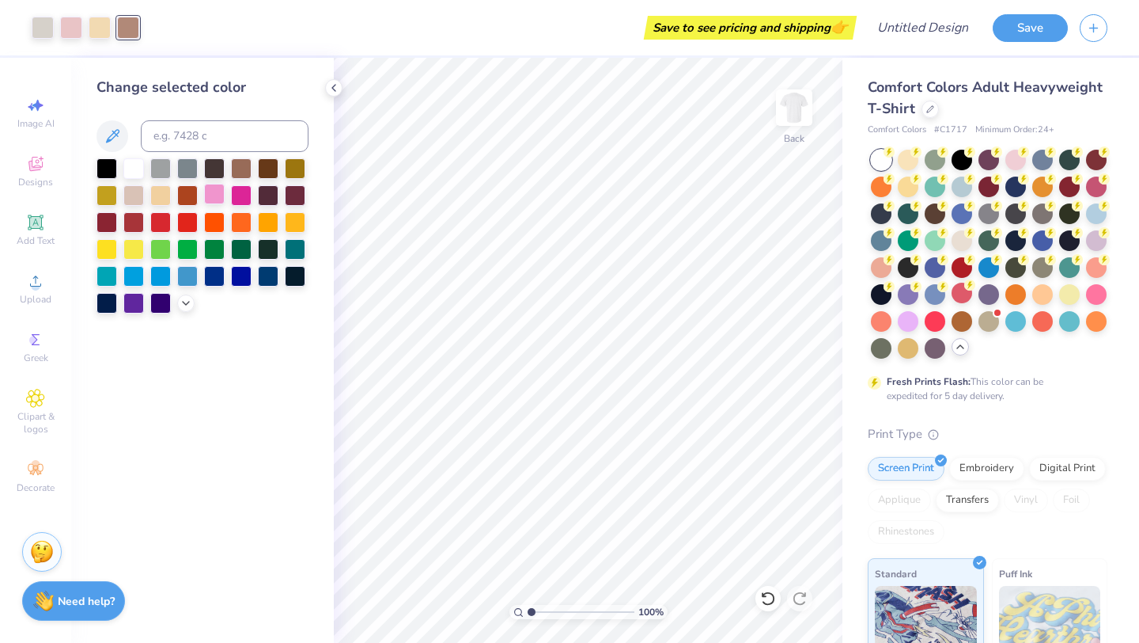
click at [218, 195] on div at bounding box center [214, 194] width 21 height 21
click at [242, 198] on div at bounding box center [241, 194] width 21 height 21
click at [252, 165] on div at bounding box center [241, 167] width 21 height 21
click at [132, 191] on div at bounding box center [133, 194] width 21 height 21
click at [211, 198] on div at bounding box center [214, 194] width 21 height 21
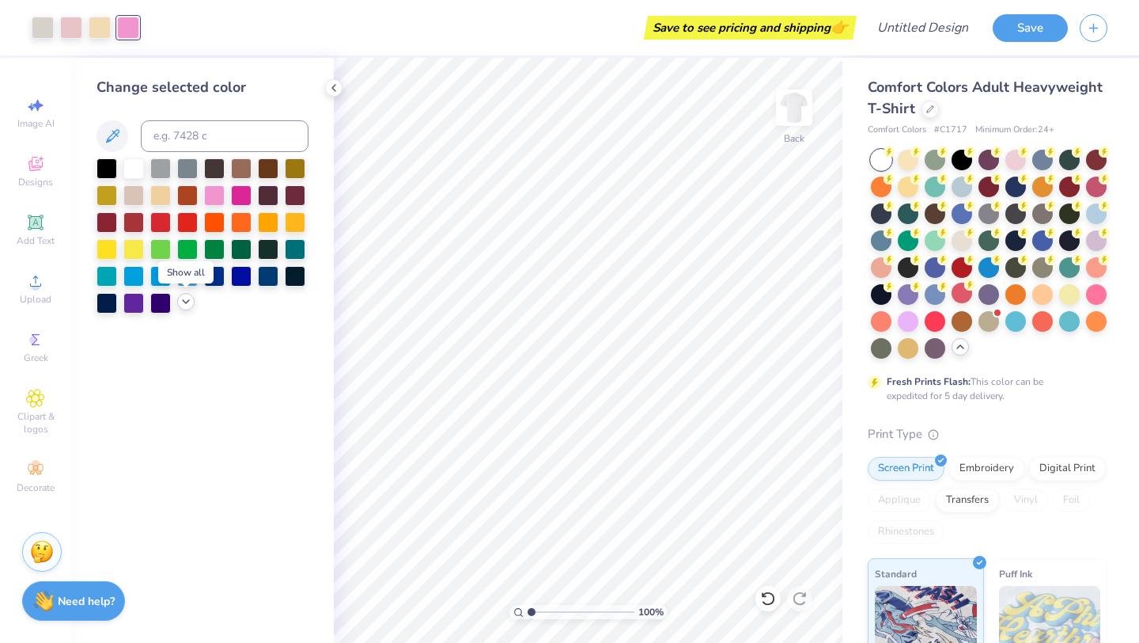
click at [181, 305] on icon at bounding box center [186, 301] width 13 height 13
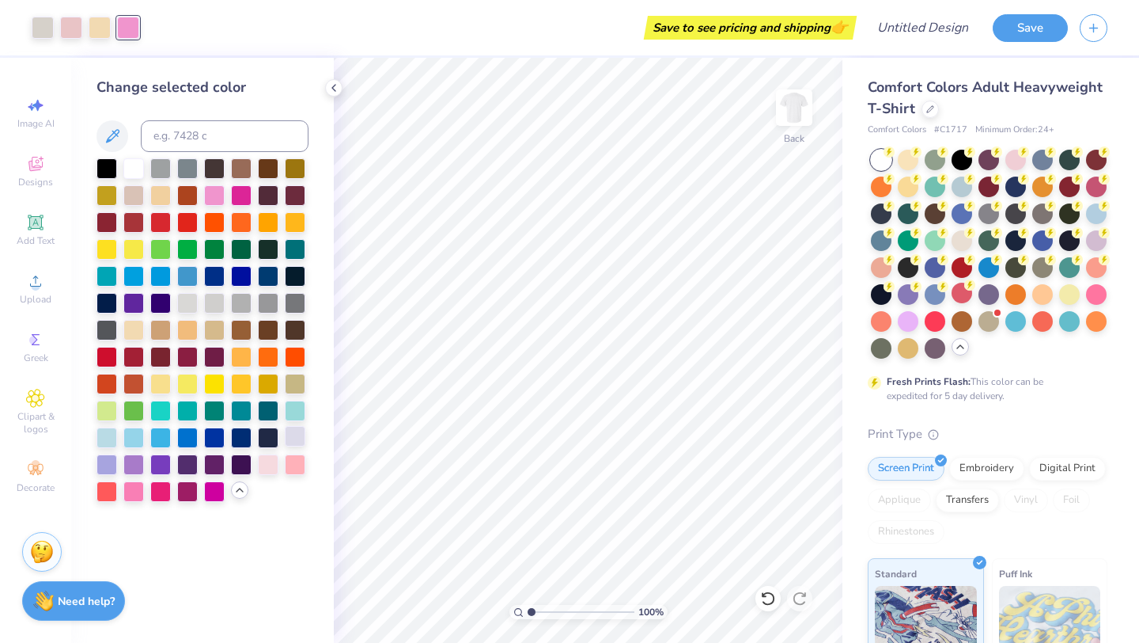
click at [294, 439] on div at bounding box center [295, 436] width 21 height 21
click at [274, 463] on div at bounding box center [268, 463] width 21 height 21
click at [133, 437] on div at bounding box center [133, 436] width 21 height 21
click at [183, 433] on div at bounding box center [187, 436] width 21 height 21
click at [104, 410] on div at bounding box center [107, 409] width 21 height 21
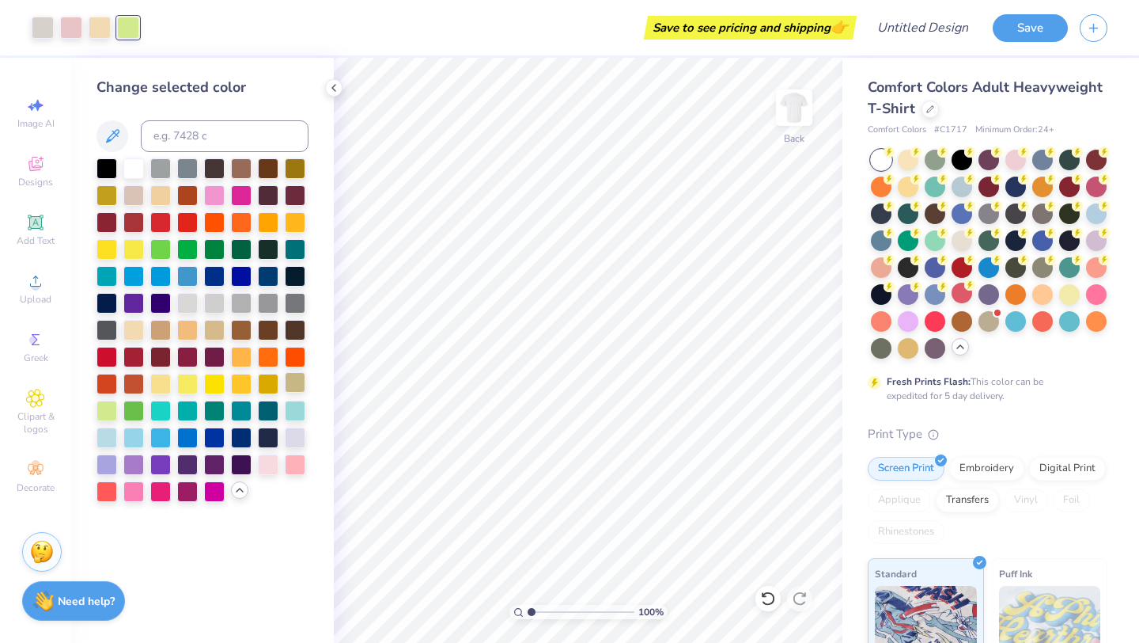
click at [288, 381] on div at bounding box center [295, 382] width 21 height 21
click at [211, 302] on div at bounding box center [214, 301] width 21 height 21
click at [298, 162] on div at bounding box center [295, 167] width 21 height 21
click at [271, 170] on div at bounding box center [268, 167] width 21 height 21
click at [240, 171] on div at bounding box center [241, 167] width 21 height 21
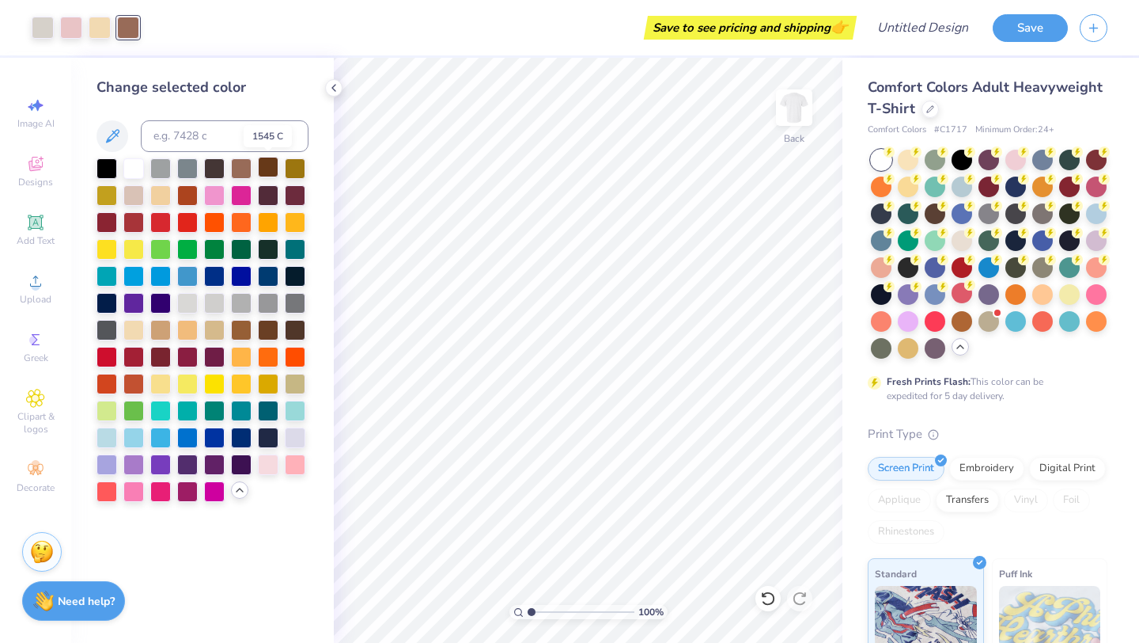
click at [265, 166] on div at bounding box center [268, 167] width 21 height 21
click at [99, 20] on div at bounding box center [100, 26] width 22 height 22
click at [241, 199] on div at bounding box center [241, 194] width 21 height 21
click at [217, 199] on div at bounding box center [214, 194] width 21 height 21
click at [271, 466] on div at bounding box center [268, 463] width 21 height 21
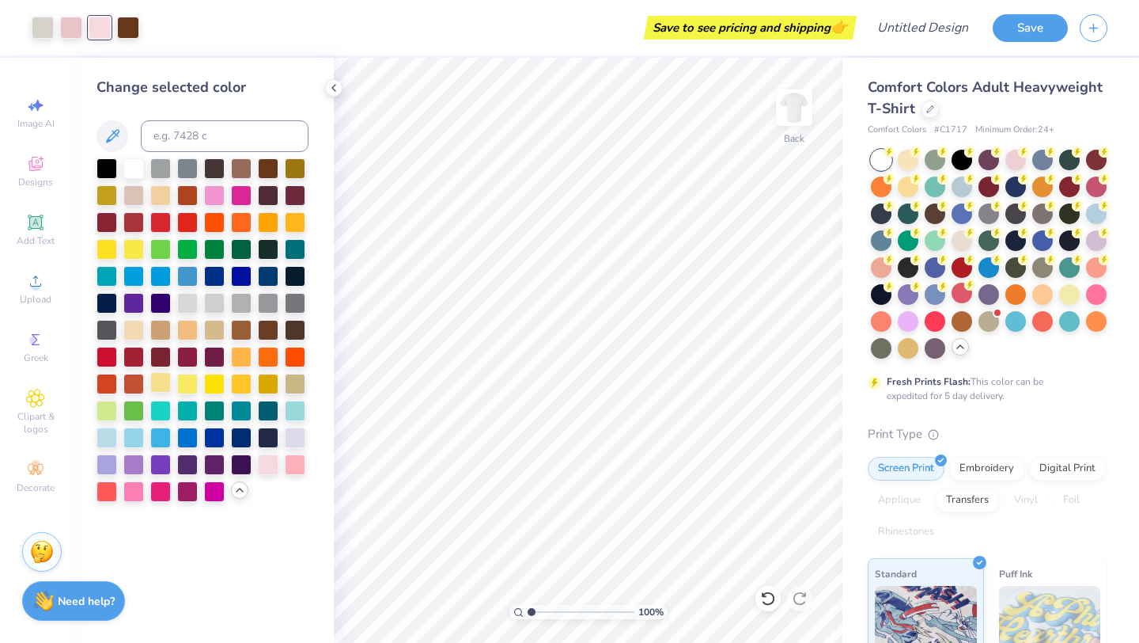
click at [158, 384] on div at bounding box center [160, 382] width 21 height 21
click at [131, 331] on div at bounding box center [133, 328] width 21 height 21
click at [211, 328] on div at bounding box center [214, 328] width 21 height 21
click at [189, 330] on div at bounding box center [187, 328] width 21 height 21
click at [169, 332] on div at bounding box center [160, 328] width 21 height 21
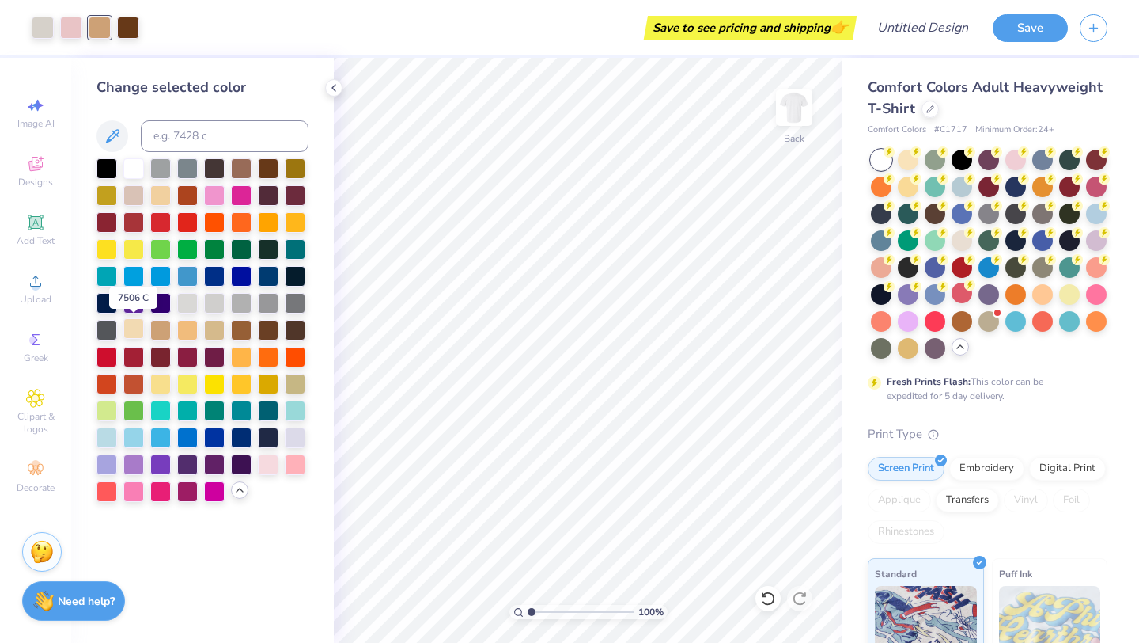
click at [140, 333] on div at bounding box center [133, 328] width 21 height 21
click at [157, 334] on div at bounding box center [160, 328] width 21 height 21
click at [130, 334] on div at bounding box center [133, 328] width 21 height 21
click at [54, 34] on div at bounding box center [43, 26] width 22 height 22
click at [295, 437] on div at bounding box center [295, 436] width 21 height 21
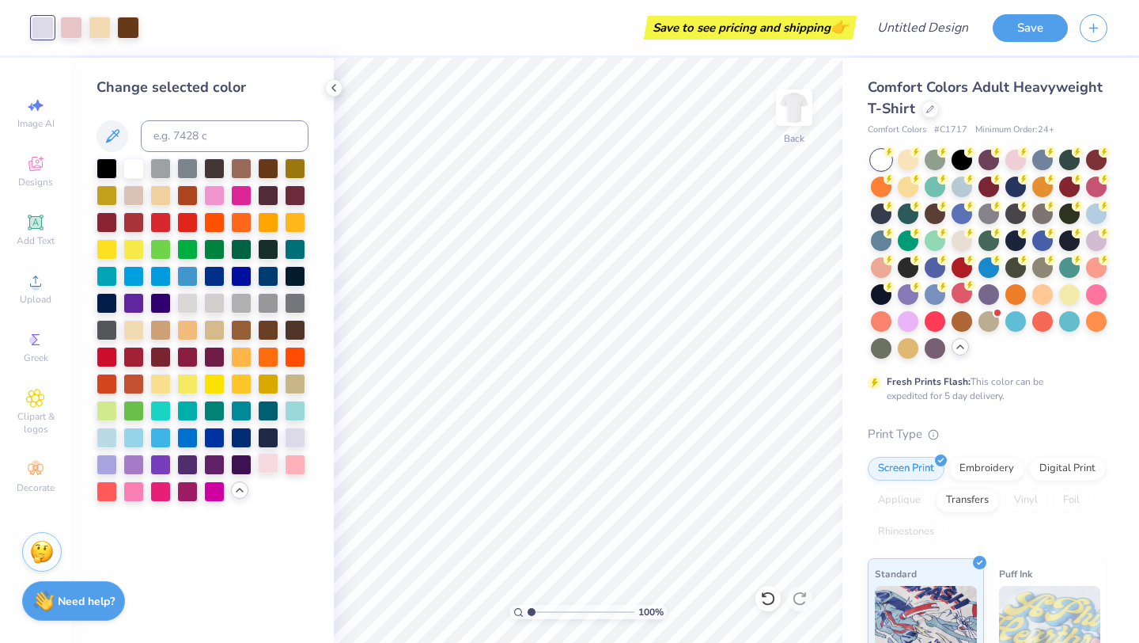
click at [272, 461] on div at bounding box center [268, 463] width 21 height 21
click at [138, 191] on div at bounding box center [133, 194] width 21 height 21
click at [132, 166] on div at bounding box center [133, 167] width 21 height 21
click at [769, 600] on icon at bounding box center [768, 598] width 16 height 16
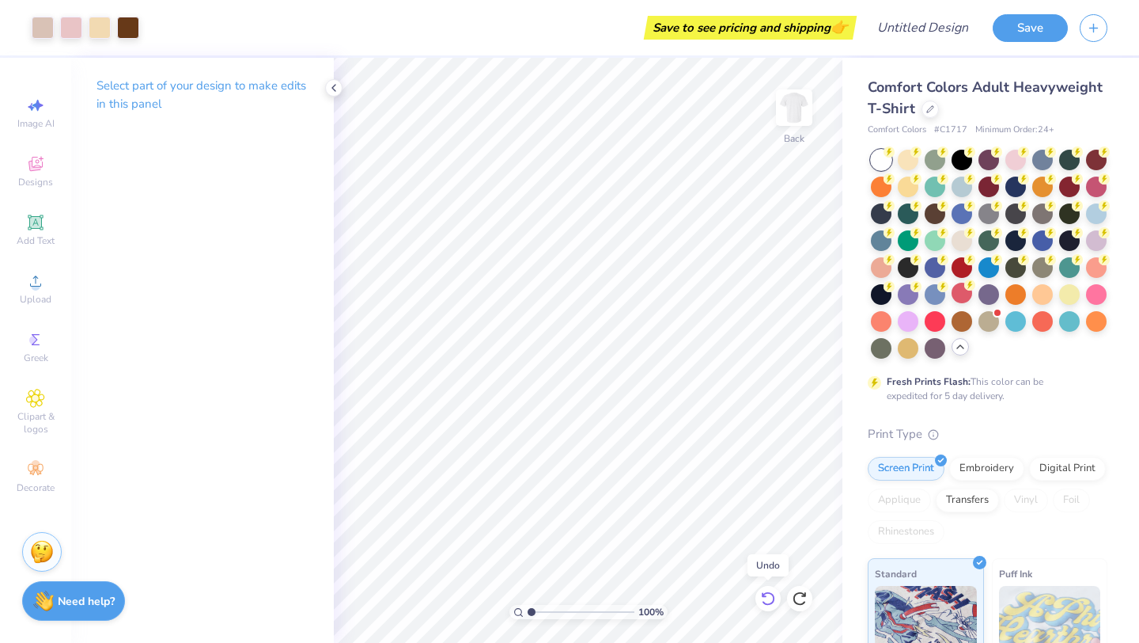
click at [769, 600] on icon at bounding box center [768, 598] width 16 height 16
click at [770, 600] on icon at bounding box center [768, 598] width 16 height 16
click at [798, 600] on icon at bounding box center [800, 598] width 16 height 16
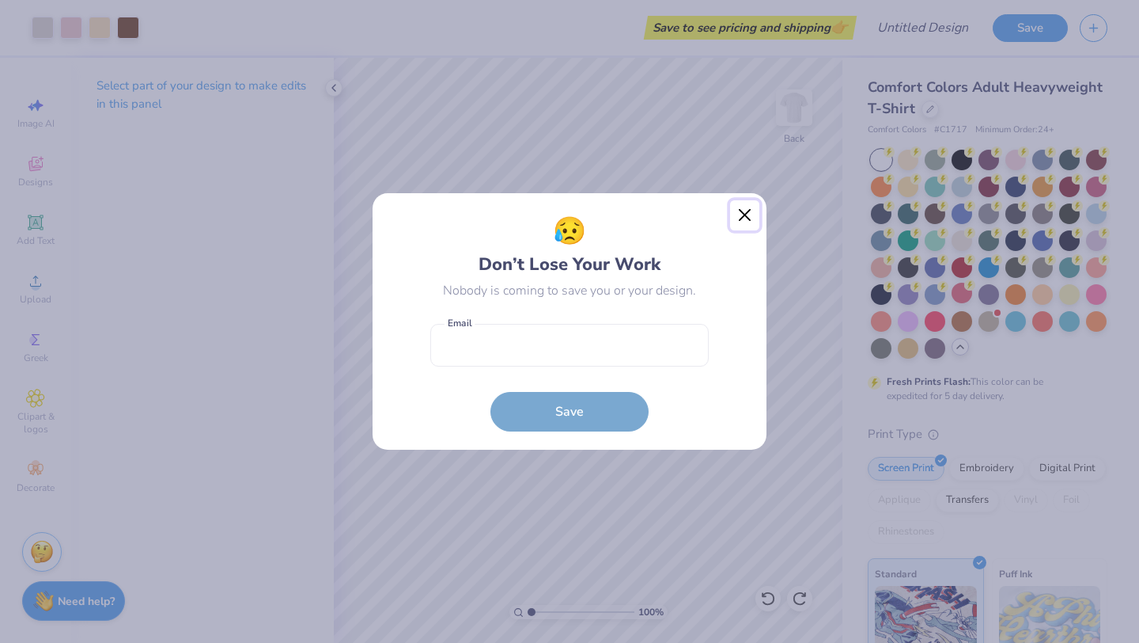
click at [743, 217] on button "Close" at bounding box center [745, 215] width 30 height 30
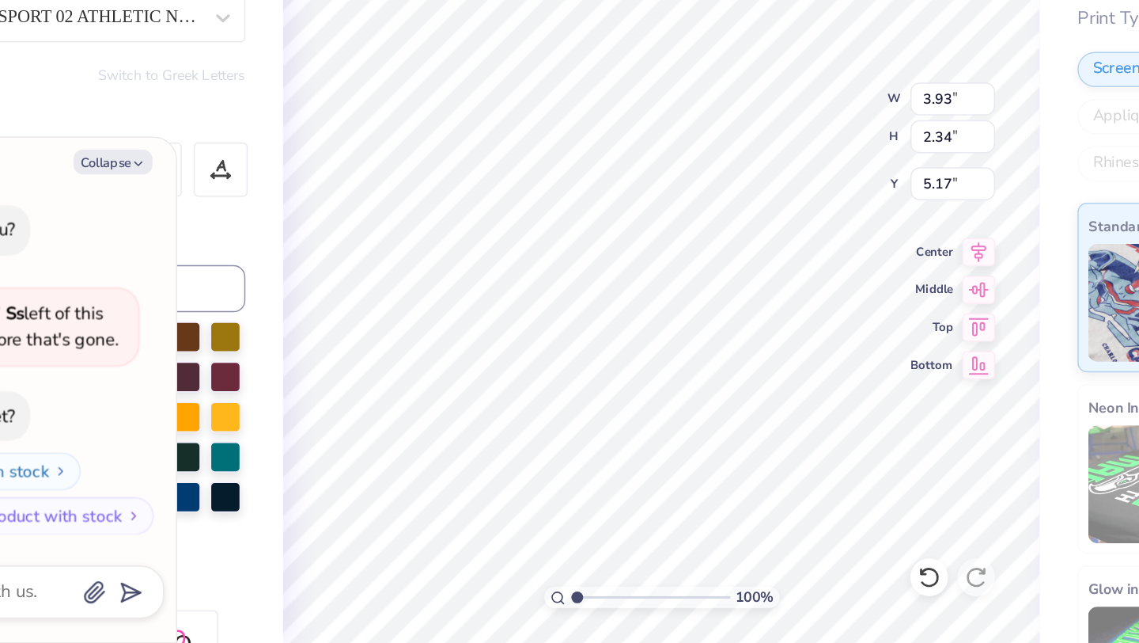
type textarea "x"
type textarea "K"
type textarea "x"
type textarea "KT"
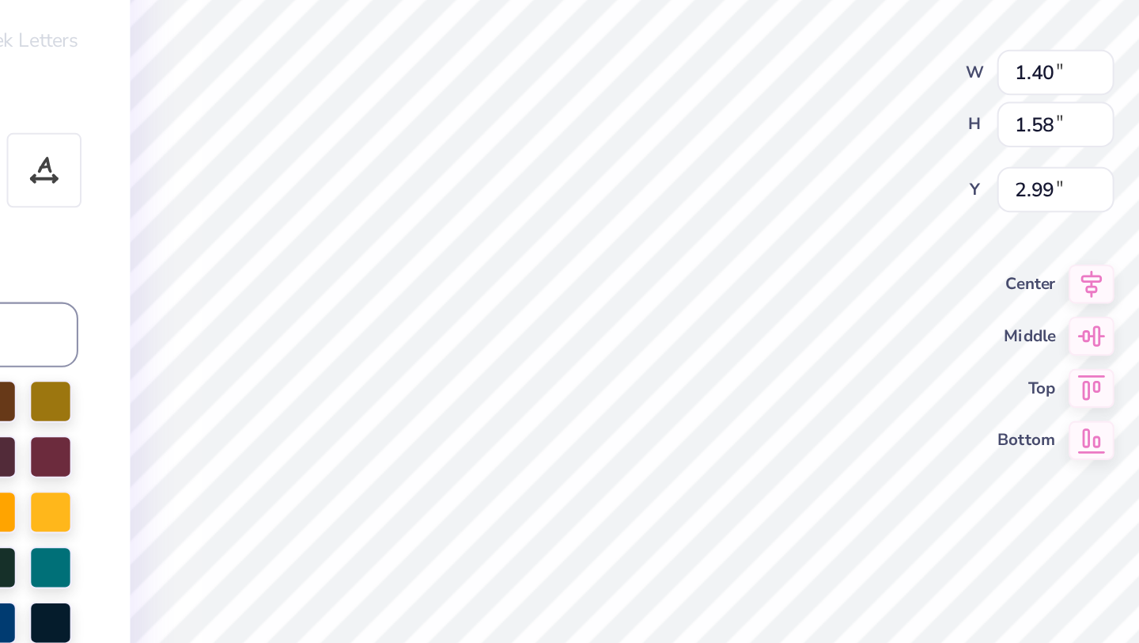
type textarea "x"
type input "3.00"
type textarea "x"
type input "5.44"
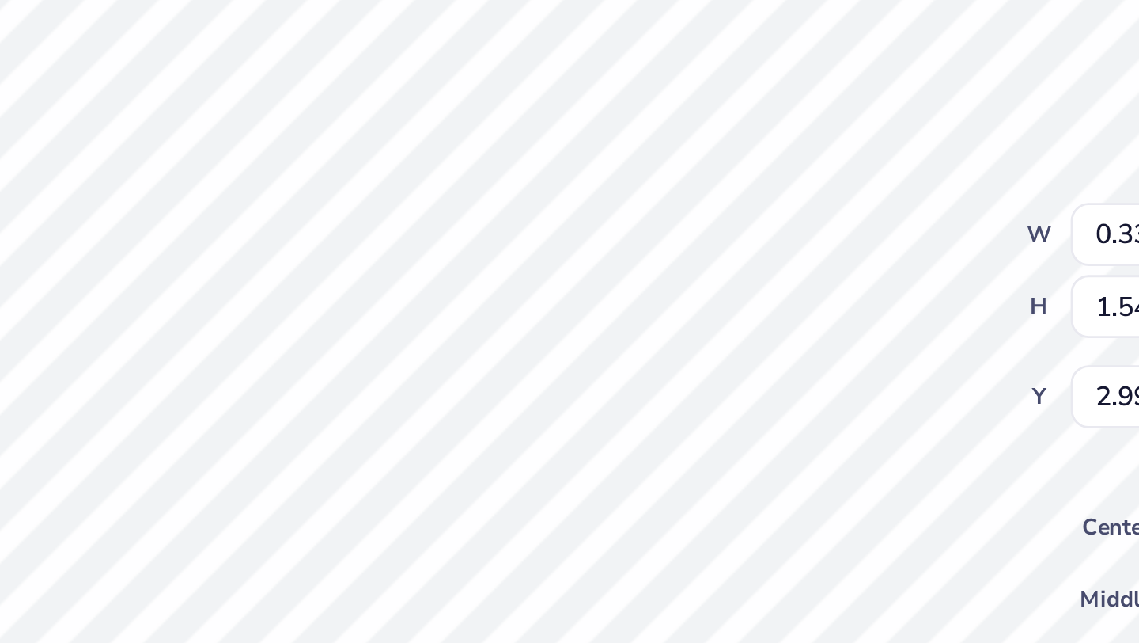
type textarea "x"
type textarea "K"
type textarea "x"
type textarea "Ka"
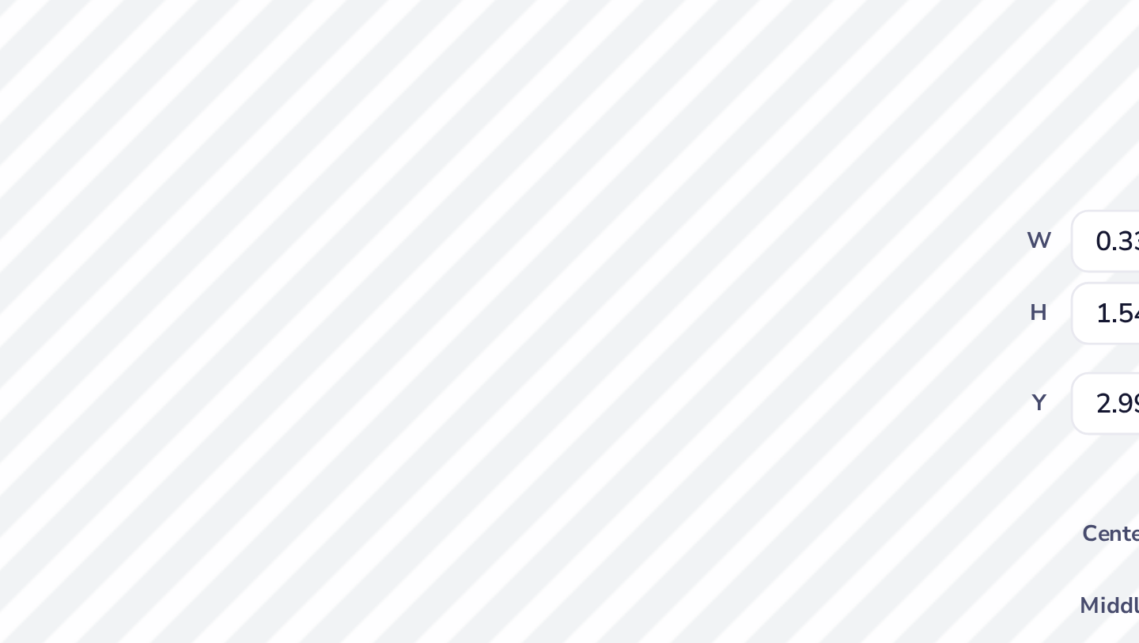
type textarea "x"
type textarea "Kap"
type textarea "x"
type textarea "[PERSON_NAME]"
type textarea "x"
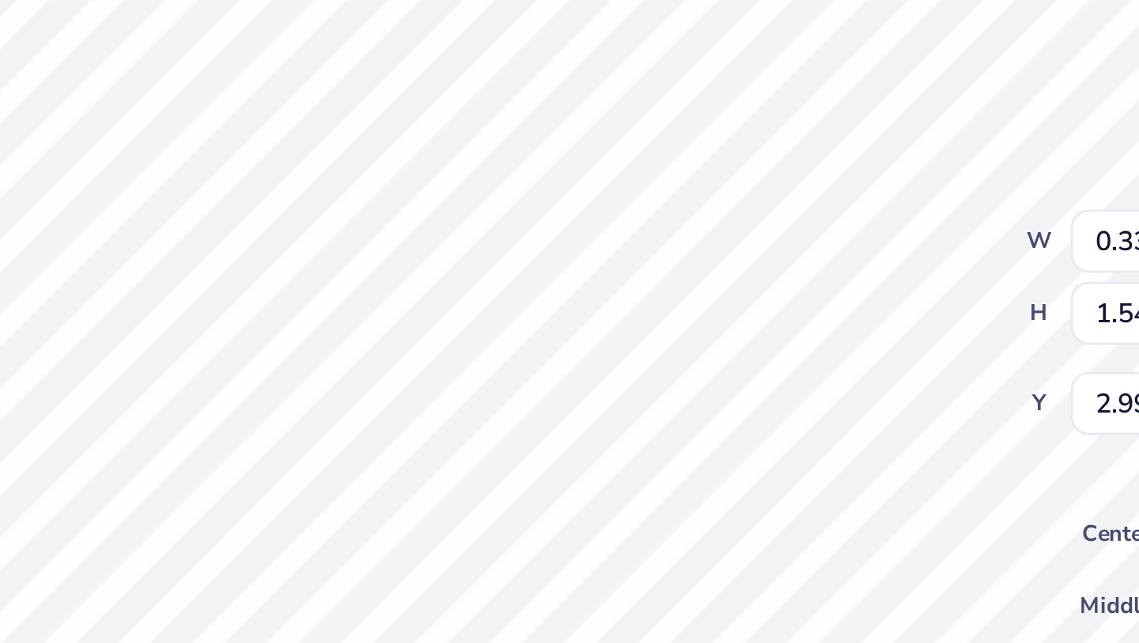
type textarea "Kappa"
type textarea "x"
type textarea "Kappa"
type textarea "x"
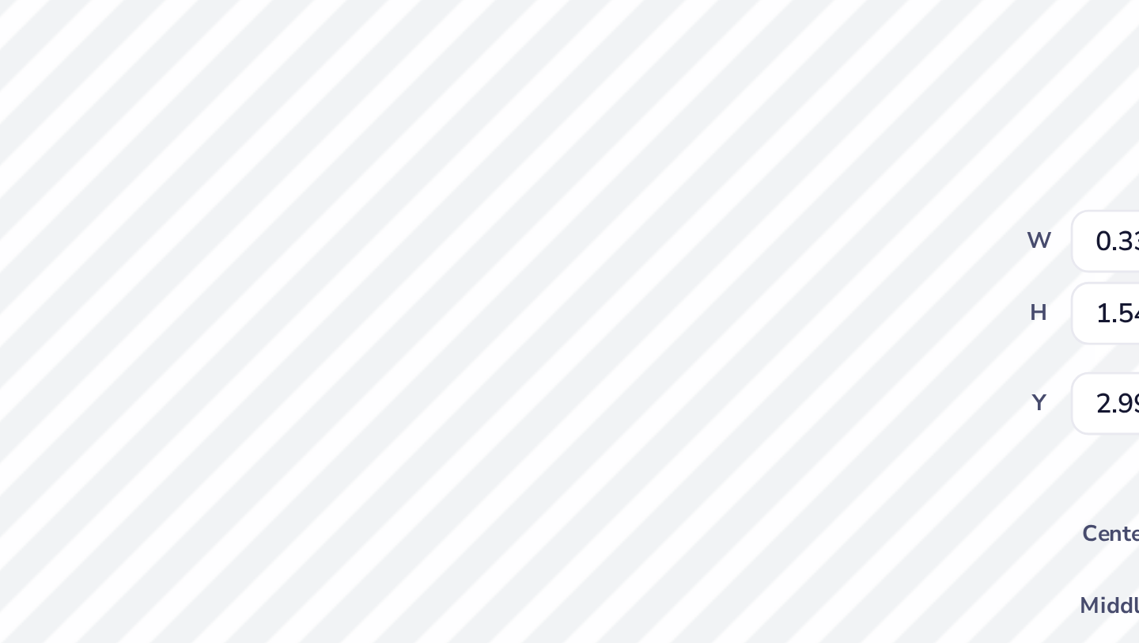
type textarea "Kappa T"
type textarea "x"
type textarea "Kappa Tau"
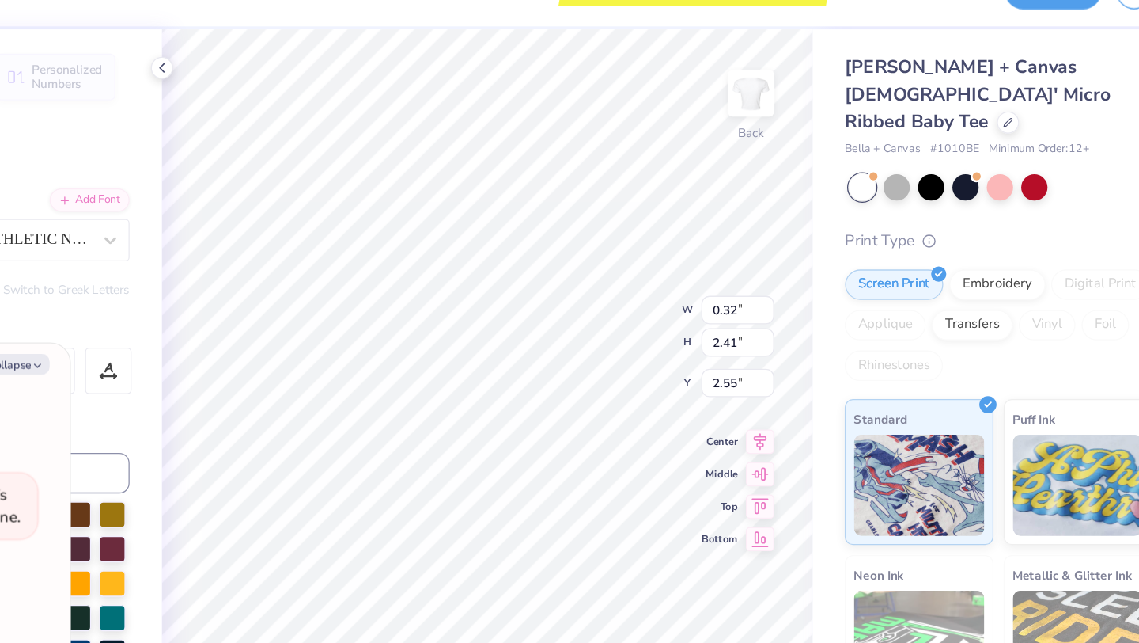
scroll to position [0, 2]
type textarea "x"
type input "3.00"
type textarea "x"
type input "0.21"
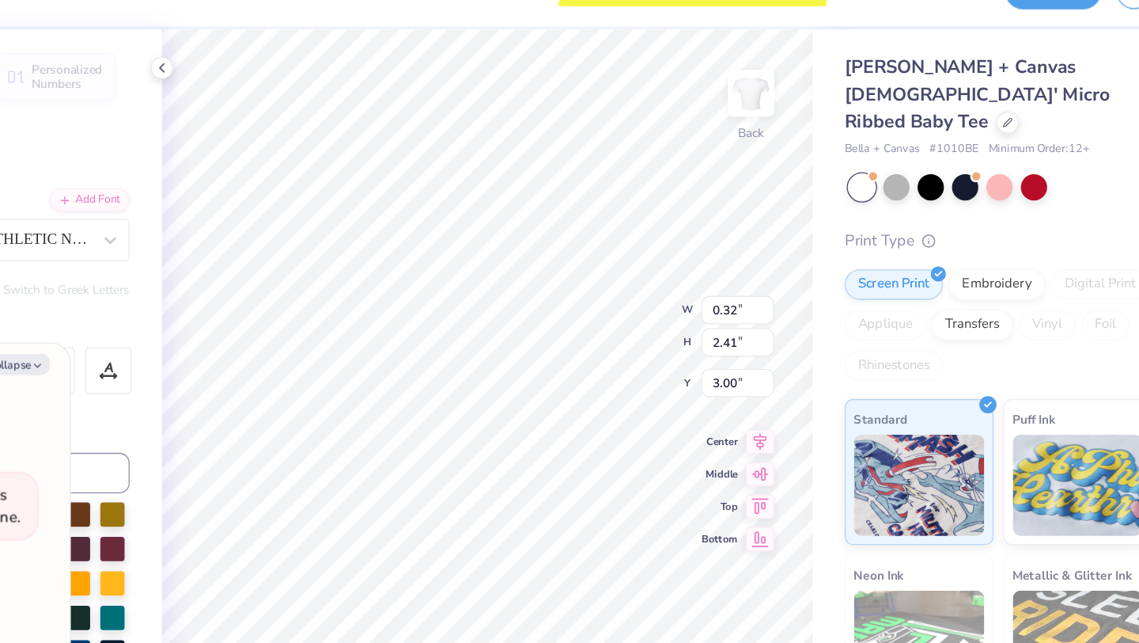
type input "1.56"
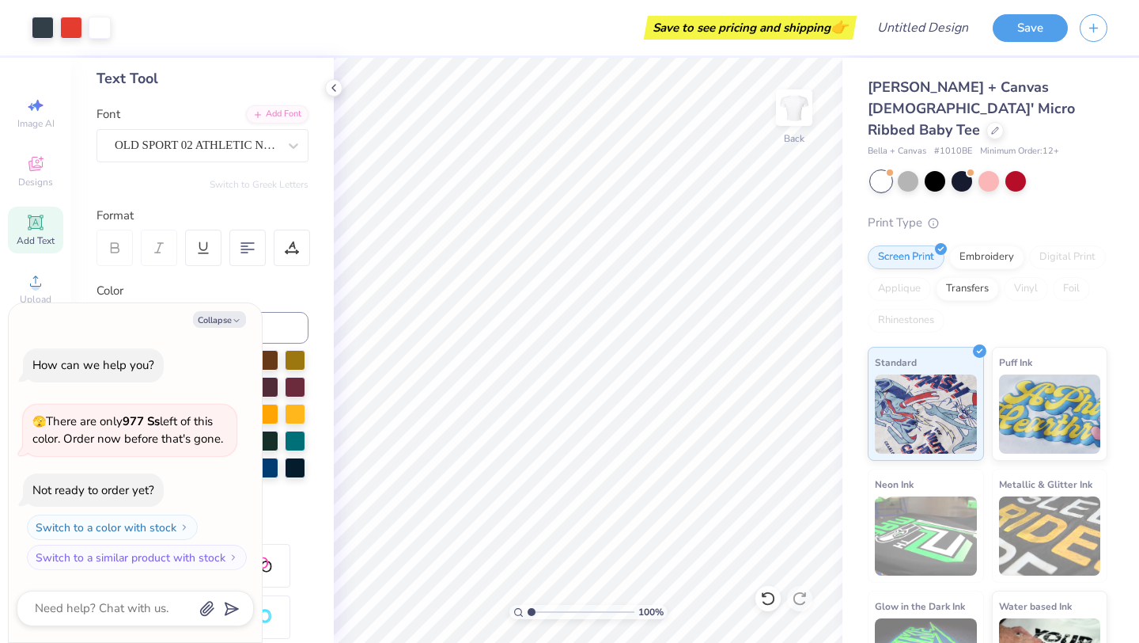
scroll to position [78, 0]
click at [940, 169] on div at bounding box center [935, 179] width 21 height 21
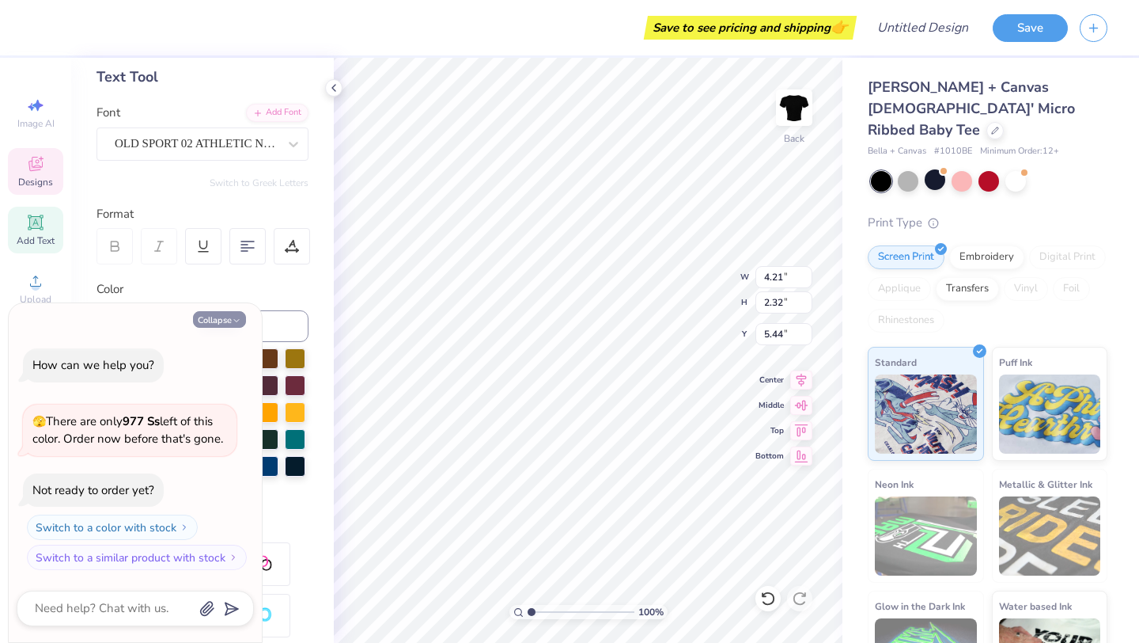
click at [232, 323] on icon "button" at bounding box center [236, 320] width 9 height 9
type textarea "x"
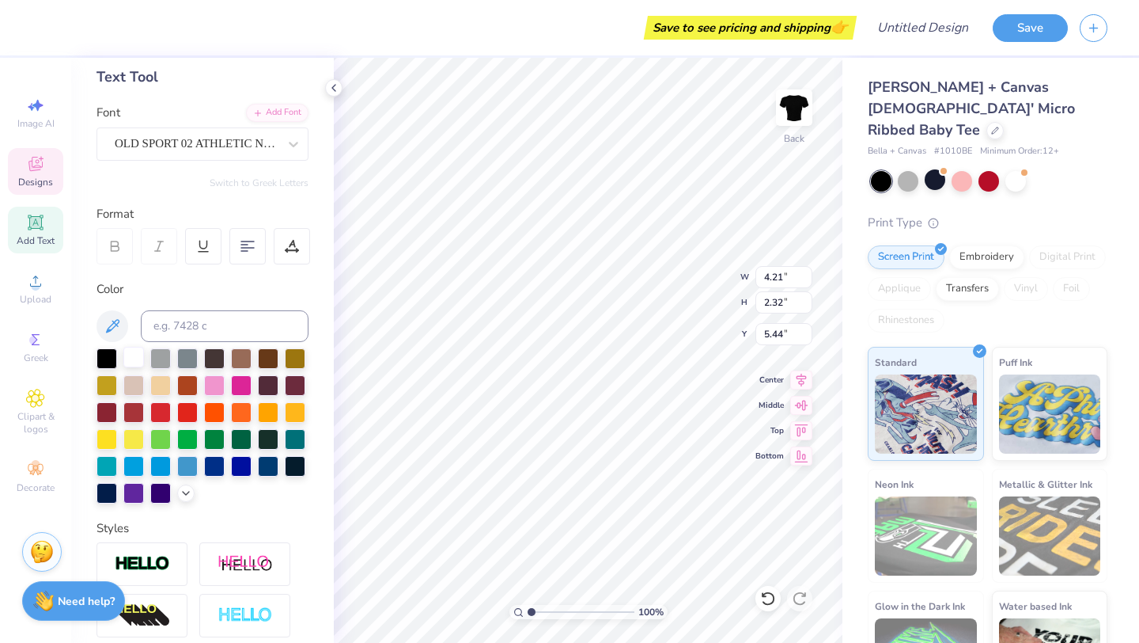
click at [127, 360] on div at bounding box center [133, 357] width 21 height 21
type input "0.21"
type input "1.56"
type input "3.00"
click at [107, 359] on div at bounding box center [107, 357] width 21 height 21
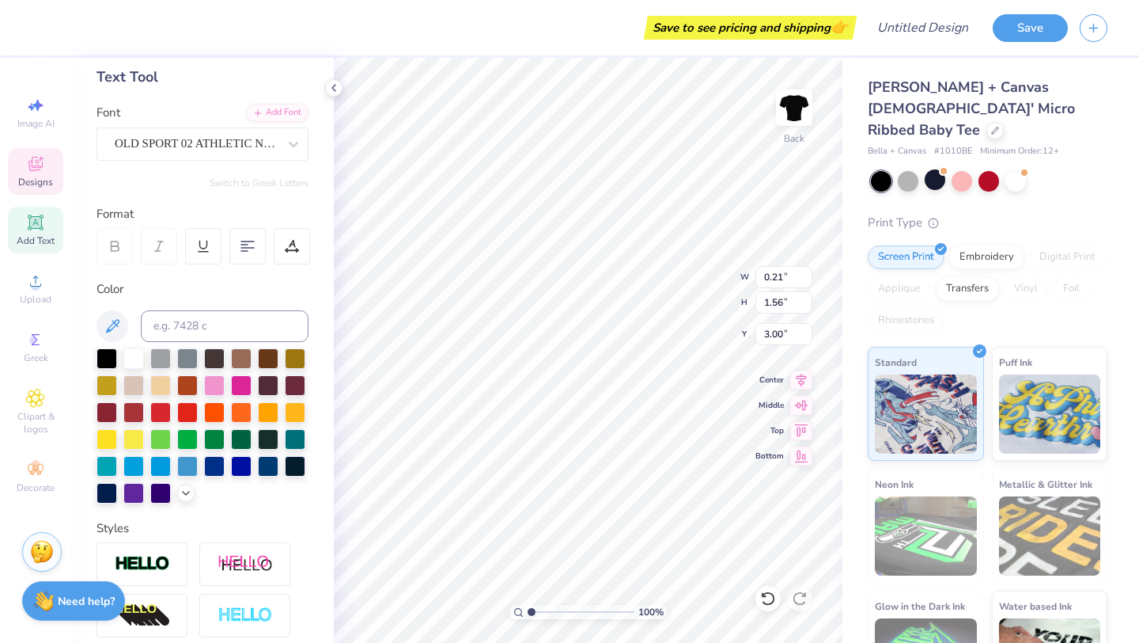
type input "0.96"
type input "2.52"
click at [135, 353] on div at bounding box center [133, 357] width 21 height 21
type input "0.95"
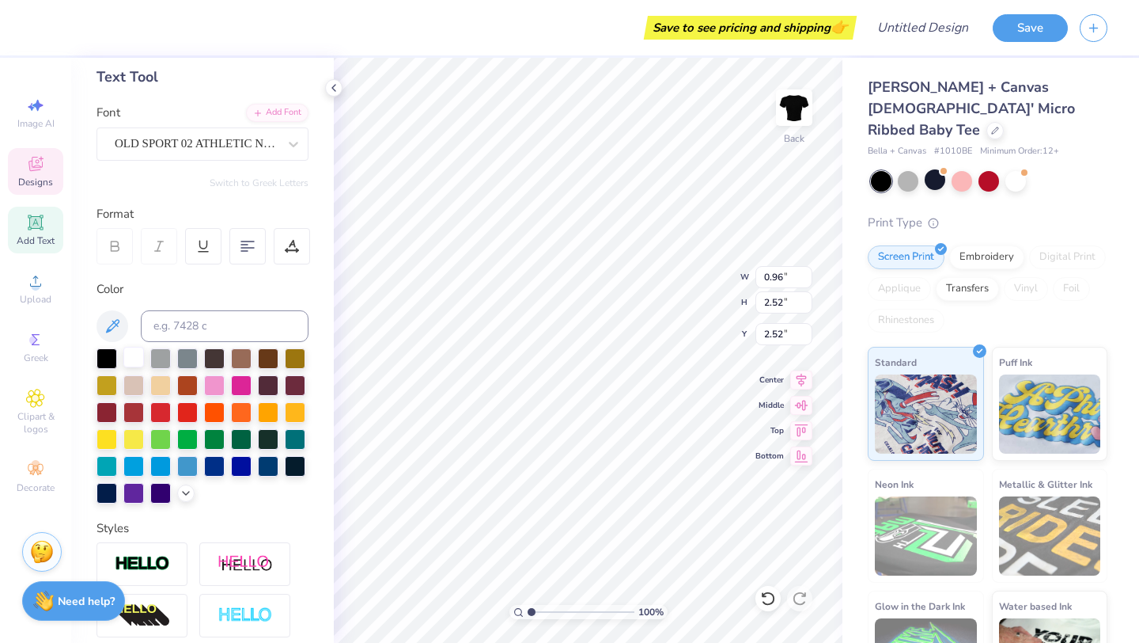
type input "2.51"
type input "2.82"
type input "2.53"
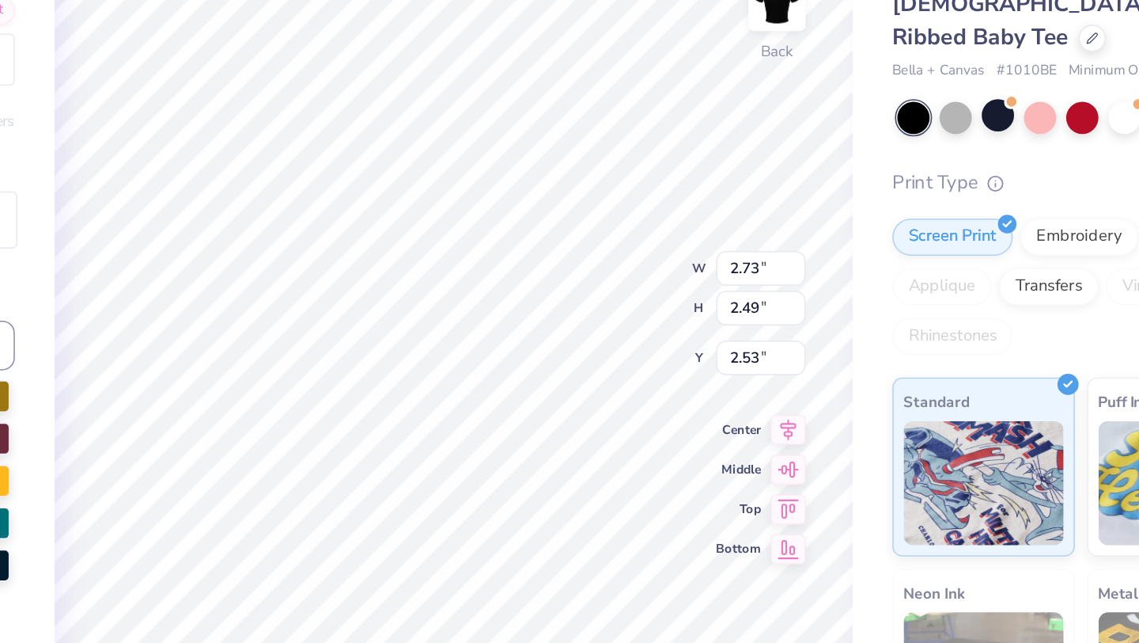
type input "2.53"
